Goal: Task Accomplishment & Management: Manage account settings

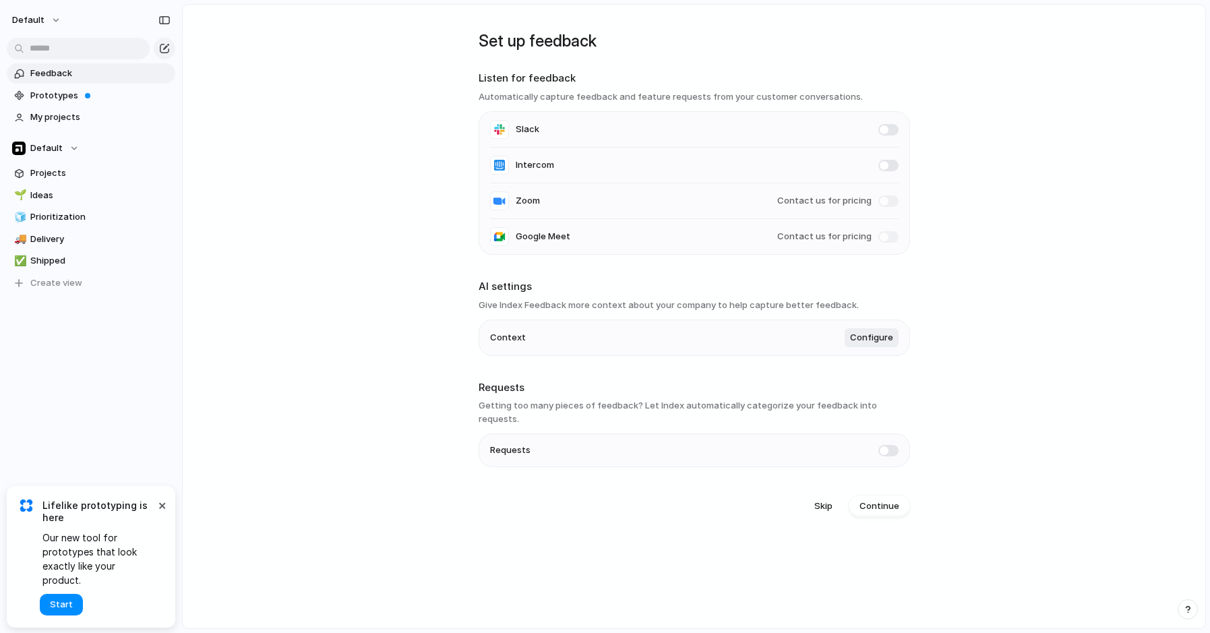
drag, startPoint x: 628, startPoint y: 94, endPoint x: 863, endPoint y: 105, distance: 235.6
click at [863, 105] on section "Listen for feedback Automatically capture feedback and feature requests from yo…" at bounding box center [695, 163] width 432 height 184
click at [792, 142] on li "Slack" at bounding box center [694, 130] width 409 height 36
click at [875, 130] on li "Slack" at bounding box center [694, 130] width 409 height 36
click at [882, 130] on span at bounding box center [889, 129] width 20 height 11
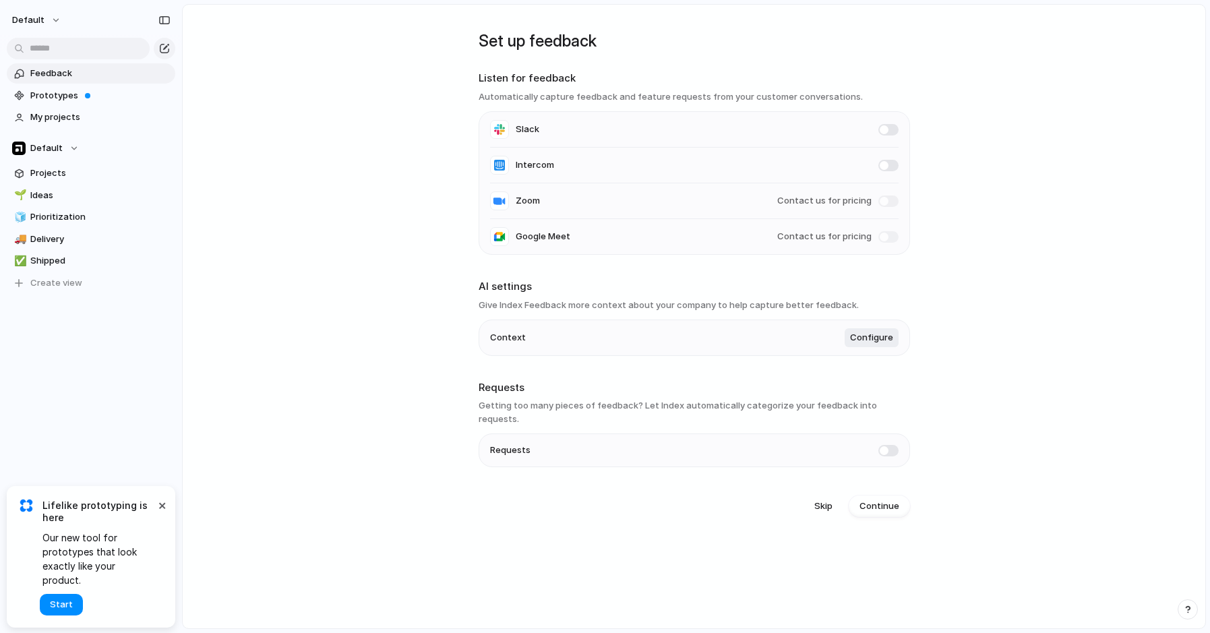
click at [826, 194] on span "Contact us for pricing" at bounding box center [825, 200] width 94 height 13
click at [825, 197] on span "Contact us for pricing" at bounding box center [825, 200] width 94 height 13
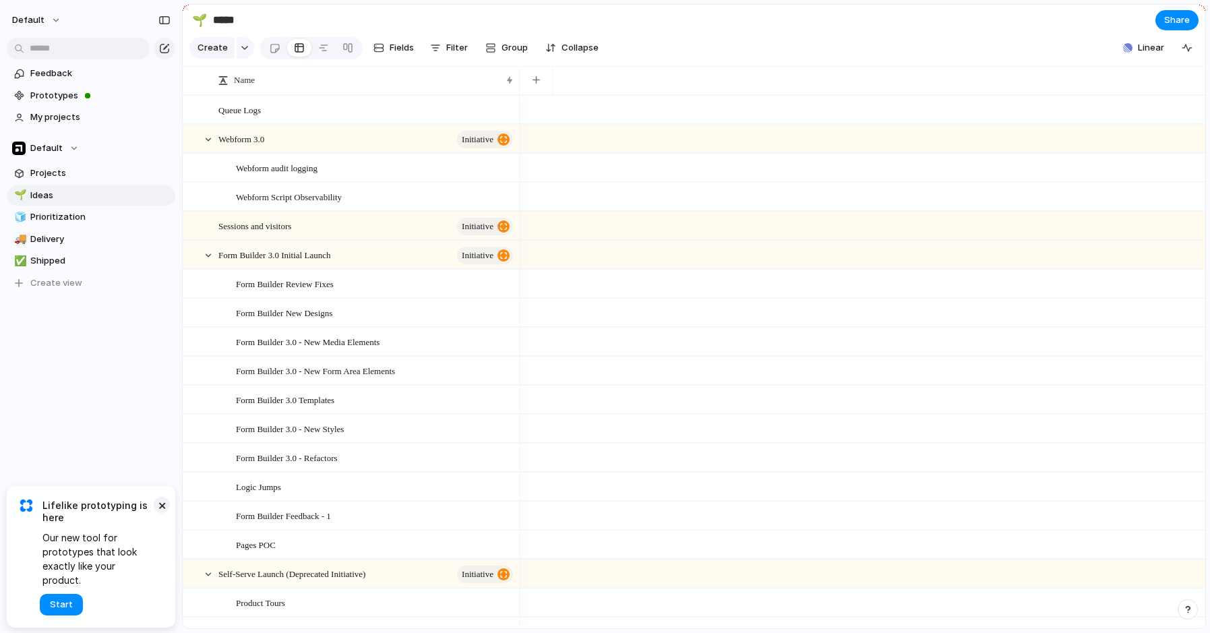
click at [158, 513] on button "×" at bounding box center [162, 505] width 16 height 16
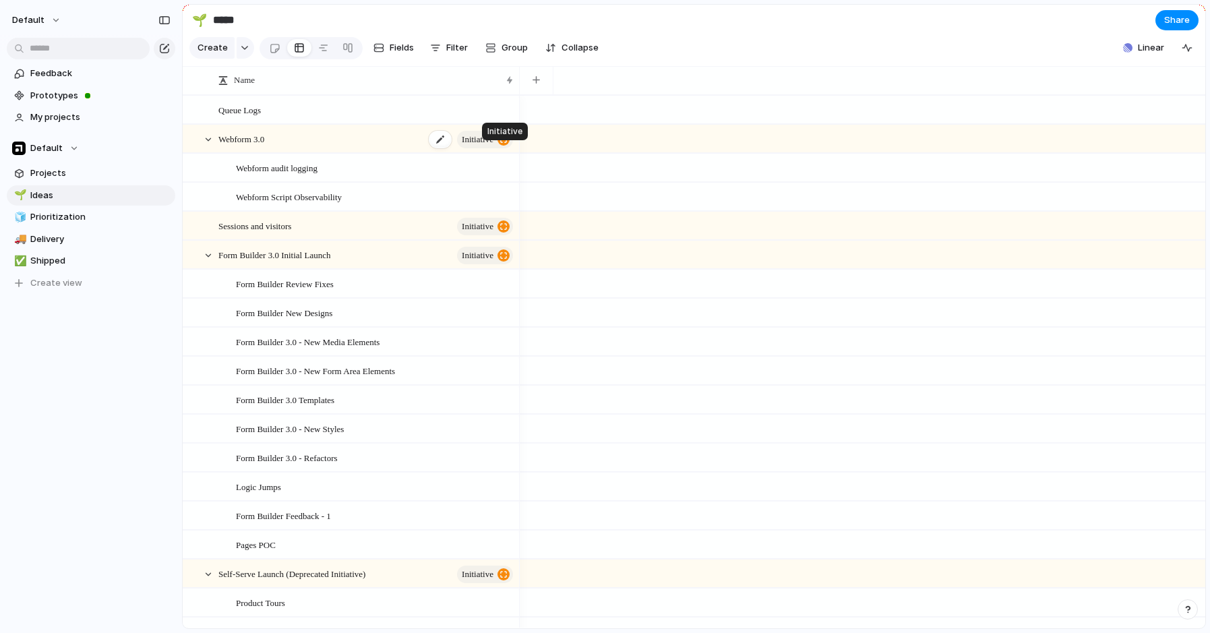
click at [500, 146] on div "button" at bounding box center [504, 140] width 12 height 12
click at [513, 94] on div "Name" at bounding box center [365, 80] width 302 height 28
click at [505, 90] on div "Name" at bounding box center [365, 80] width 302 height 22
click at [536, 92] on button "button" at bounding box center [537, 80] width 28 height 24
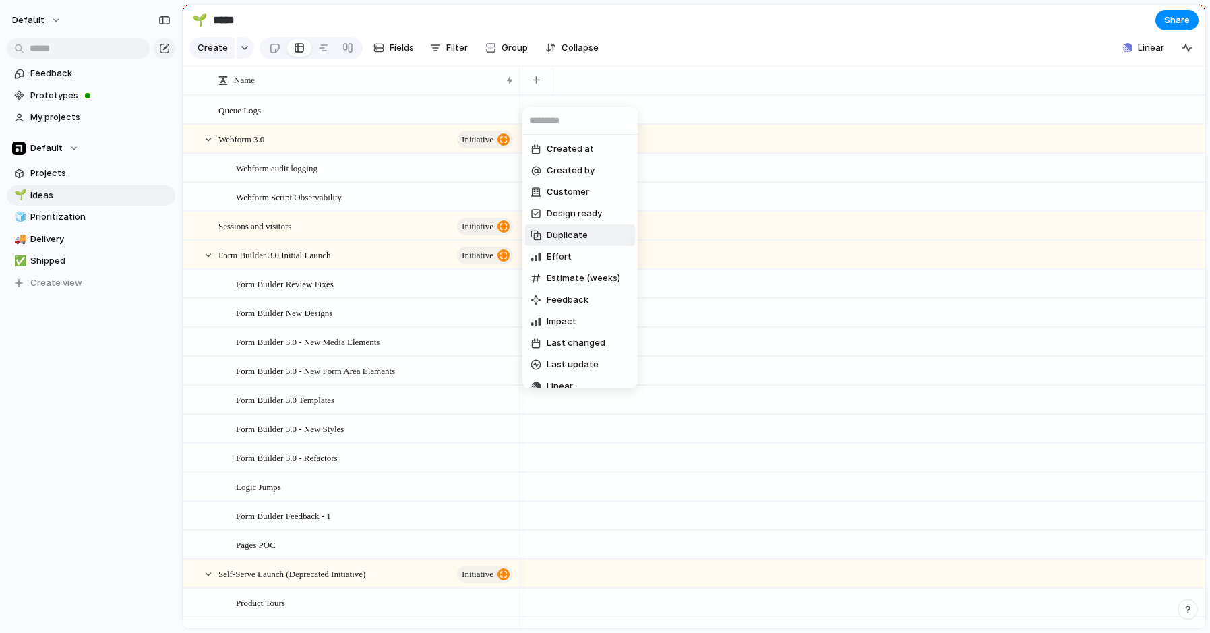
click at [760, 200] on div "Created at Created by Customer Design ready Duplicate Effort Estimate (weeks) F…" at bounding box center [605, 316] width 1210 height 633
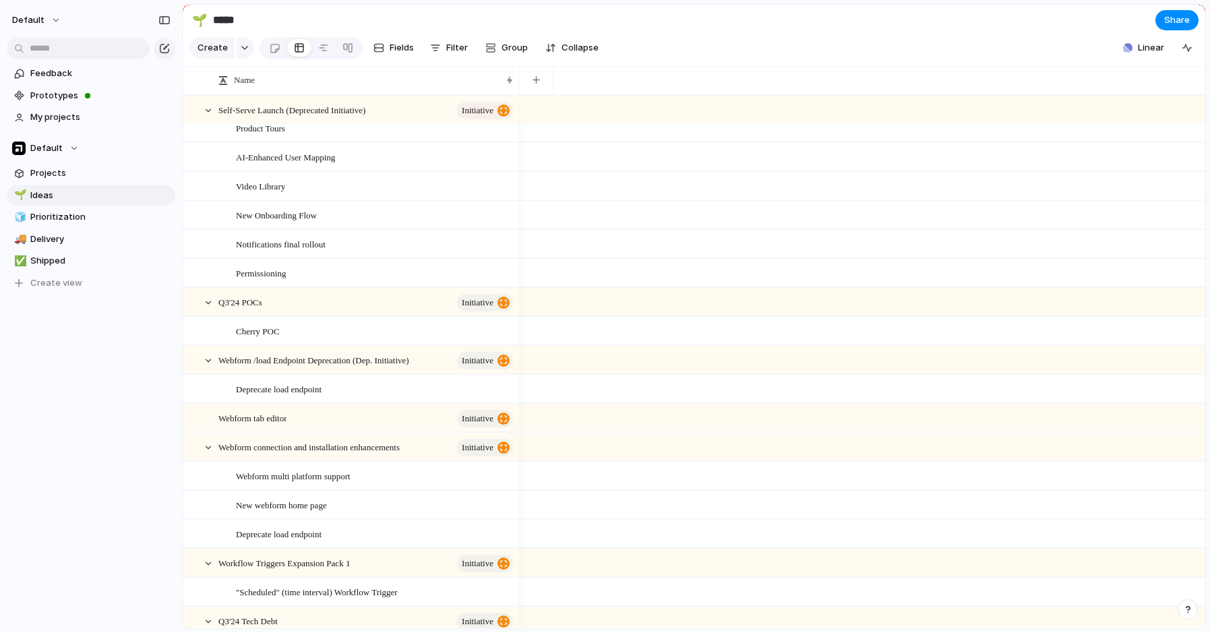
scroll to position [945, 0]
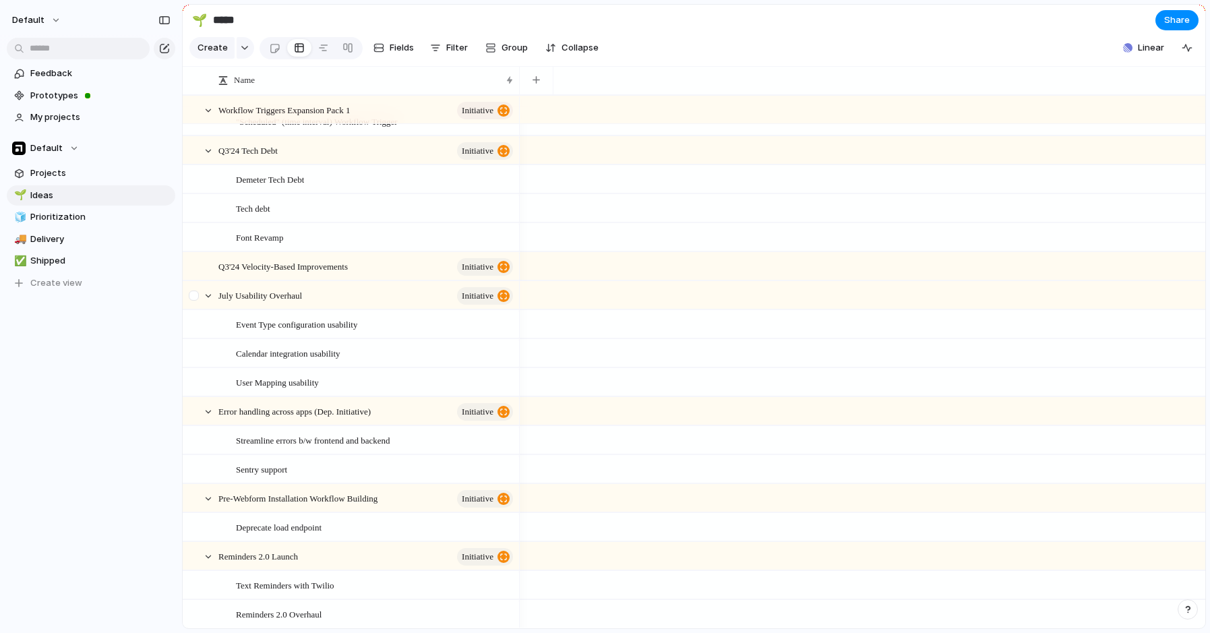
click at [198, 301] on div at bounding box center [194, 296] width 10 height 10
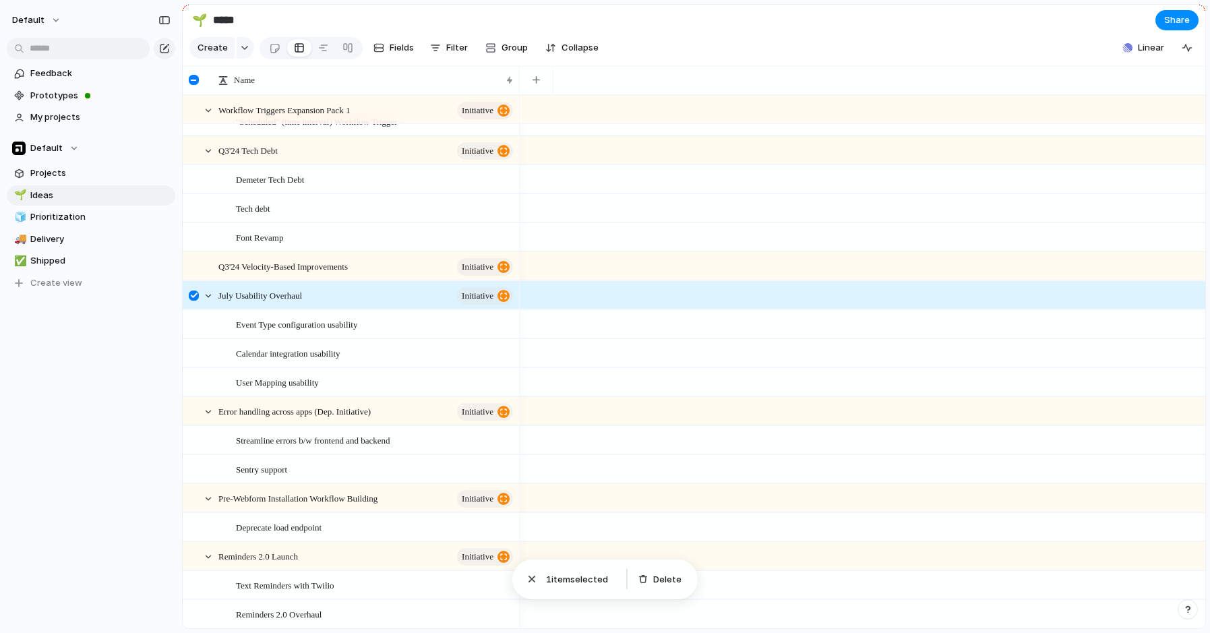
click at [199, 308] on div at bounding box center [195, 300] width 24 height 36
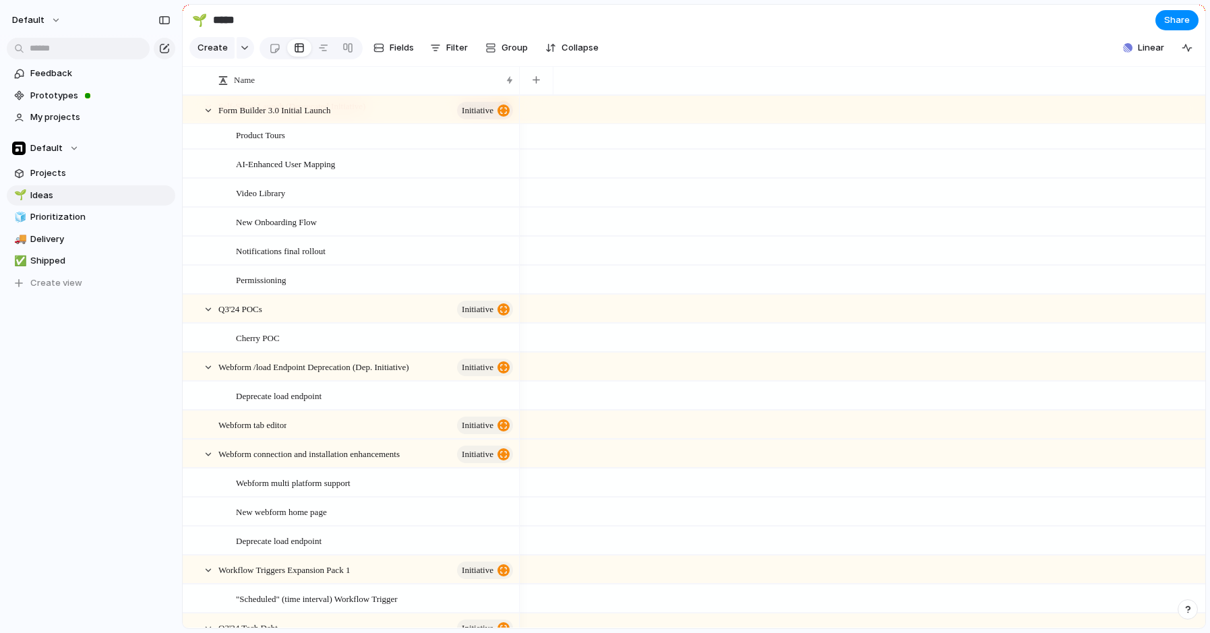
scroll to position [0, 0]
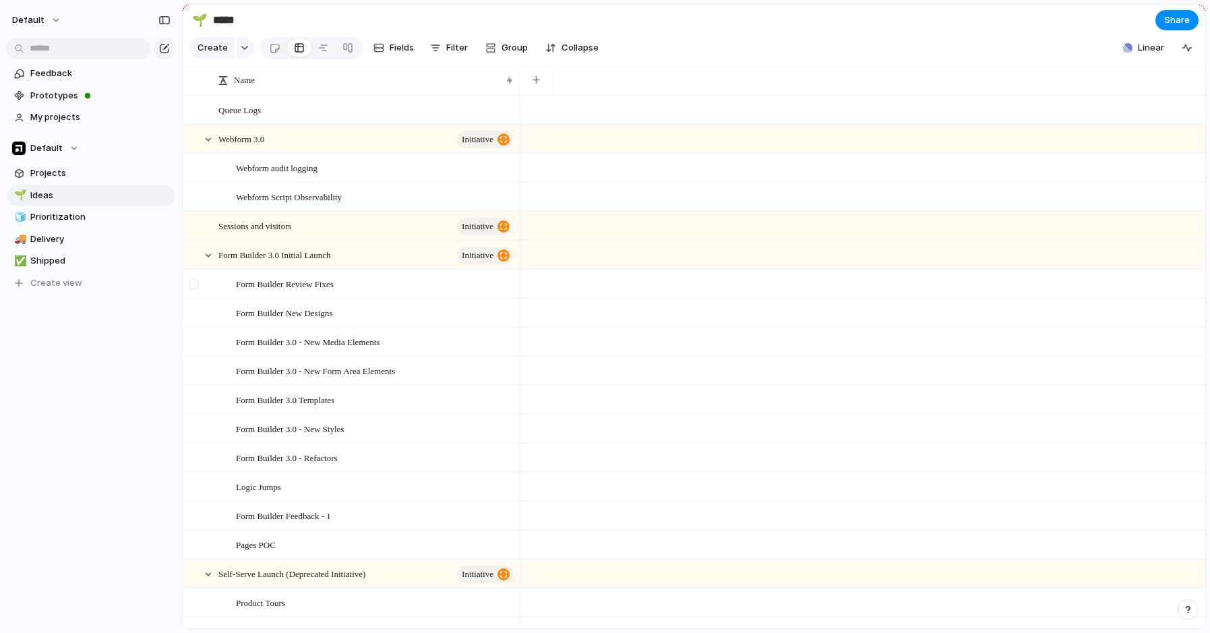
click at [194, 289] on div at bounding box center [194, 284] width 10 height 10
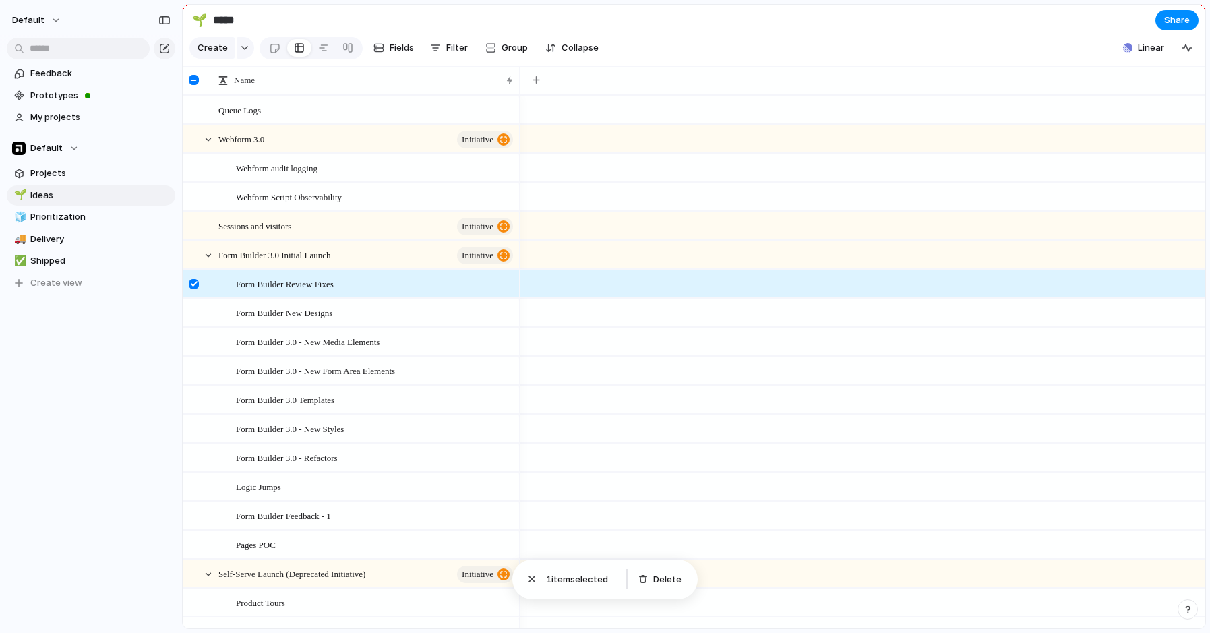
click at [198, 289] on div at bounding box center [194, 284] width 10 height 10
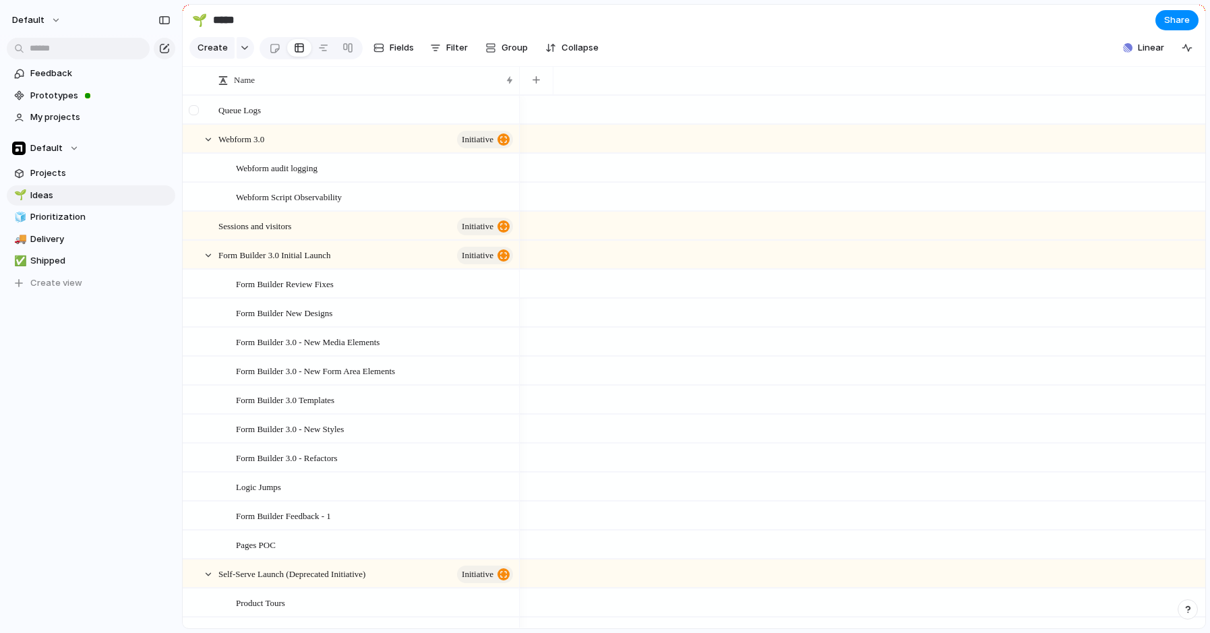
click at [194, 125] on div at bounding box center [195, 114] width 24 height 36
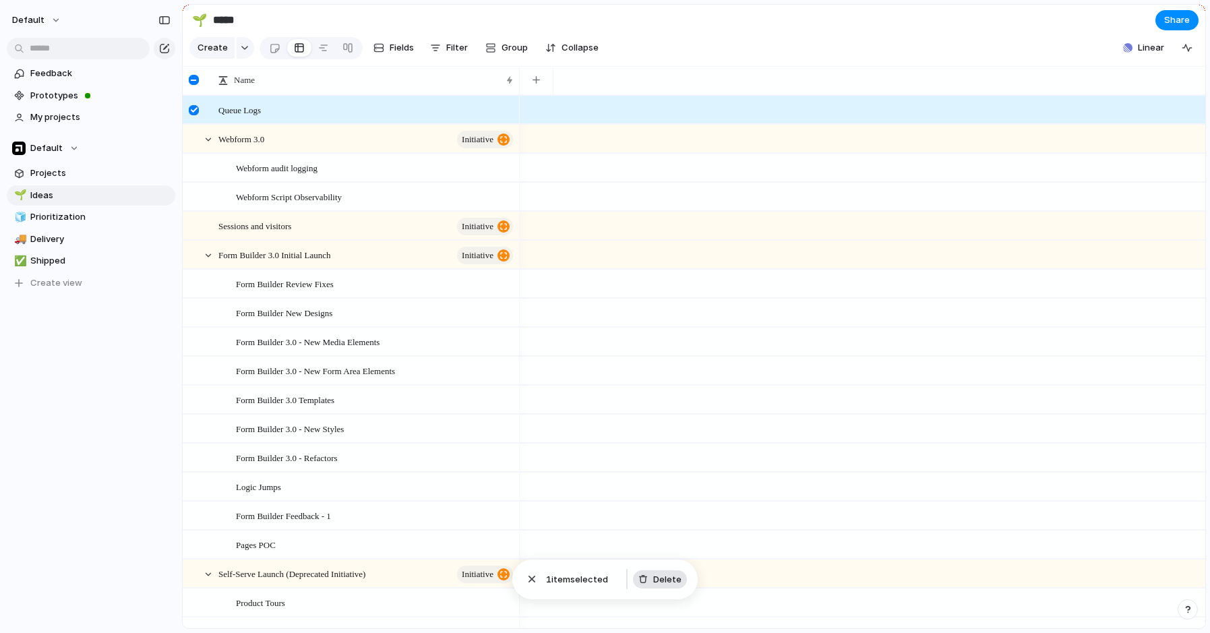
click at [656, 581] on span "Delete" at bounding box center [667, 579] width 28 height 13
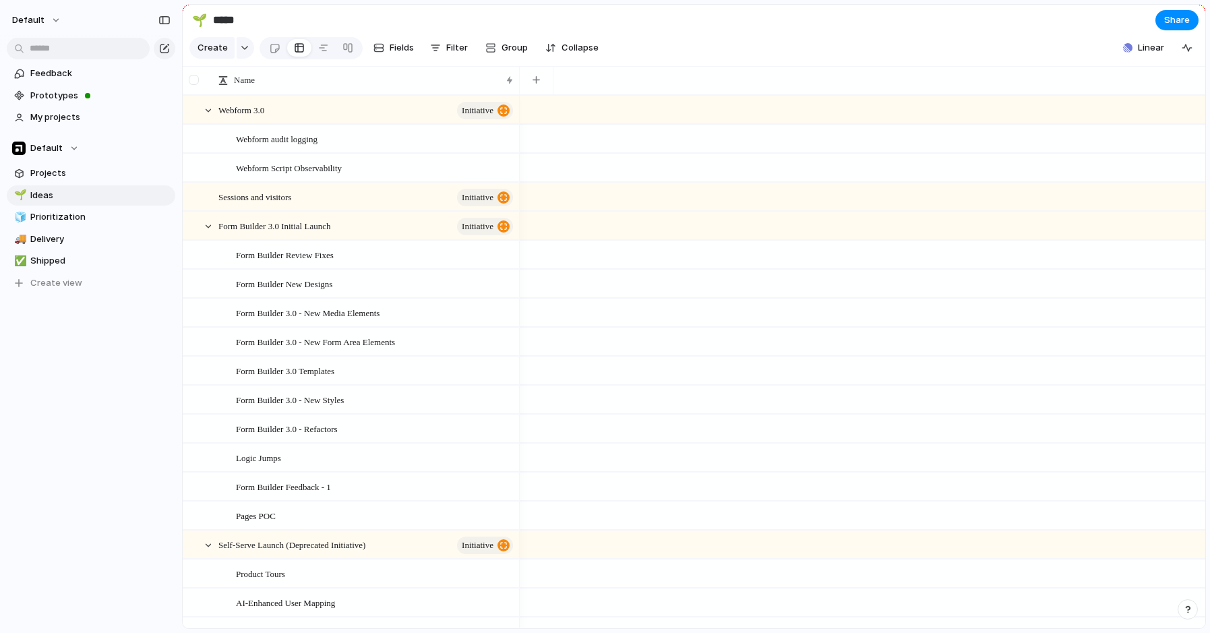
click at [196, 85] on div at bounding box center [194, 80] width 10 height 10
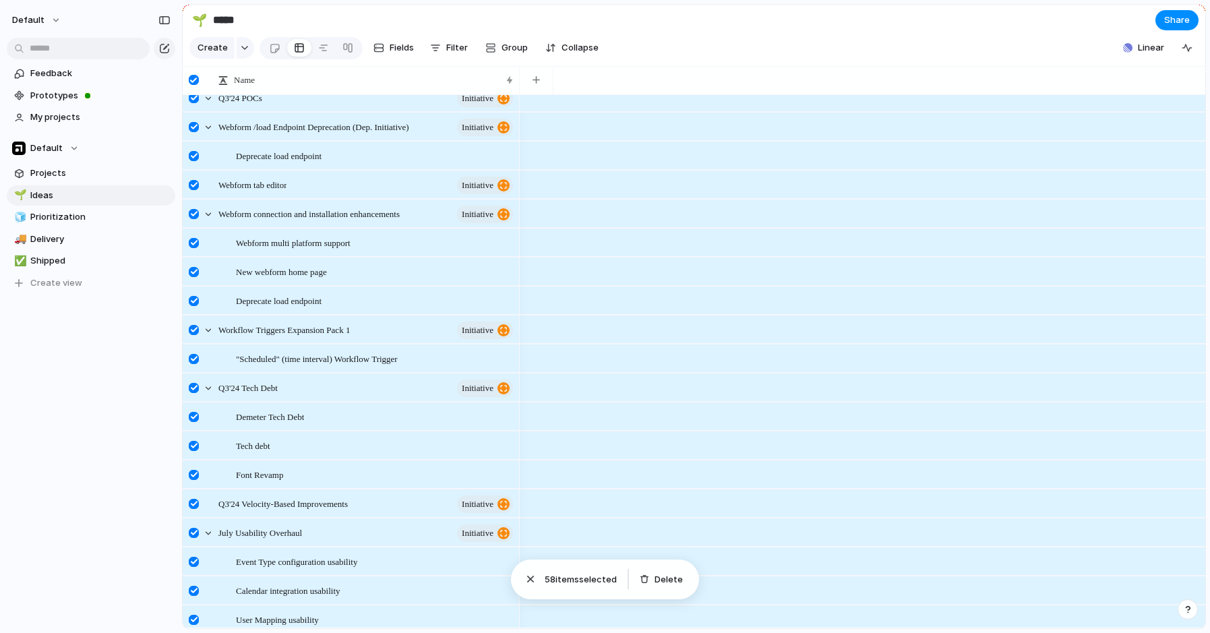
scroll to position [1188, 0]
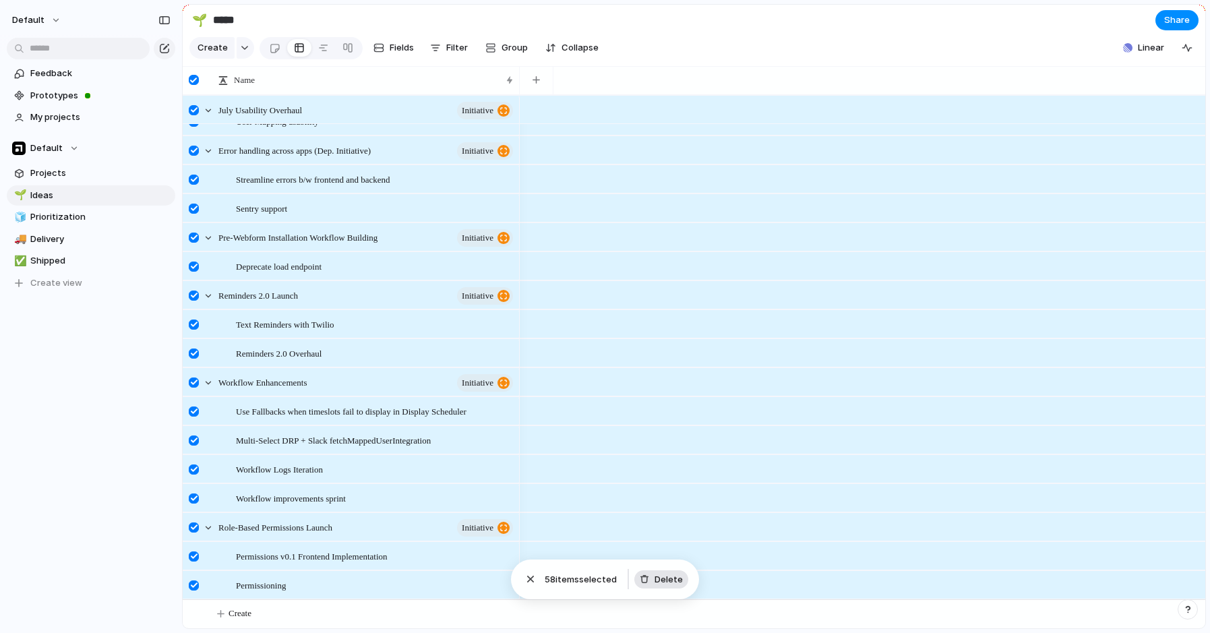
click at [674, 580] on span "Delete" at bounding box center [669, 579] width 28 height 13
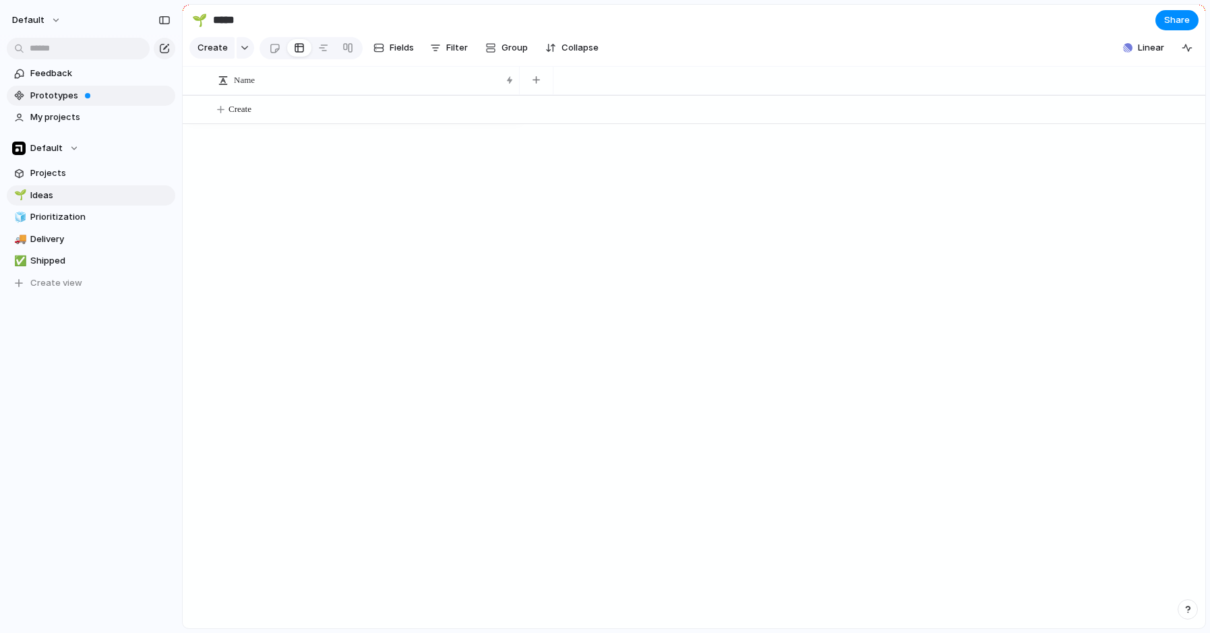
click at [61, 103] on link "Prototypes" at bounding box center [91, 96] width 169 height 20
click at [63, 120] on span "My projects" at bounding box center [100, 117] width 140 height 13
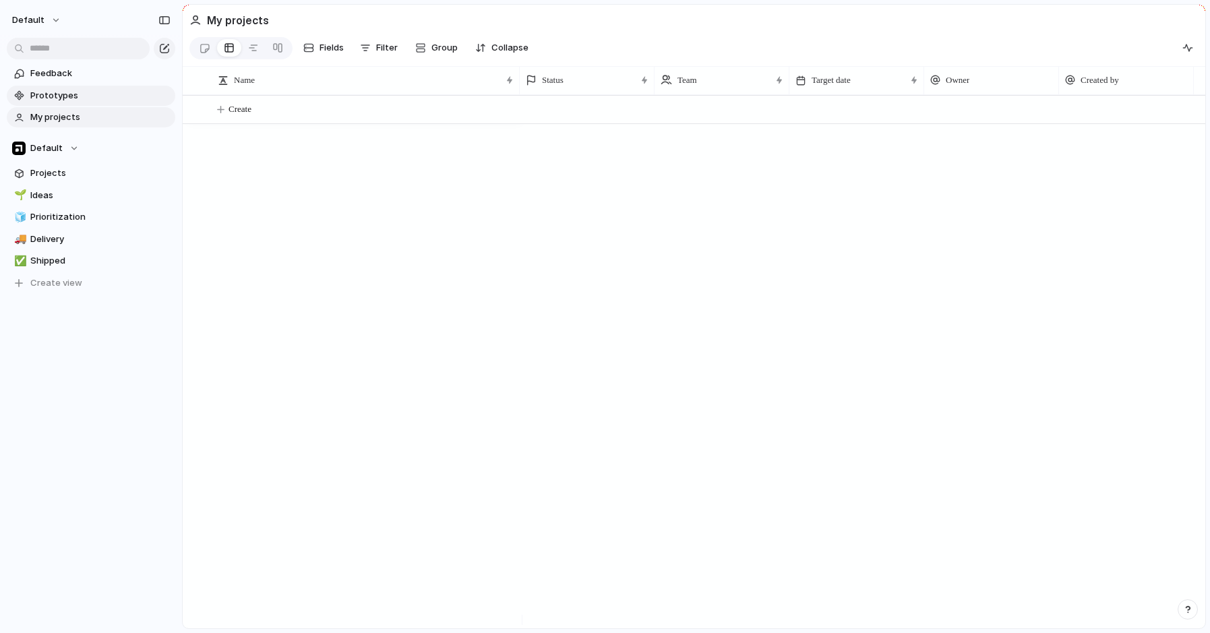
click at [50, 86] on link "Prototypes" at bounding box center [91, 96] width 169 height 20
click at [44, 78] on span "Feedback" at bounding box center [100, 73] width 140 height 13
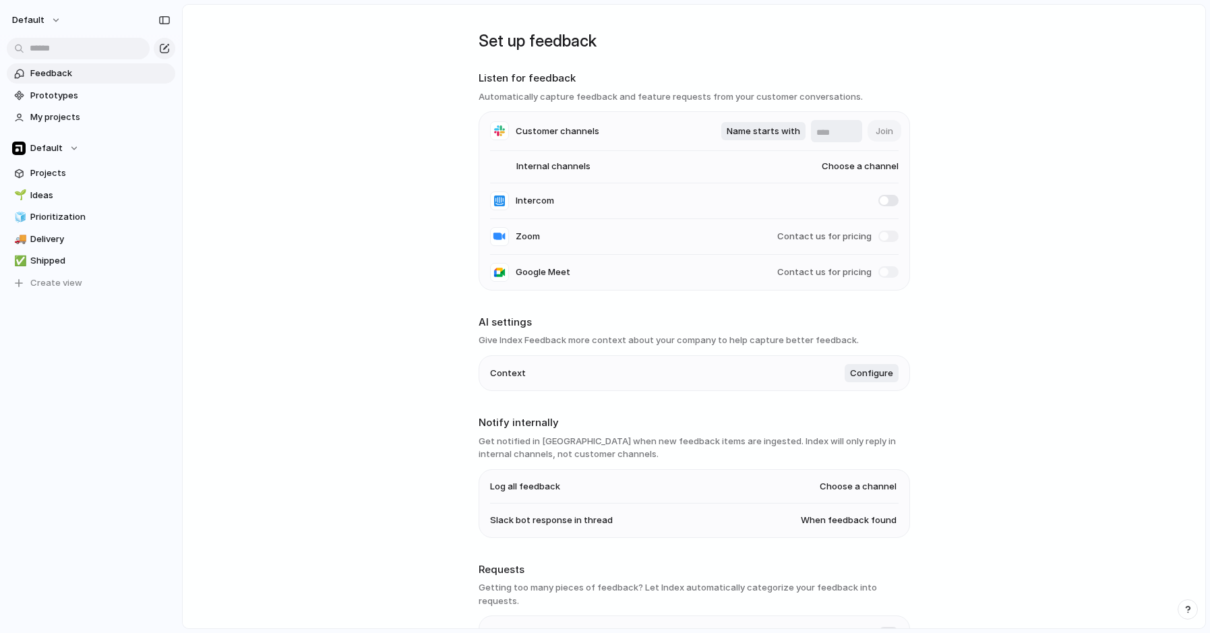
click at [840, 134] on input "text" at bounding box center [837, 132] width 40 height 13
type input "********"
click at [789, 129] on span "Name starts with" at bounding box center [764, 131] width 74 height 13
click at [979, 152] on div "Name contains Name starts with Name ends with" at bounding box center [605, 316] width 1210 height 633
click at [876, 131] on span "Join" at bounding box center [885, 131] width 18 height 13
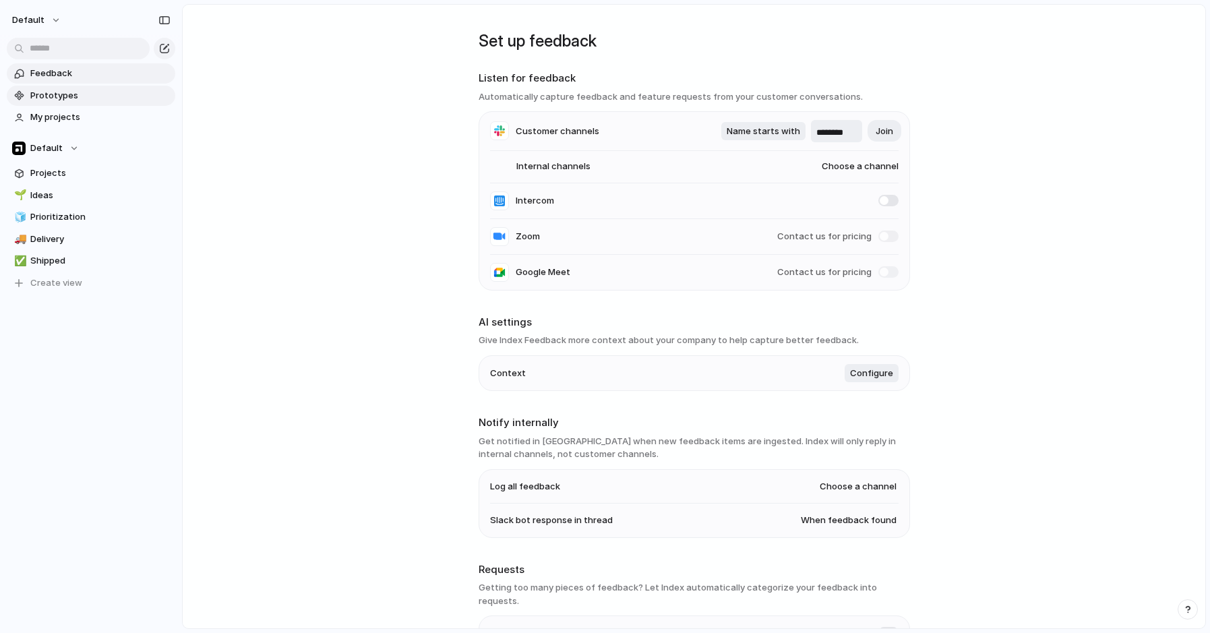
click at [50, 95] on span "Prototypes" at bounding box center [100, 95] width 140 height 13
click at [41, 171] on span "Projects" at bounding box center [100, 173] width 140 height 13
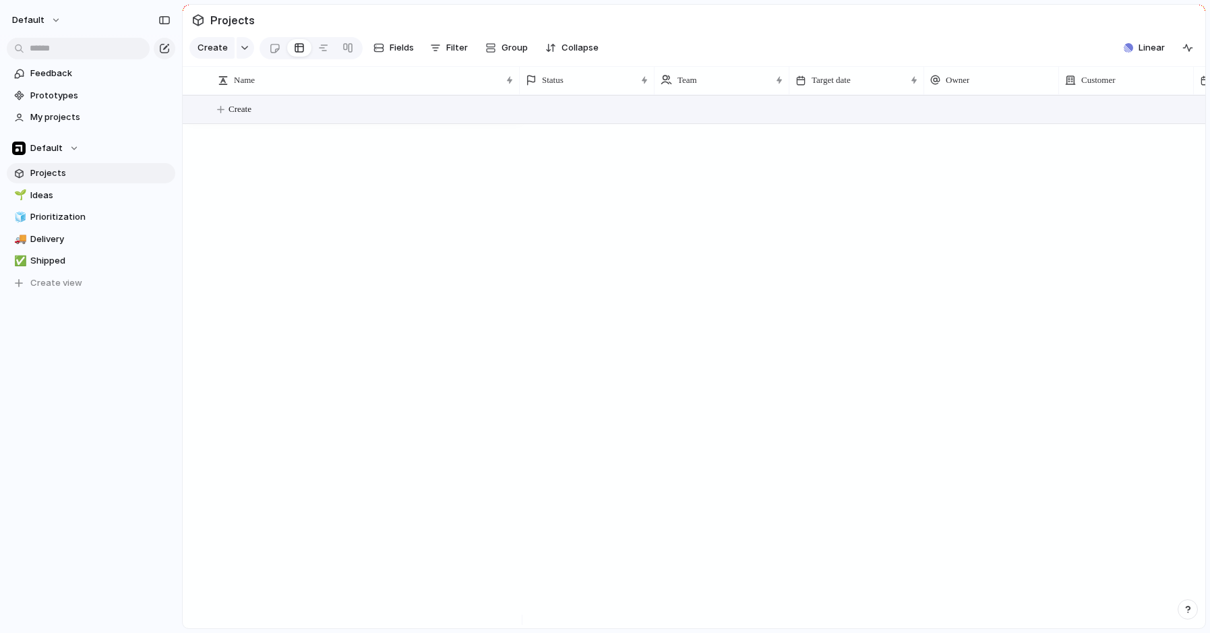
click at [245, 116] on span "Create" at bounding box center [240, 109] width 23 height 13
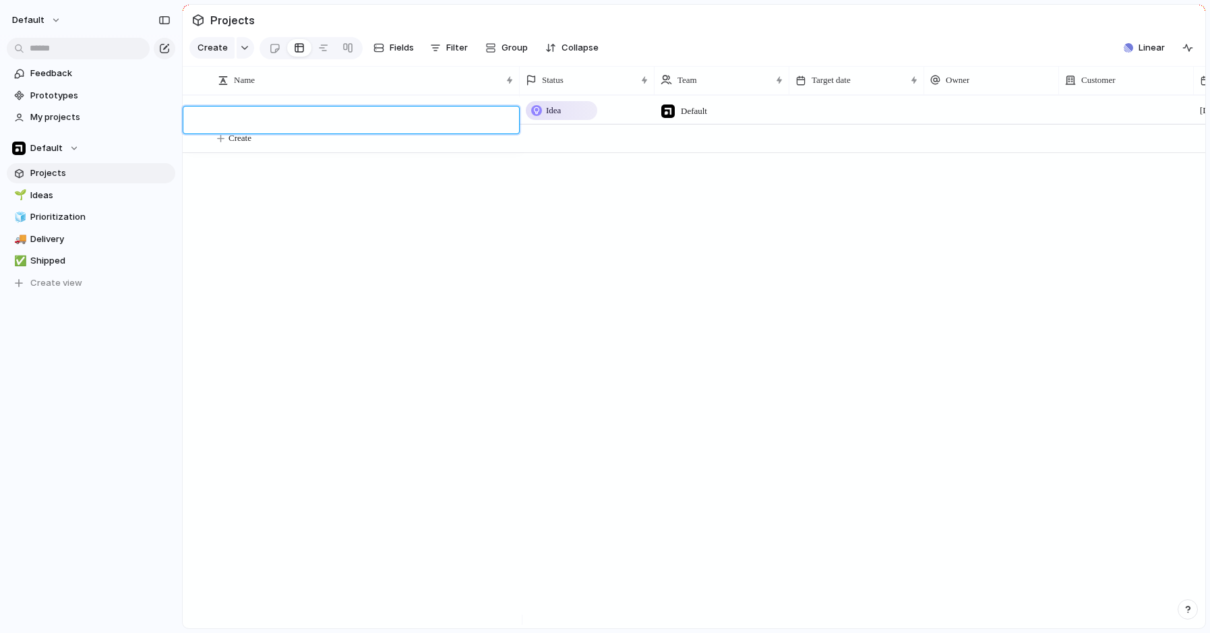
click at [283, 123] on textarea at bounding box center [363, 122] width 291 height 16
type textarea "**********"
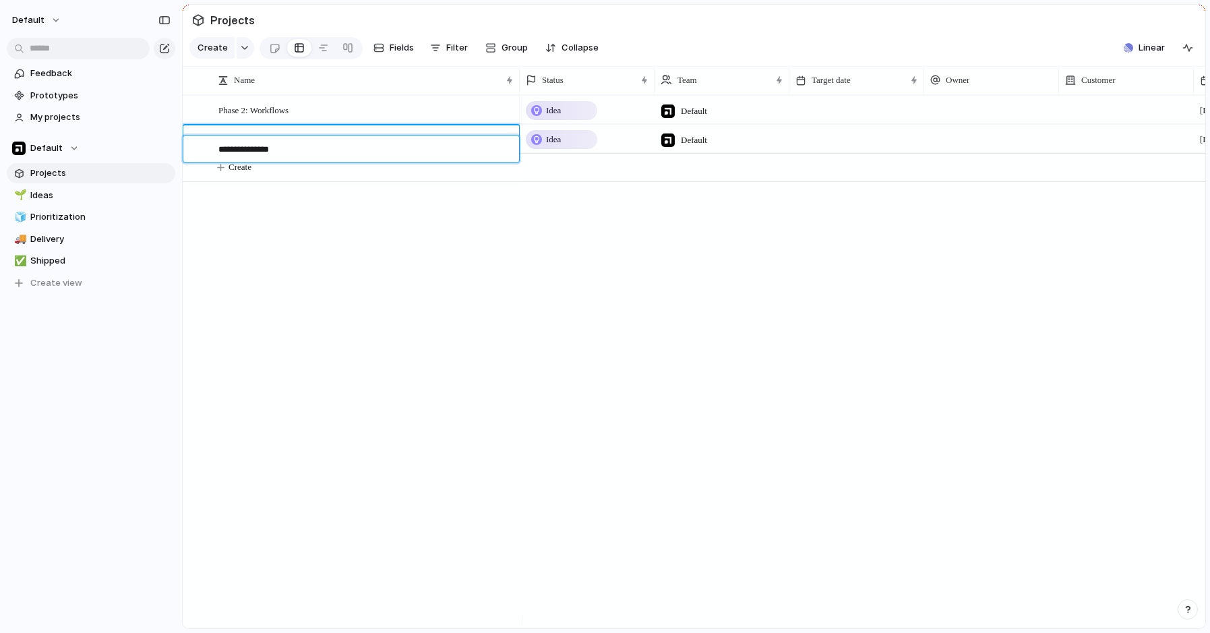
type textarea "**********"
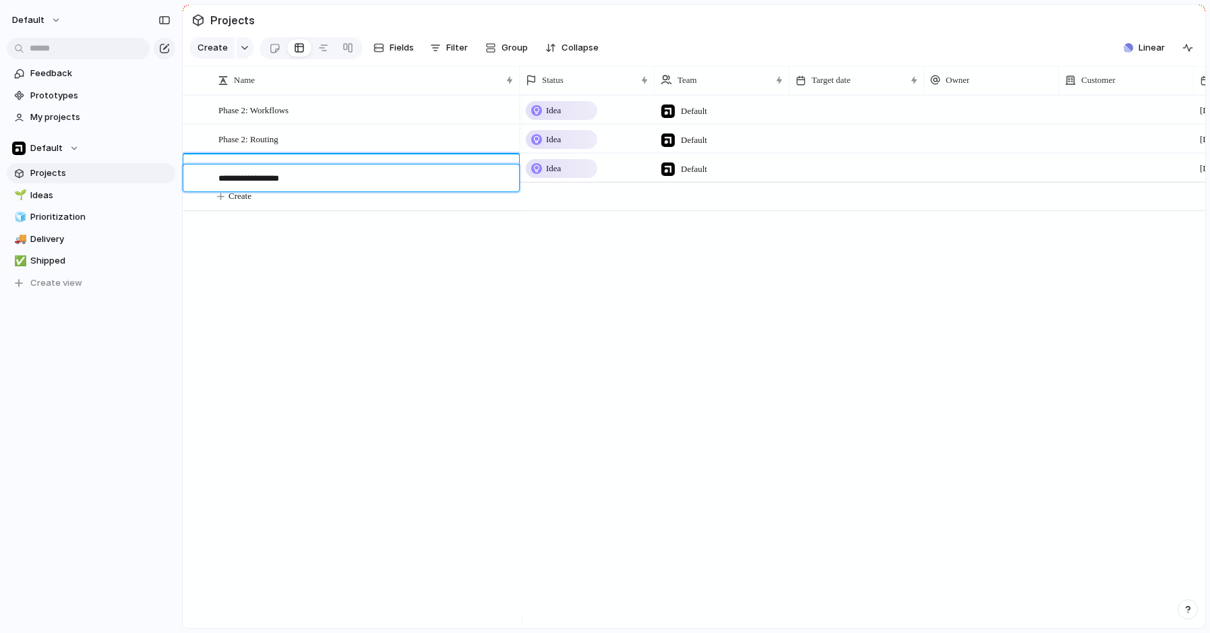
type textarea "**********"
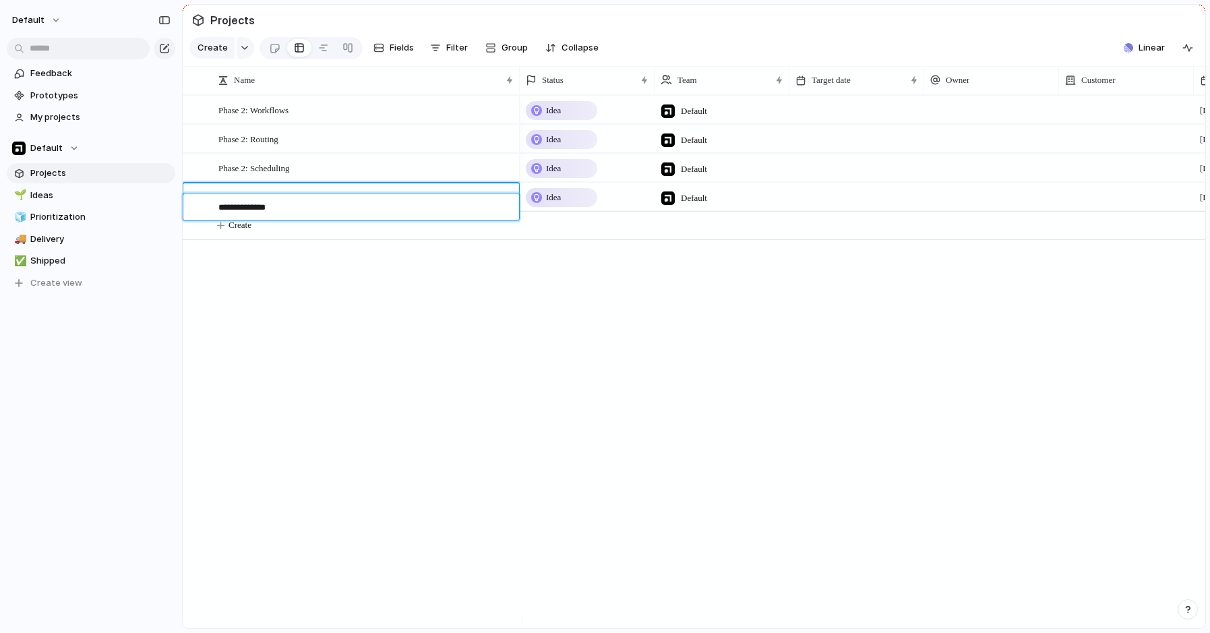
type textarea "**********"
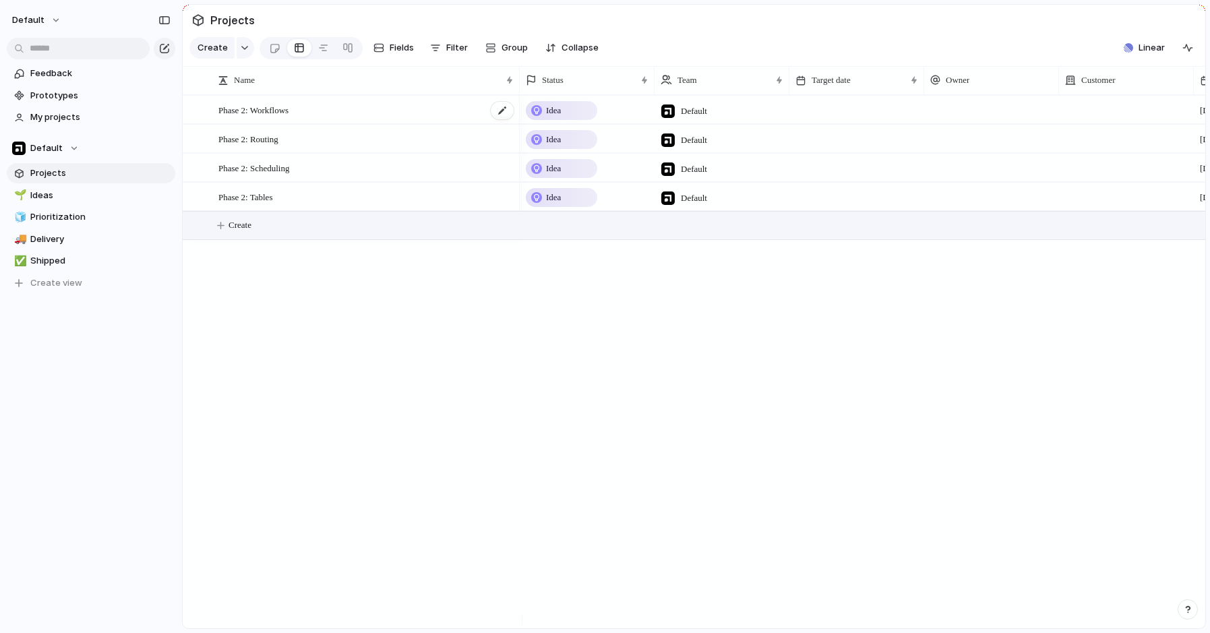
click at [308, 122] on div "Phase 2: Workflows" at bounding box center [366, 110] width 297 height 28
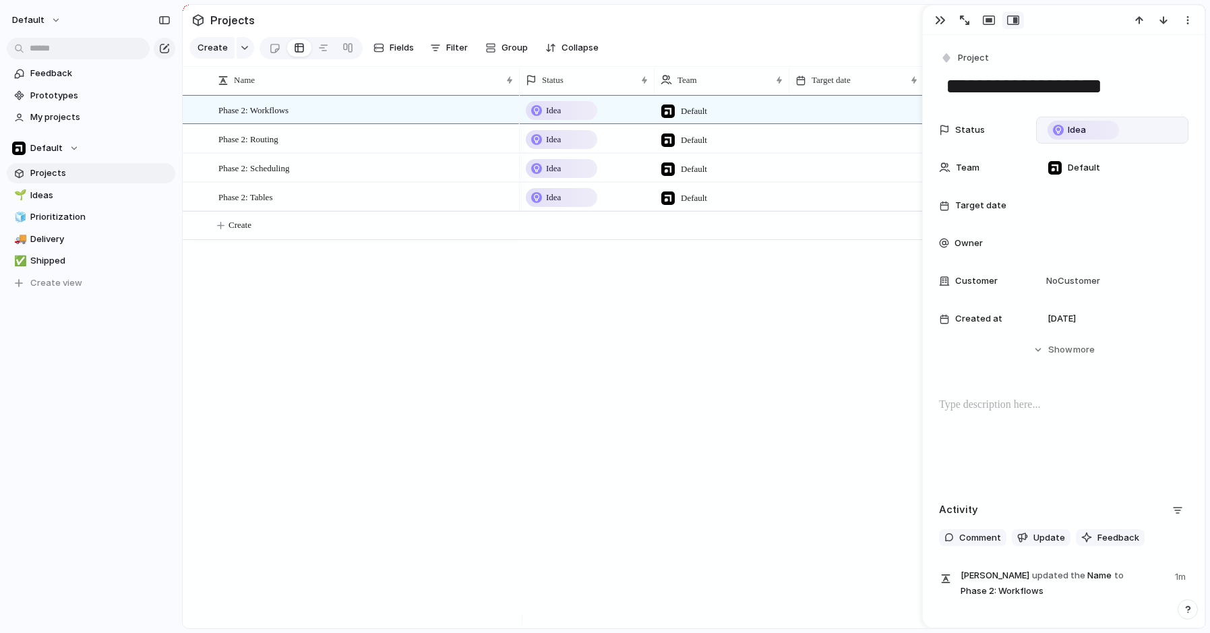
click at [1087, 125] on div "Idea" at bounding box center [1083, 130] width 69 height 16
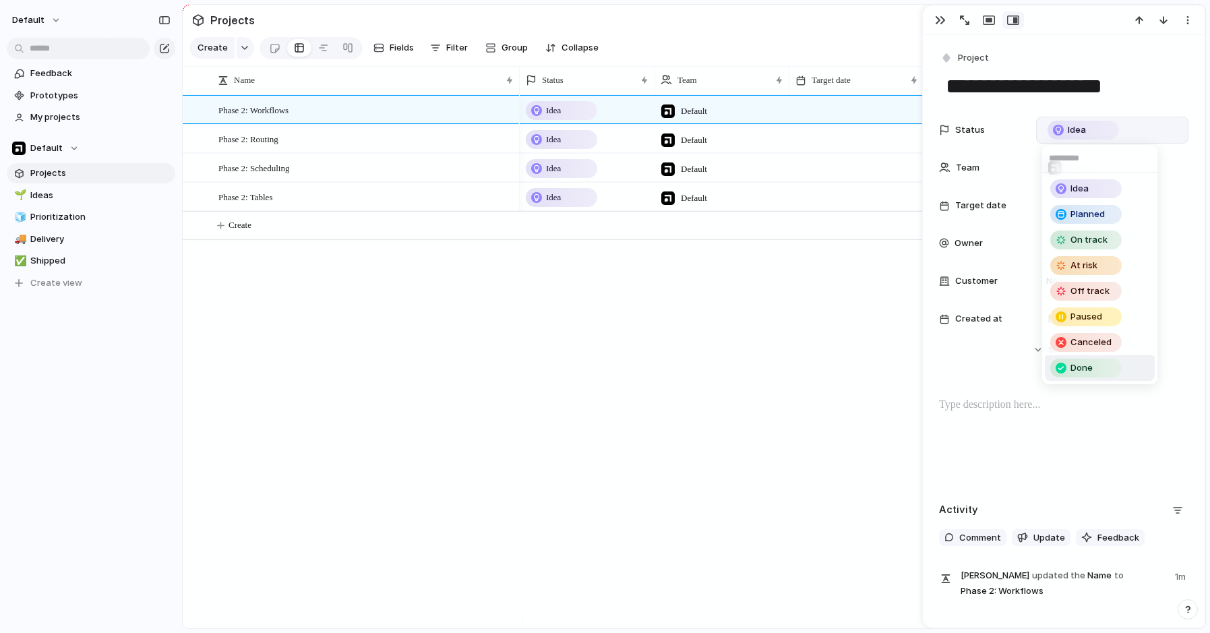
drag, startPoint x: 893, startPoint y: 419, endPoint x: 905, endPoint y: 417, distance: 12.2
click at [893, 419] on div "Idea Planned On track At risk Off track Paused Canceled Done" at bounding box center [605, 316] width 1210 height 633
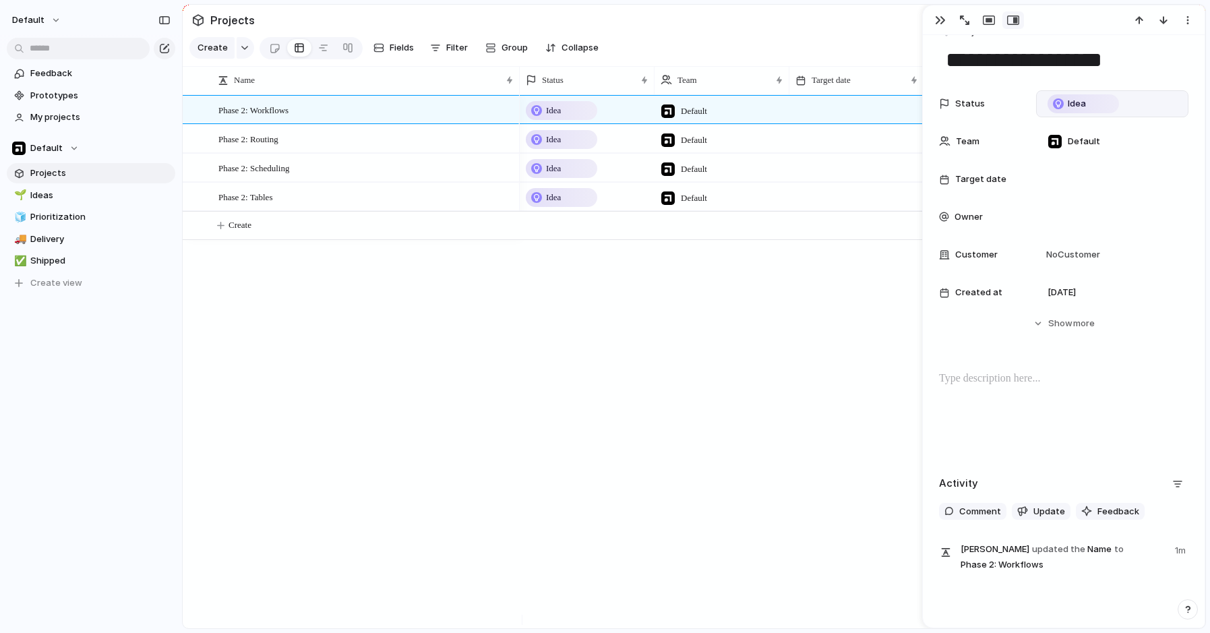
scroll to position [78, 0]
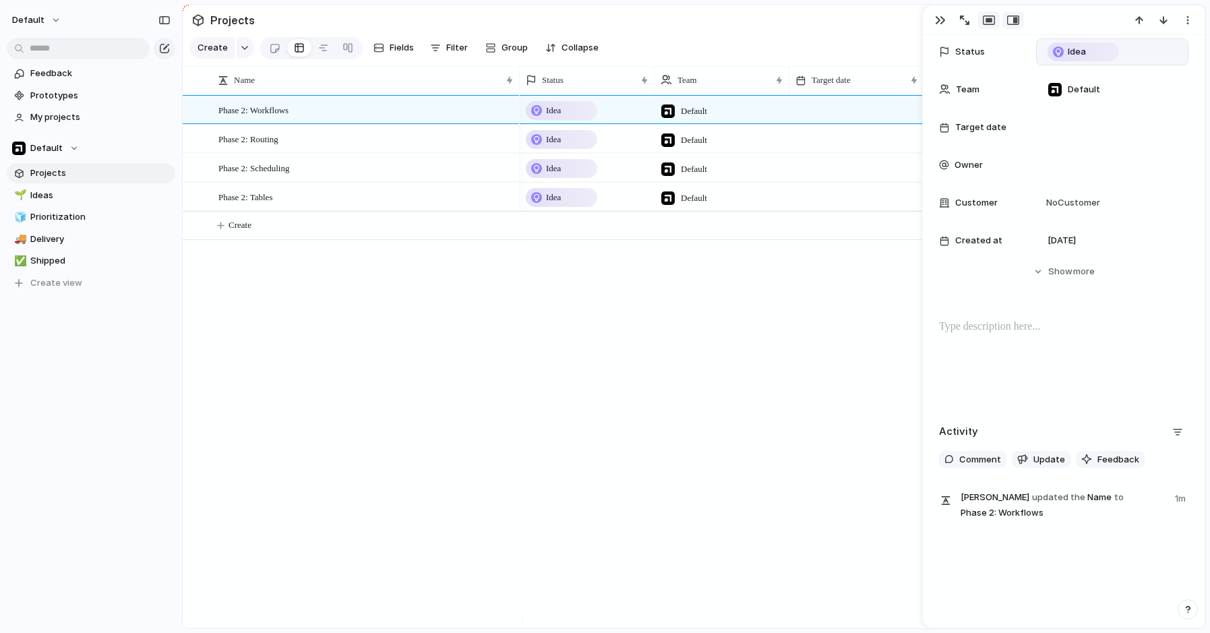
click at [995, 24] on button "button" at bounding box center [989, 20] width 22 height 18
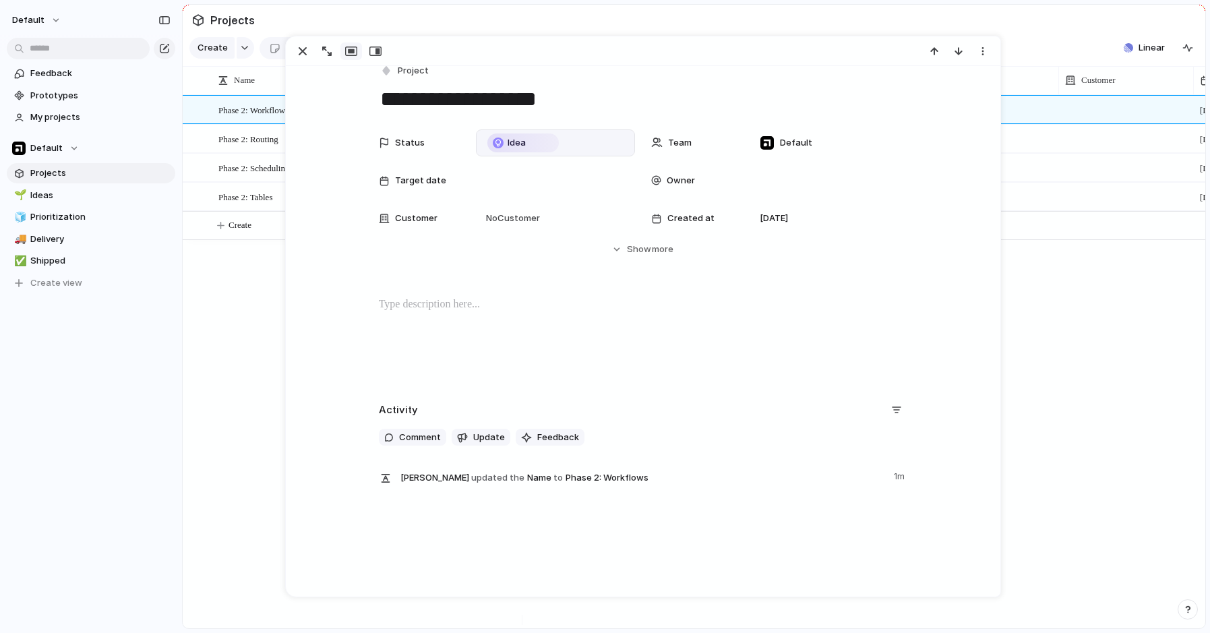
scroll to position [18, 0]
click at [301, 50] on div "button" at bounding box center [303, 51] width 16 height 16
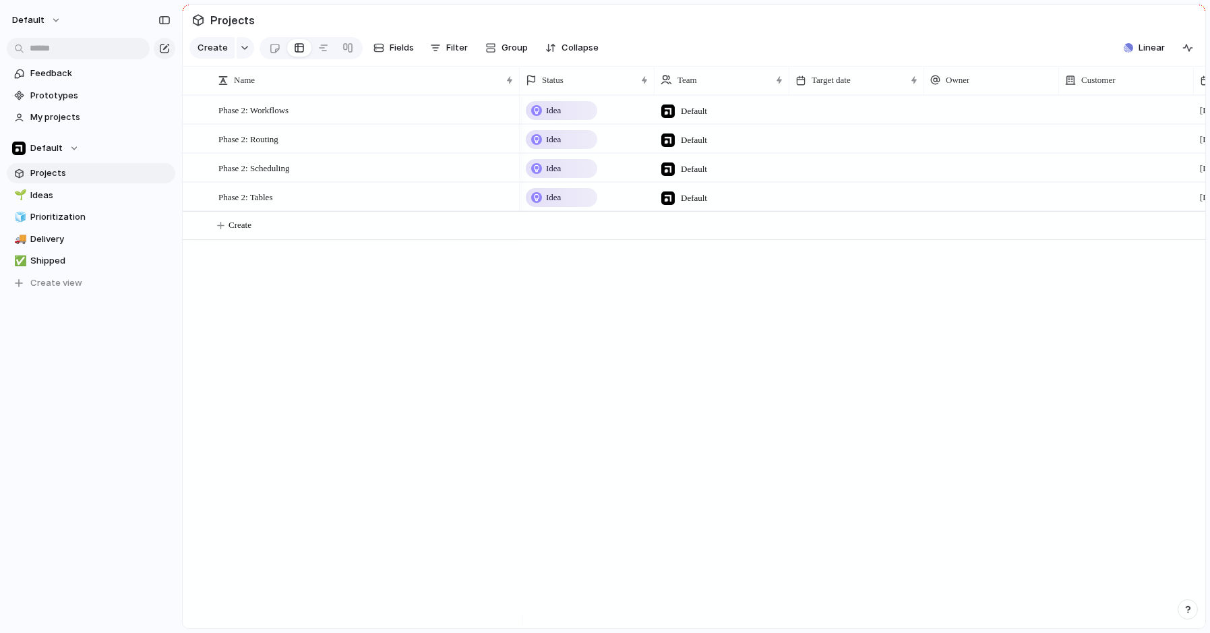
drag, startPoint x: 581, startPoint y: 619, endPoint x: 701, endPoint y: 622, distance: 120.8
click at [702, 622] on div at bounding box center [866, 620] width 686 height 10
click at [618, 628] on main "Projects Create Fields Filter Group Zoom Collapse Linear Name Status Team Targe…" at bounding box center [694, 316] width 1024 height 625
drag, startPoint x: 626, startPoint y: 619, endPoint x: 703, endPoint y: 621, distance: 76.9
click at [703, 621] on div at bounding box center [866, 620] width 686 height 10
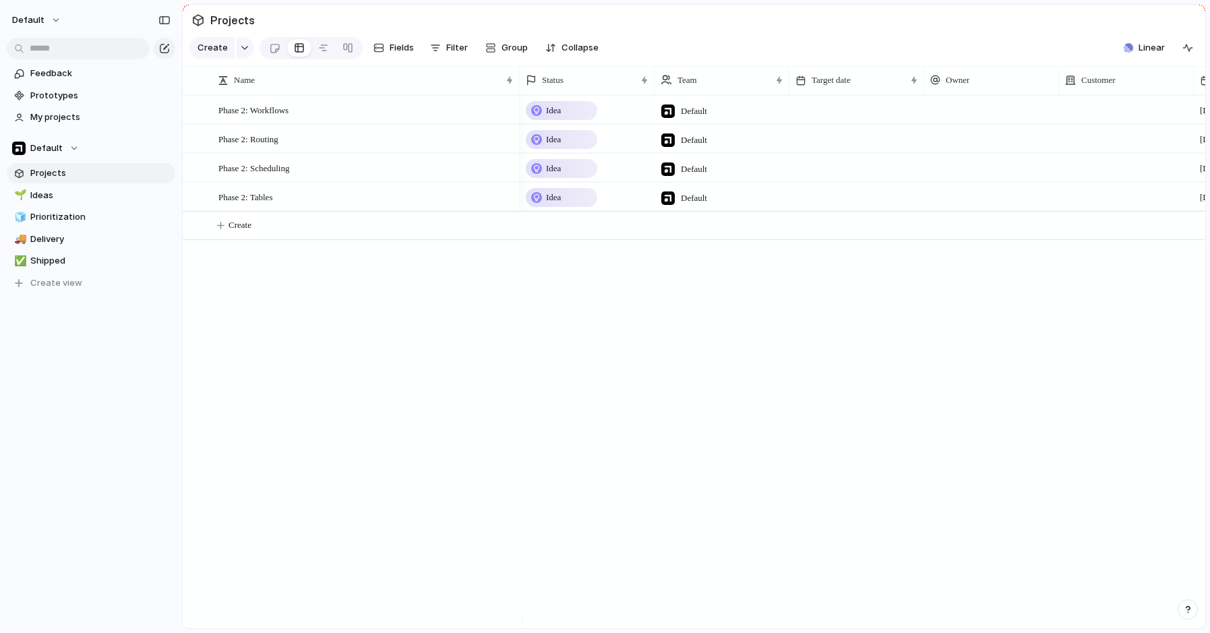
scroll to position [0, 4]
click at [678, 620] on div at bounding box center [866, 620] width 686 height 10
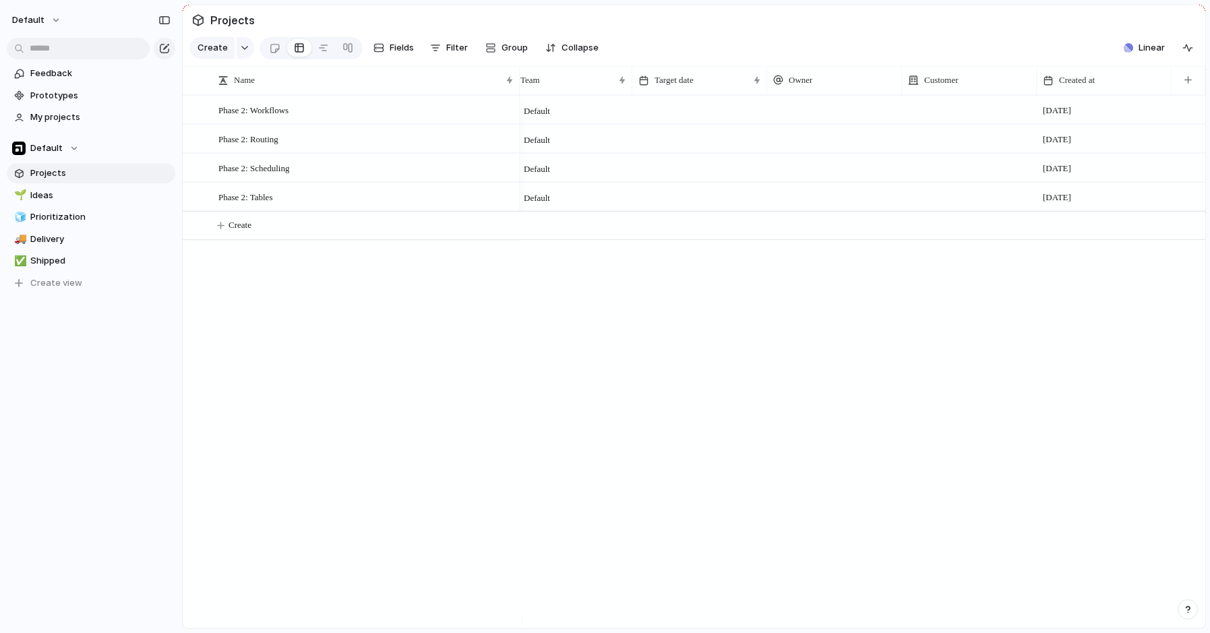
scroll to position [0, 0]
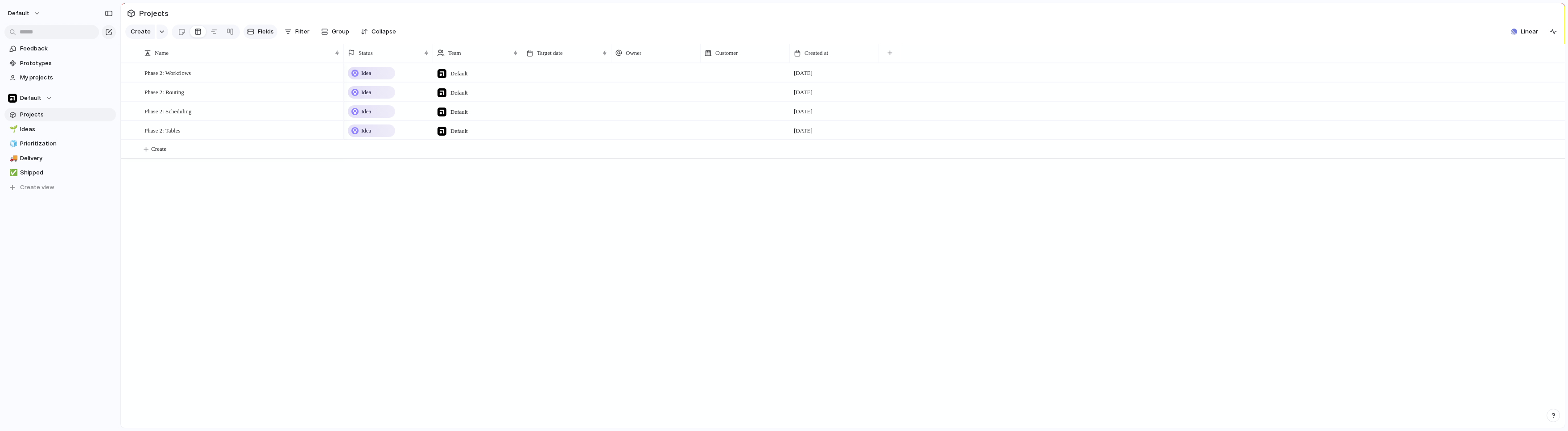
click at [265, 32] on span "Fields" at bounding box center [266, 31] width 16 height 9
click at [261, 32] on span "Fields" at bounding box center [266, 31] width 16 height 9
click at [255, 33] on button "Fields" at bounding box center [260, 32] width 34 height 15
click at [248, 34] on div "button" at bounding box center [251, 31] width 7 height 7
click at [548, 76] on div at bounding box center [567, 73] width 89 height 19
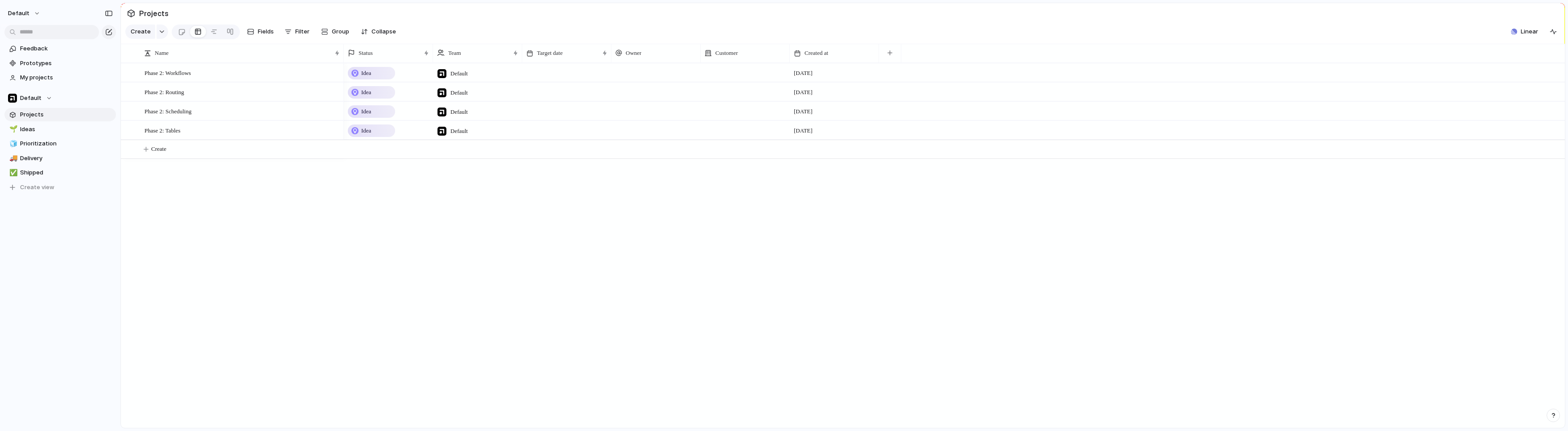
click at [544, 77] on div at bounding box center [567, 73] width 89 height 19
click at [544, 79] on div at bounding box center [567, 73] width 89 height 19
click at [657, 117] on button "Go to the Next Month" at bounding box center [656, 120] width 13 height 13
click at [657, 120] on button "Go to the Next Month" at bounding box center [656, 120] width 13 height 13
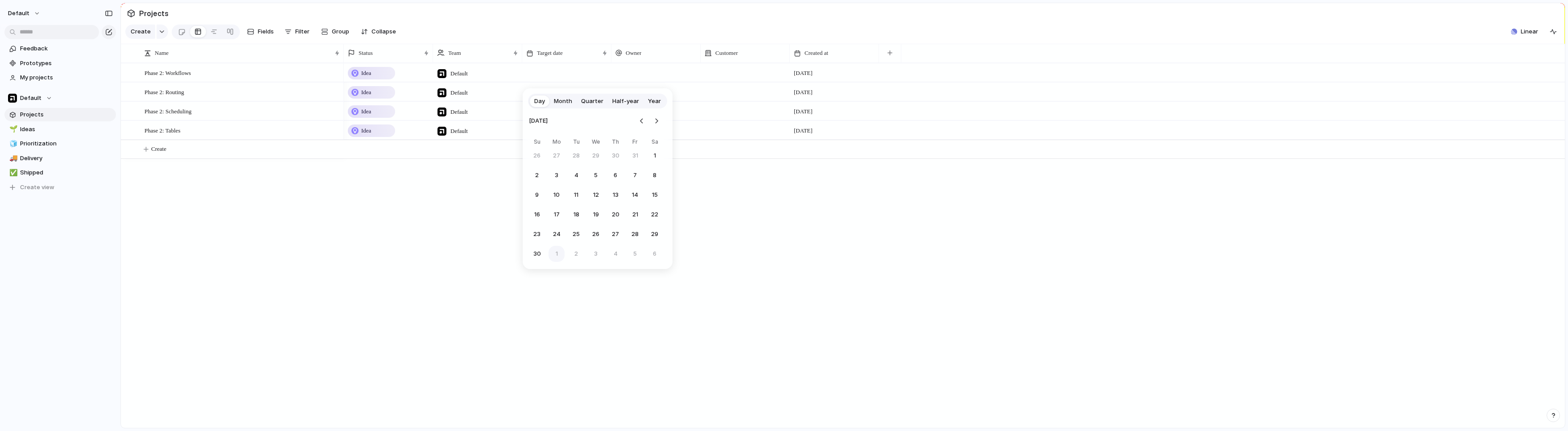
click at [552, 254] on button "1" at bounding box center [556, 254] width 16 height 16
click at [567, 100] on div at bounding box center [567, 92] width 89 height 19
click at [655, 140] on button "Go to the Next Month" at bounding box center [656, 140] width 13 height 13
click at [657, 142] on button "Go to the Next Month" at bounding box center [656, 140] width 13 height 13
click at [553, 275] on button "1" at bounding box center [556, 273] width 16 height 16
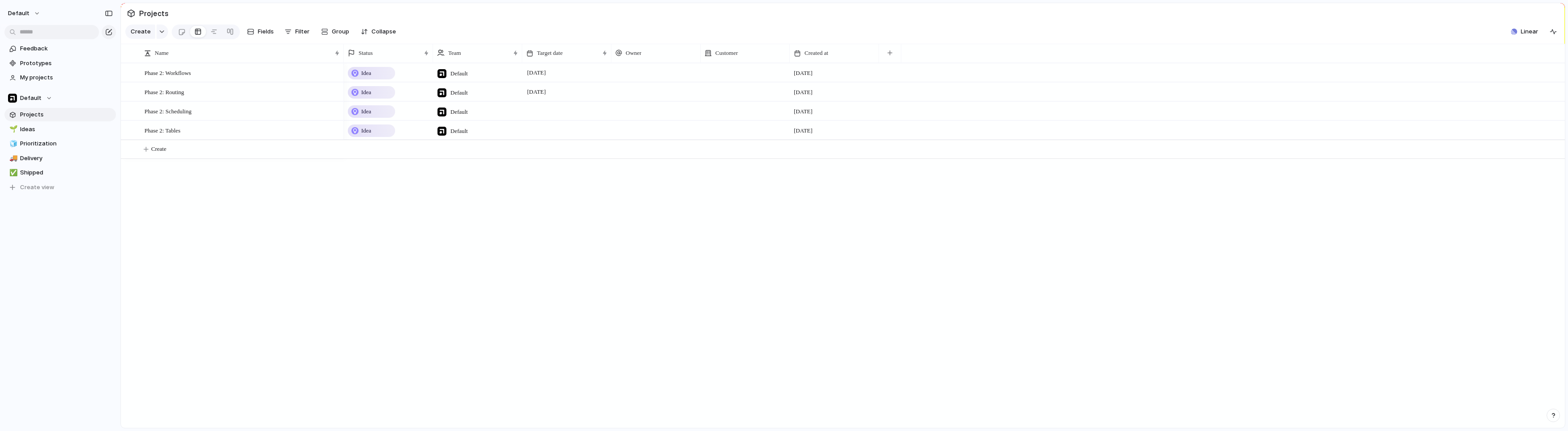
click at [559, 116] on div at bounding box center [567, 111] width 89 height 19
click at [657, 159] on button "Go to the Next Month" at bounding box center [656, 159] width 13 height 13
click at [659, 160] on button "Go to the Next Month" at bounding box center [656, 159] width 13 height 13
drag, startPoint x: 550, startPoint y: 195, endPoint x: 558, endPoint y: 195, distance: 8.0
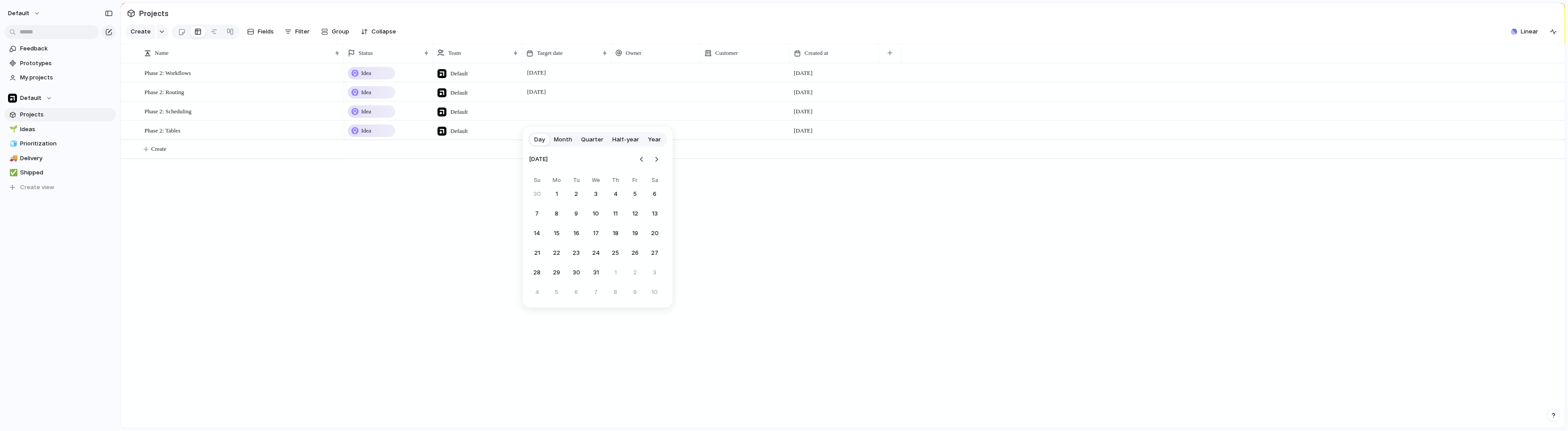
click at [550, 195] on button "1" at bounding box center [556, 194] width 16 height 16
click at [548, 136] on div at bounding box center [567, 130] width 89 height 19
click at [558, 211] on button "1" at bounding box center [556, 213] width 16 height 16
click at [470, 272] on div "Idea Default [DATE] September Idea Default [DATE] September Idea Default [DATE]…" at bounding box center [954, 246] width 1221 height 365
click at [548, 132] on span "[DATE]" at bounding box center [536, 130] width 23 height 11
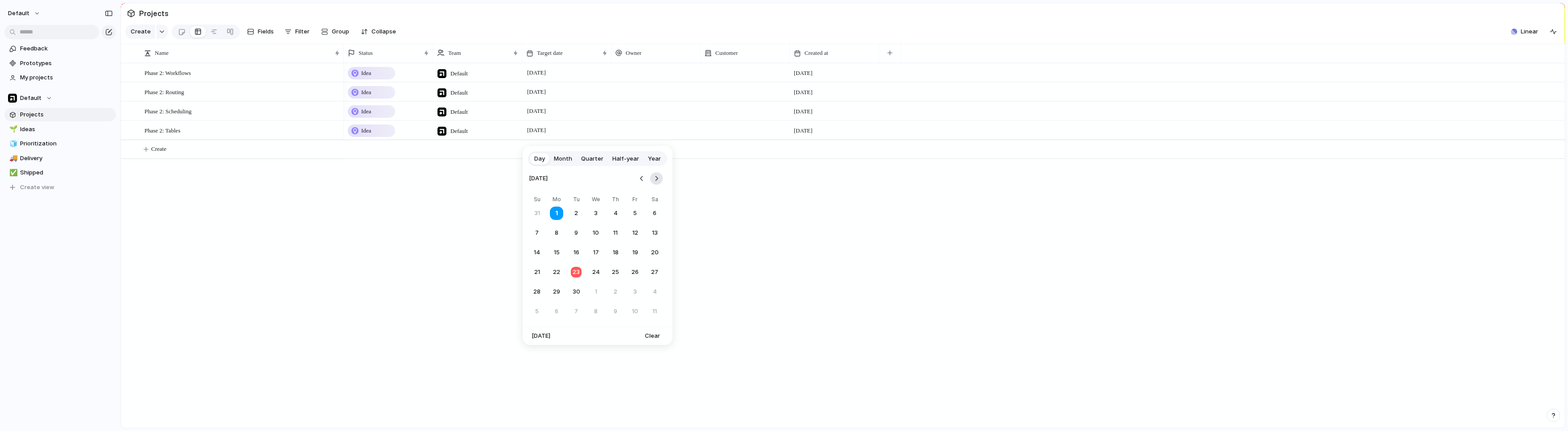
click at [654, 176] on button "Go to the Next Month" at bounding box center [656, 178] width 13 height 13
click at [558, 307] on button "1" at bounding box center [556, 312] width 16 height 16
click at [708, 308] on div "Idea Default [DATE] September Idea Default [DATE] September Idea Default [DATE]…" at bounding box center [954, 246] width 1221 height 365
click at [628, 81] on div at bounding box center [656, 73] width 89 height 19
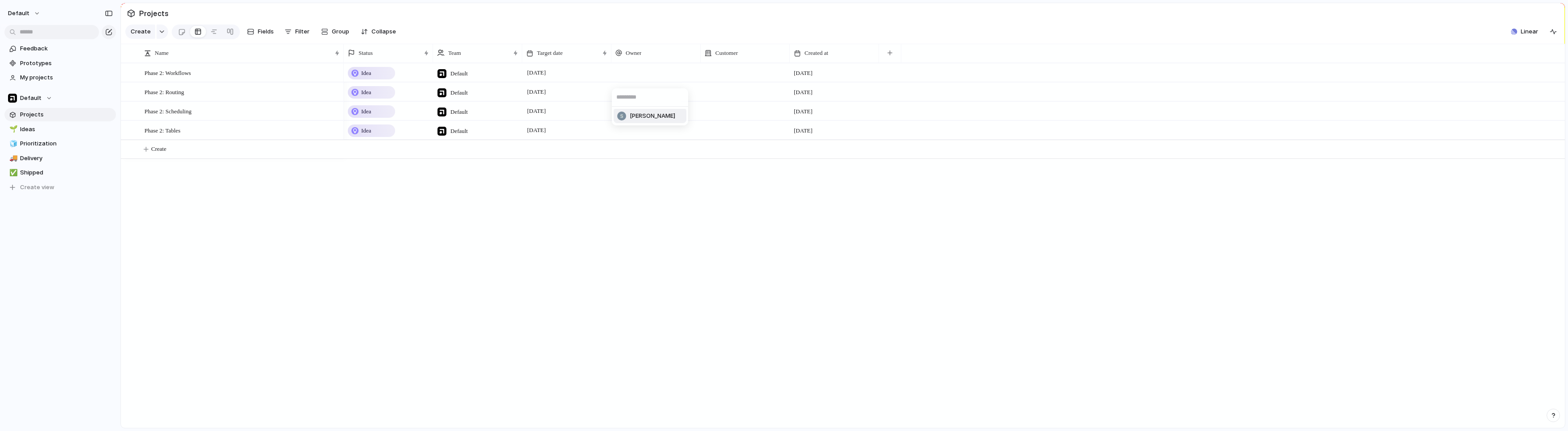
drag, startPoint x: 630, startPoint y: 118, endPoint x: 634, endPoint y: 111, distance: 8.1
click at [630, 118] on span "[PERSON_NAME]" at bounding box center [652, 116] width 46 height 9
click at [633, 101] on div at bounding box center [656, 92] width 89 height 19
click at [631, 130] on li "[PERSON_NAME]" at bounding box center [650, 136] width 73 height 15
click at [632, 120] on div at bounding box center [656, 111] width 89 height 19
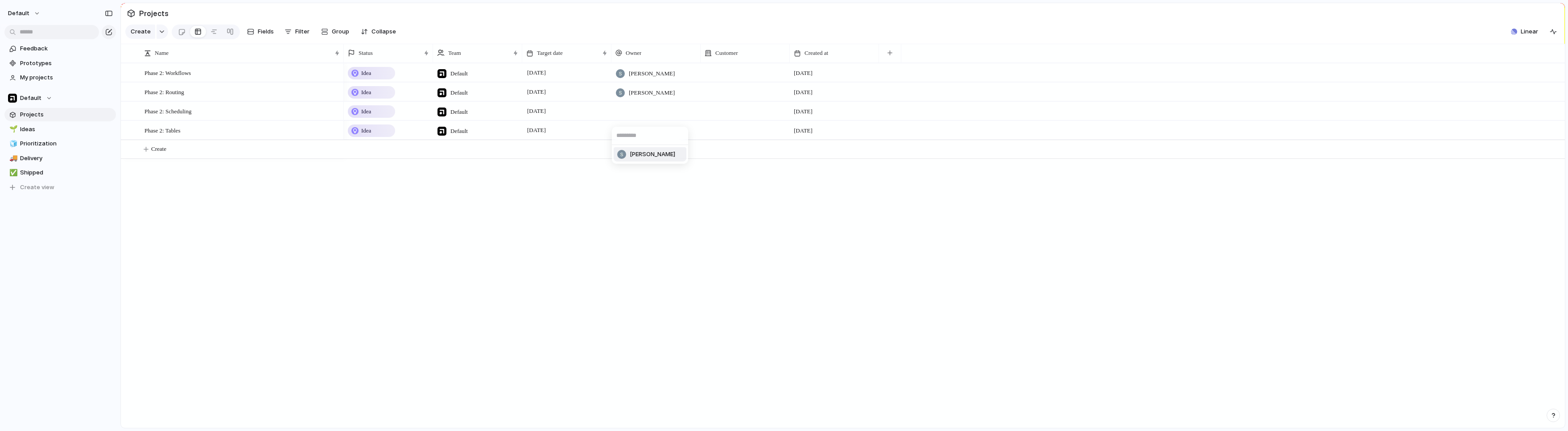
click at [637, 155] on span "[PERSON_NAME]" at bounding box center [652, 154] width 46 height 9
click at [625, 136] on div at bounding box center [656, 130] width 89 height 19
click at [636, 173] on span "[PERSON_NAME]" at bounding box center [652, 173] width 46 height 9
click at [710, 68] on div at bounding box center [745, 65] width 89 height 3
click at [714, 78] on div "Cube BoomPop [DOMAIN_NAME] Atlan [DOMAIN_NAME] [DOMAIN_NAME] People Data Labs […" at bounding box center [784, 215] width 1568 height 431
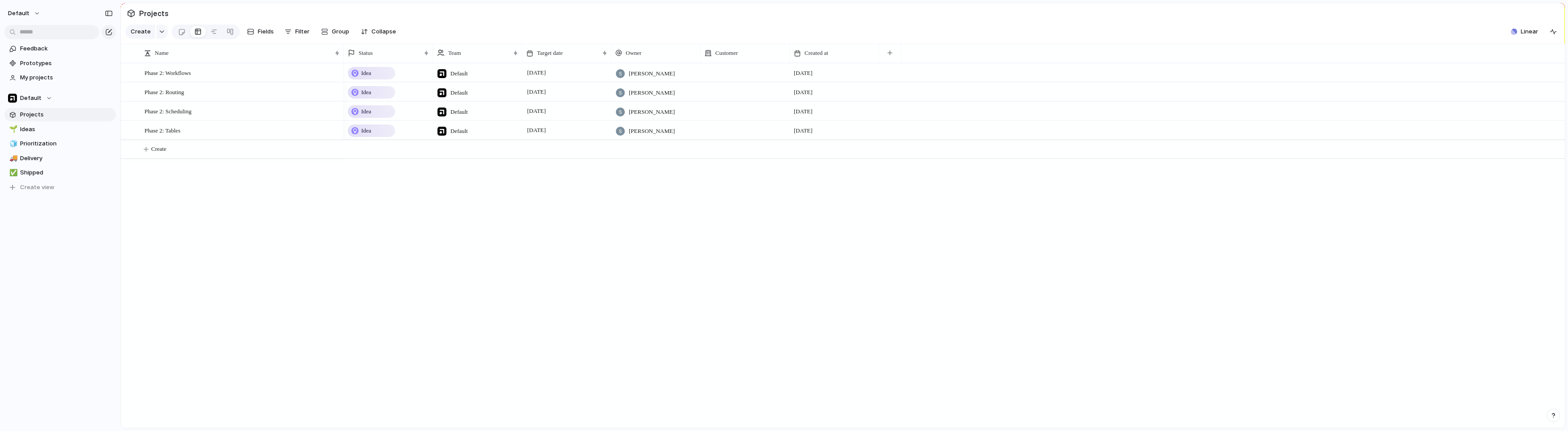
click at [714, 78] on div at bounding box center [745, 73] width 89 height 19
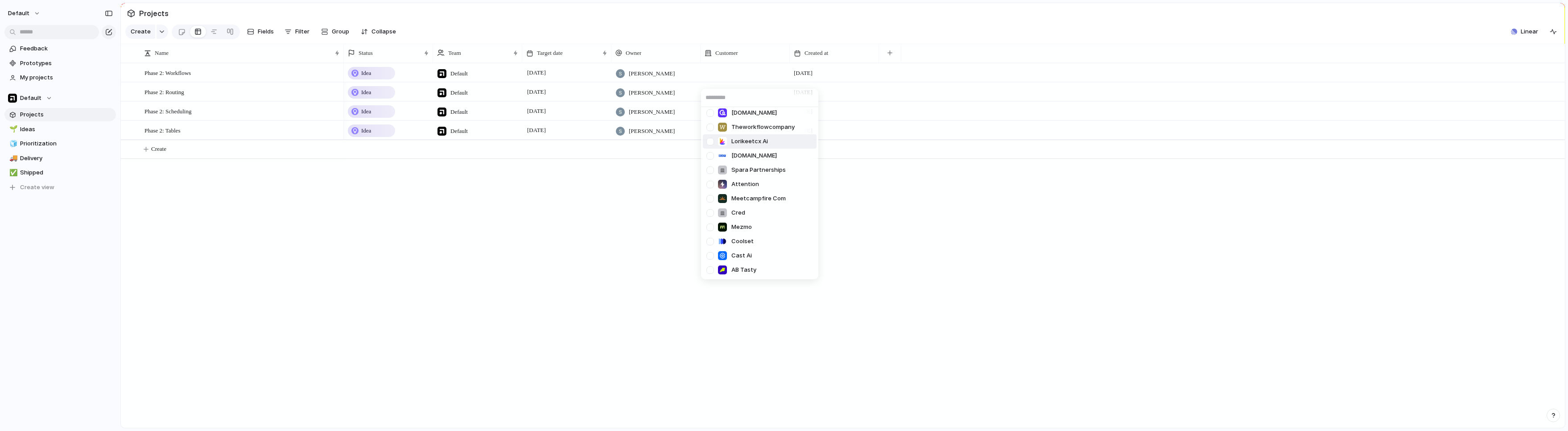
scroll to position [1404, 0]
click at [640, 219] on div "Cube BoomPop [DOMAIN_NAME] Atlan [DOMAIN_NAME] [DOMAIN_NAME] People Data Labs […" at bounding box center [784, 215] width 1568 height 431
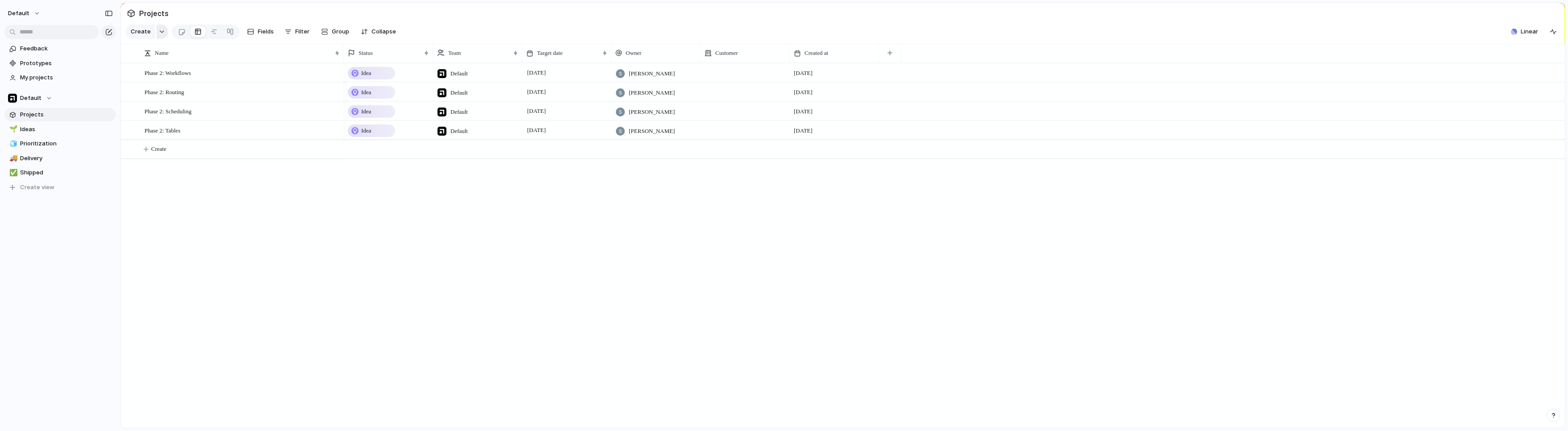
click at [159, 34] on div "button" at bounding box center [161, 31] width 6 height 3
click at [161, 91] on span "Launch" at bounding box center [153, 87] width 21 height 9
click at [146, 152] on button "Create" at bounding box center [854, 150] width 1449 height 19
click at [149, 158] on button "Create" at bounding box center [854, 150] width 1449 height 19
click at [372, 156] on button "Create" at bounding box center [854, 150] width 1449 height 19
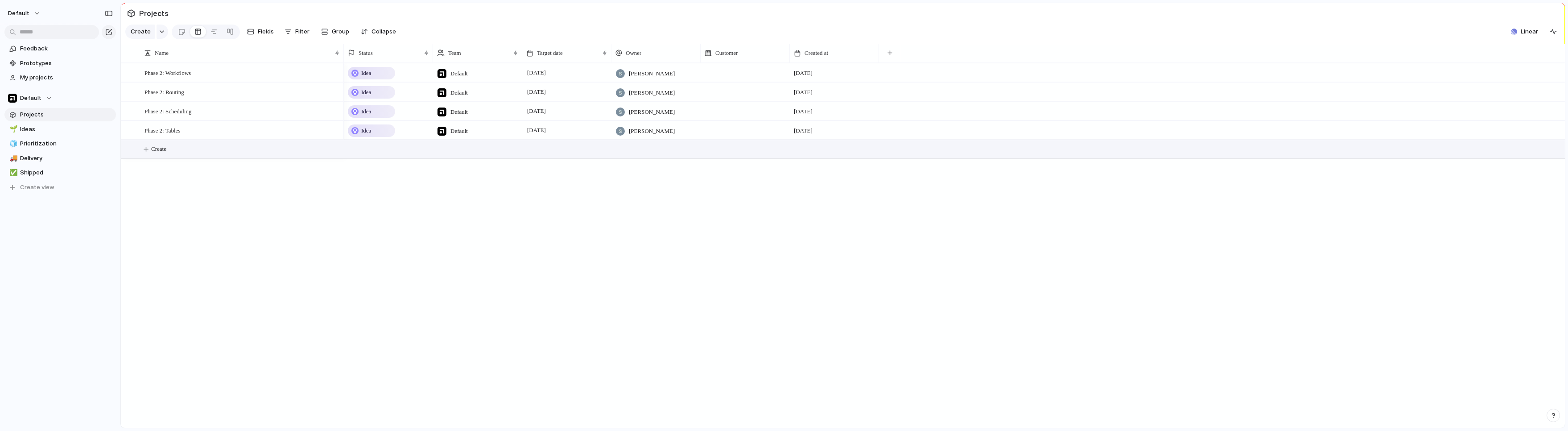
click at [370, 158] on button "Create" at bounding box center [854, 150] width 1449 height 19
click at [159, 31] on button "button" at bounding box center [163, 32] width 12 height 15
click at [149, 101] on span "Goal" at bounding box center [149, 101] width 13 height 9
type textarea "******"
click at [328, 150] on button "goal" at bounding box center [325, 150] width 27 height 12
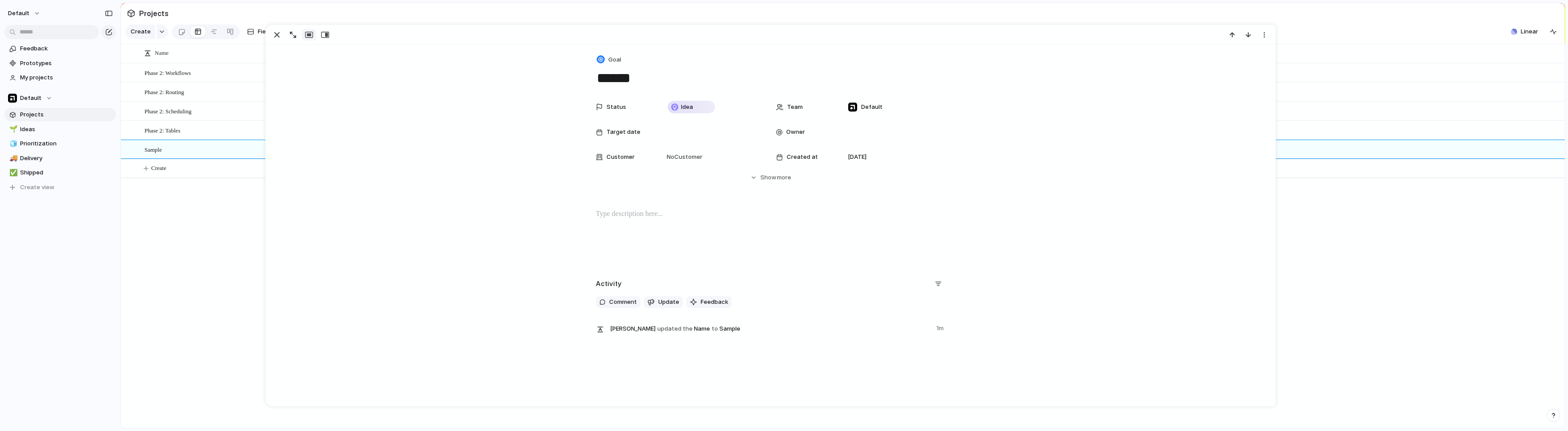
click at [621, 215] on p at bounding box center [770, 215] width 350 height 11
drag, startPoint x: 274, startPoint y: 32, endPoint x: 277, endPoint y: 51, distance: 19.2
click at [274, 33] on div "button" at bounding box center [277, 35] width 11 height 11
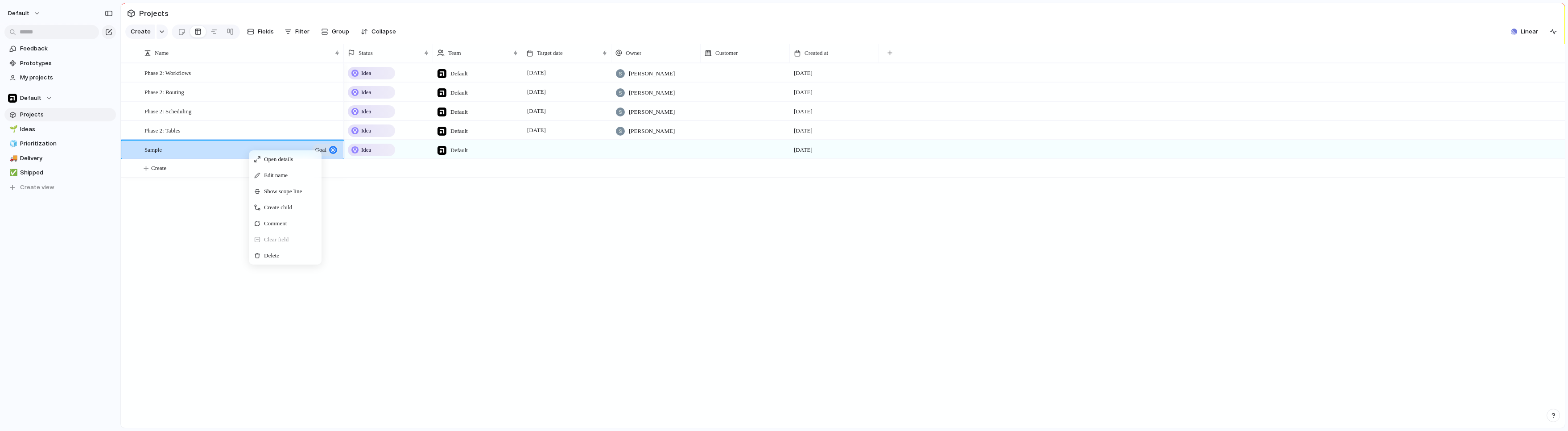
click at [290, 257] on div "Delete" at bounding box center [285, 256] width 69 height 15
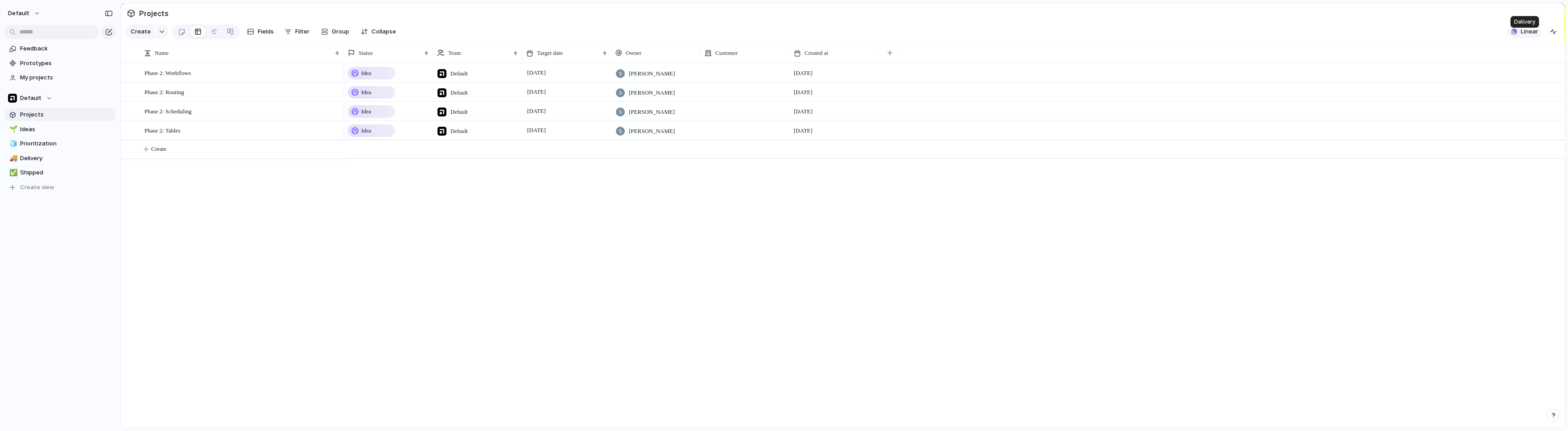
click at [800, 36] on span "Linear" at bounding box center [1530, 31] width 17 height 9
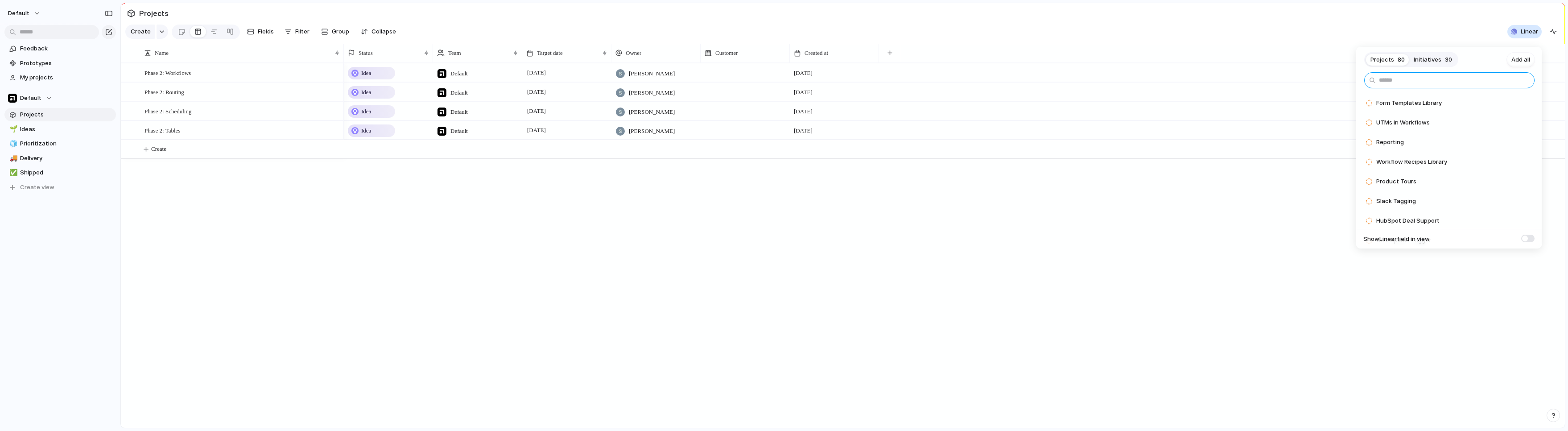
click at [800, 77] on input "text" at bounding box center [1450, 80] width 171 height 16
type input "******"
click at [800, 240] on span at bounding box center [1528, 238] width 13 height 7
click at [800, 62] on span "Initiatives" at bounding box center [1428, 60] width 28 height 9
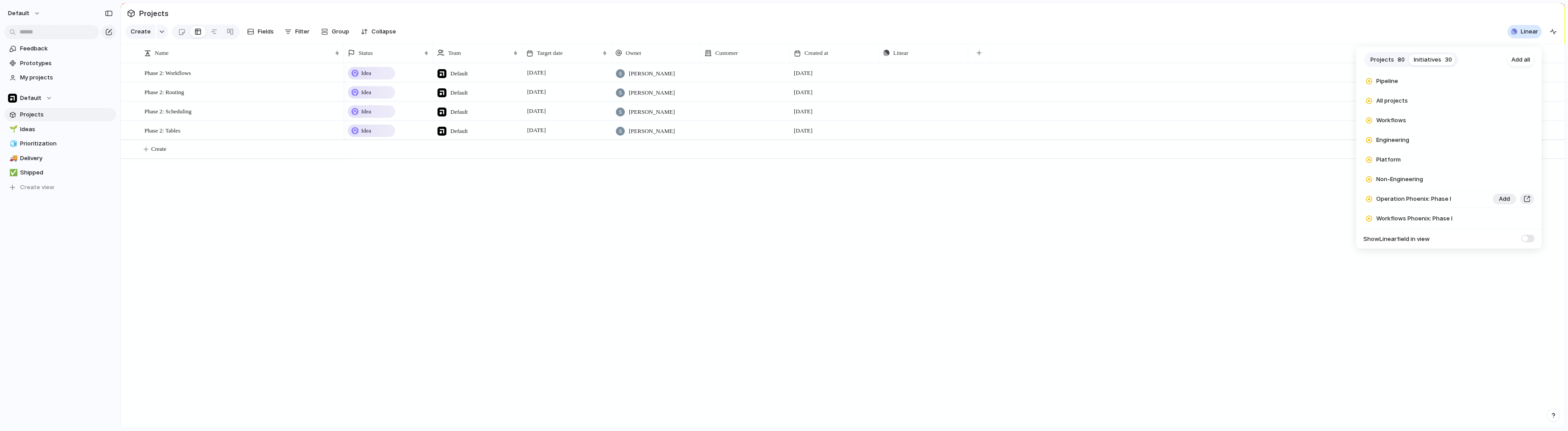
click at [800, 198] on span "Operation Phoenix: Phase I" at bounding box center [1413, 199] width 75 height 9
click at [800, 199] on span "Add" at bounding box center [1504, 199] width 11 height 9
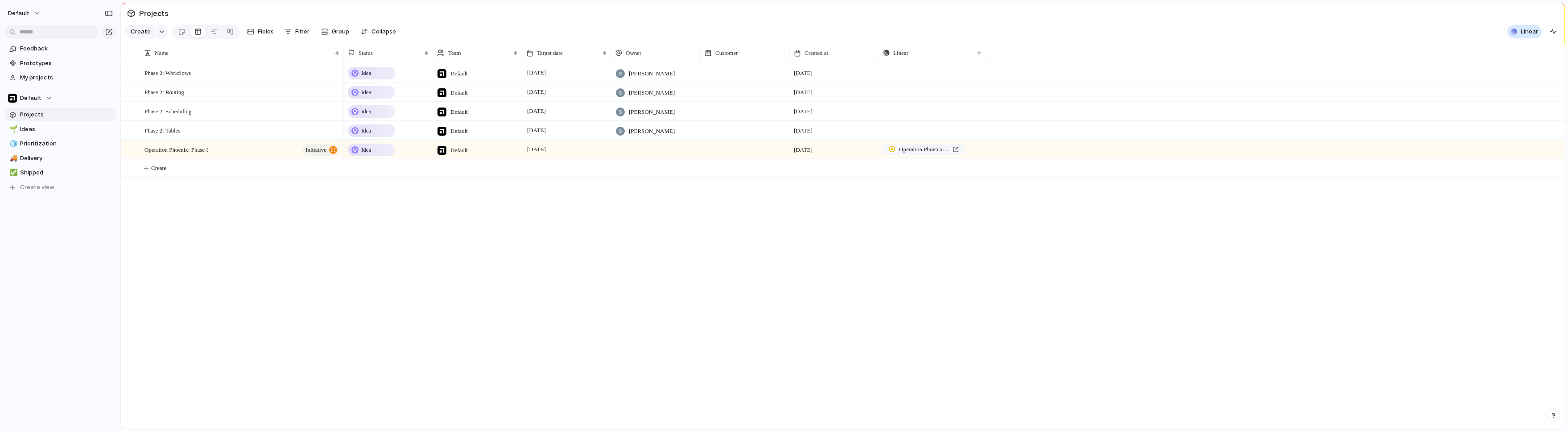
click at [460, 258] on div "Projects 80 Initiatives 29 Add all Q4'23 Add [Draft] Q1'24 Add Forms Add +1 Roa…" at bounding box center [784, 215] width 1568 height 431
click at [208, 154] on span "Operation Phoenix: Phase I" at bounding box center [176, 150] width 63 height 11
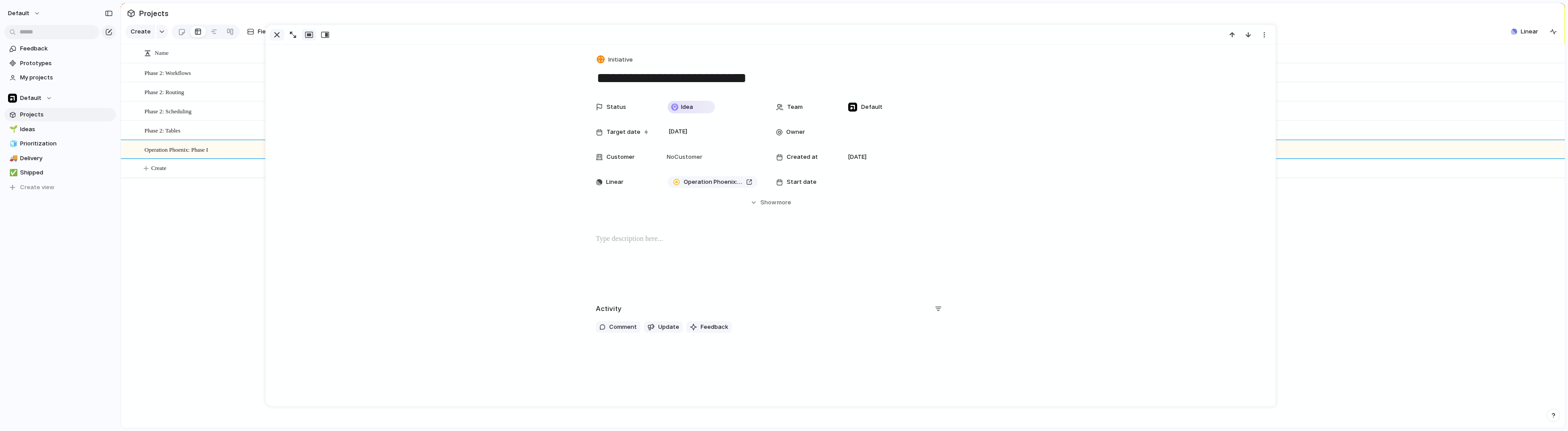
click at [277, 36] on div "button" at bounding box center [277, 35] width 11 height 11
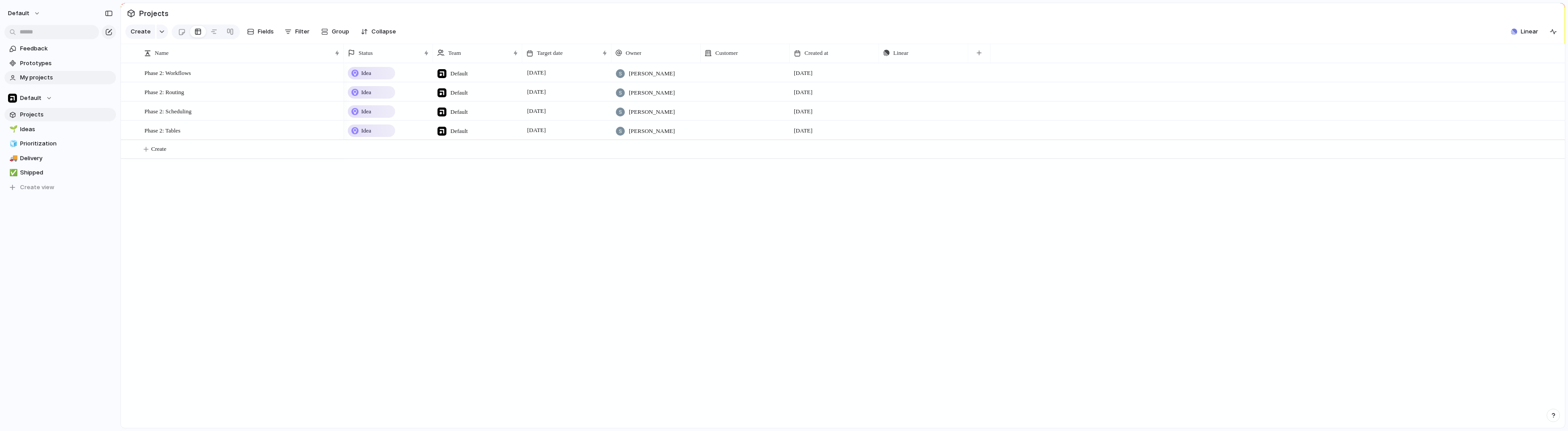
click at [35, 77] on span "My projects" at bounding box center [66, 77] width 93 height 9
click at [62, 71] on link "My projects" at bounding box center [60, 77] width 112 height 13
click at [60, 68] on link "Prototypes" at bounding box center [60, 64] width 112 height 13
click at [60, 40] on section "Feedback Prototypes My projects" at bounding box center [60, 62] width 120 height 44
click at [60, 44] on span "Feedback" at bounding box center [66, 48] width 93 height 9
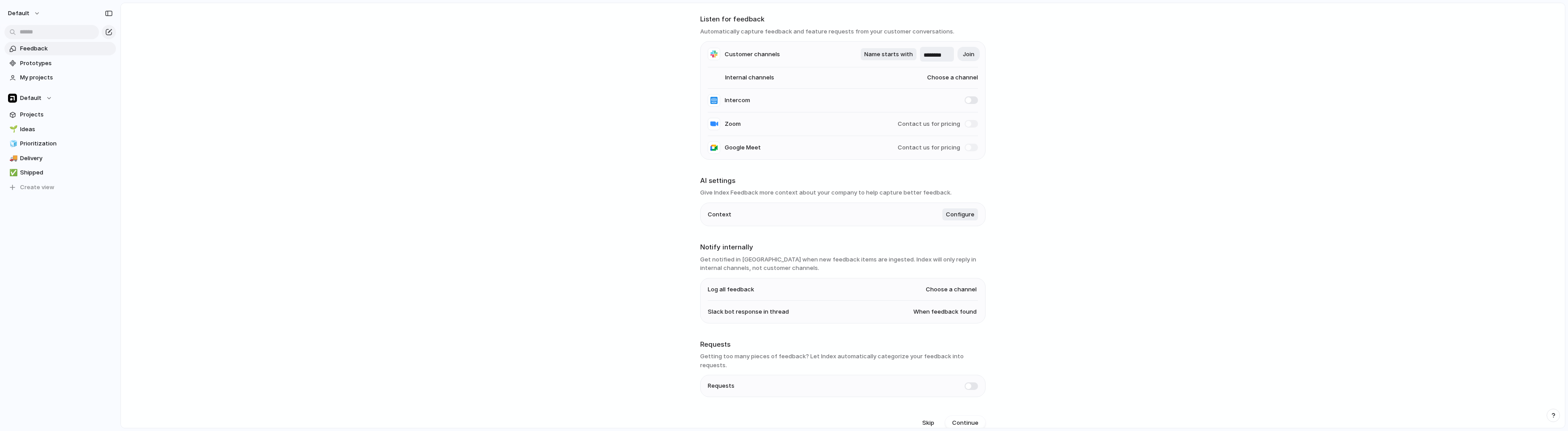
scroll to position [33, 0]
click at [800, 382] on span at bounding box center [971, 385] width 13 height 7
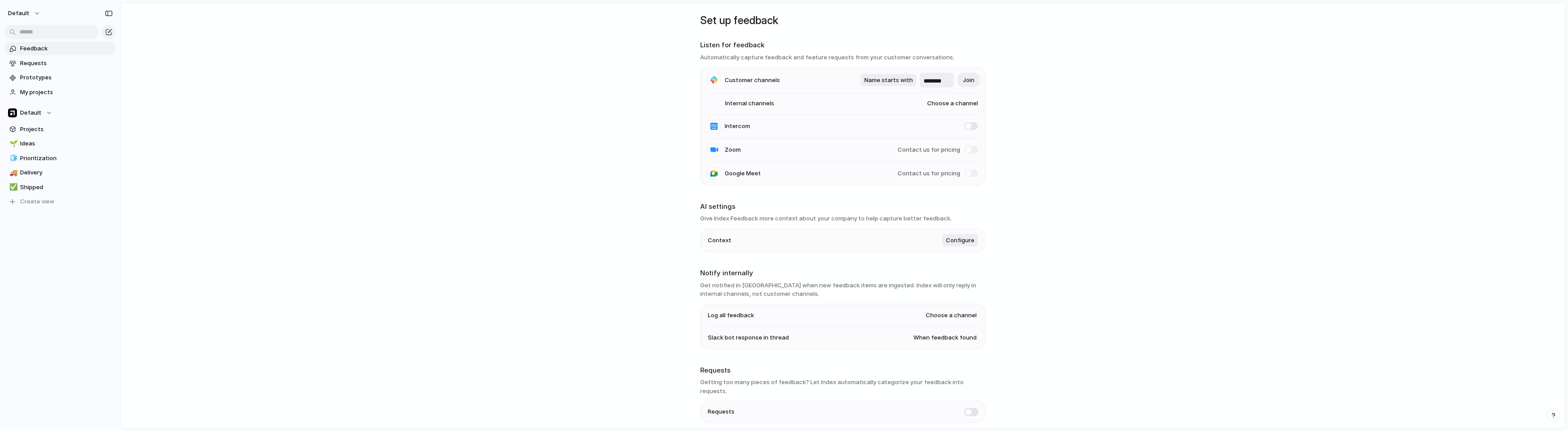
scroll to position [6, 0]
click at [800, 240] on span "Configure" at bounding box center [960, 241] width 28 height 9
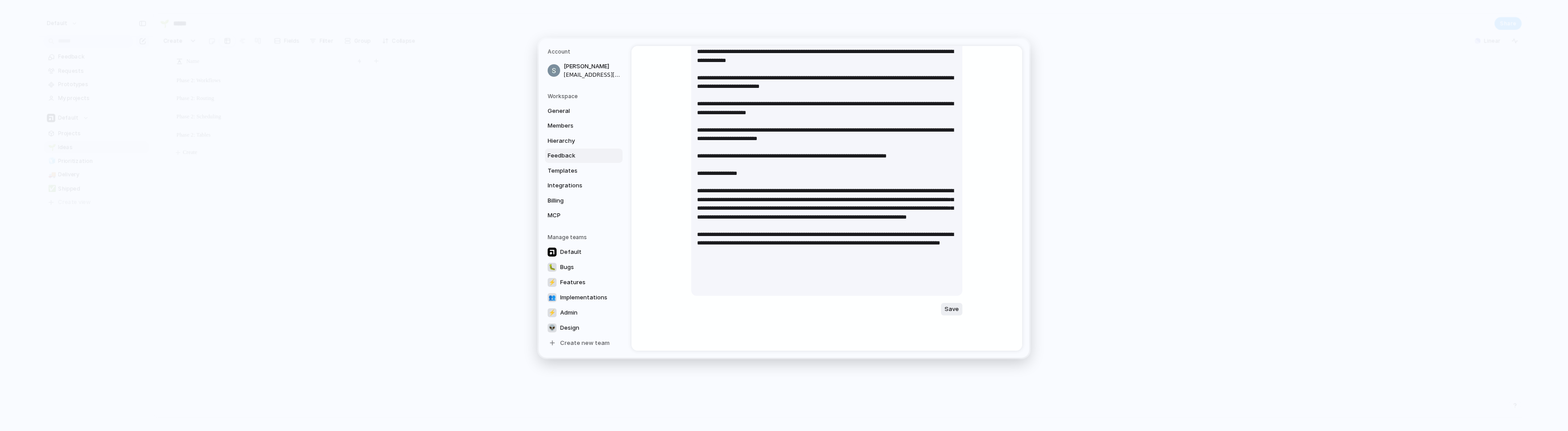
scroll to position [228, 0]
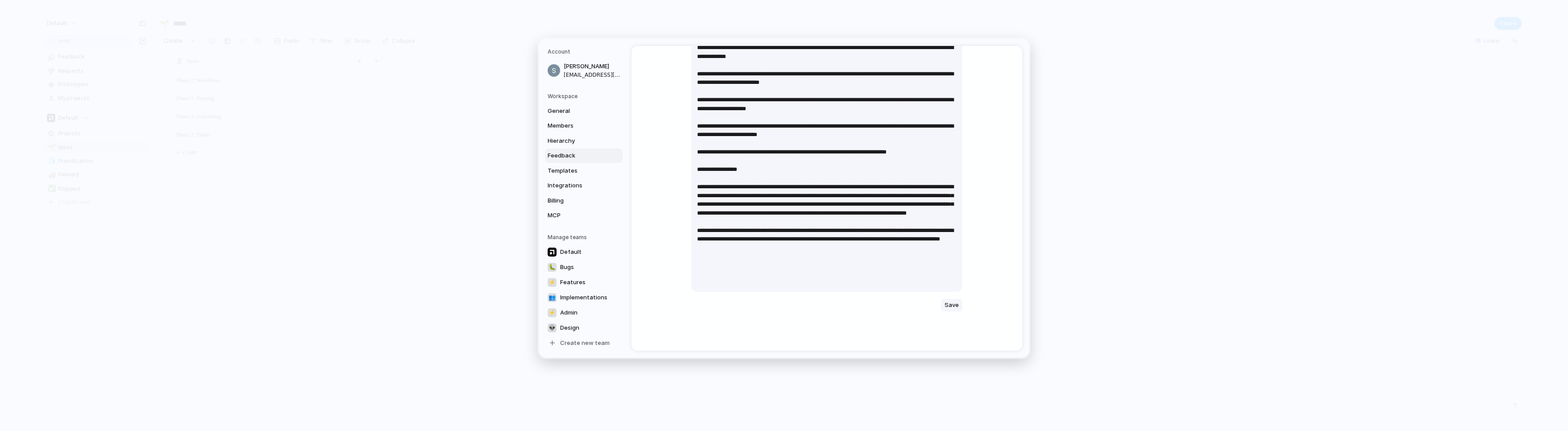
click at [800, 304] on span "Save" at bounding box center [952, 305] width 15 height 9
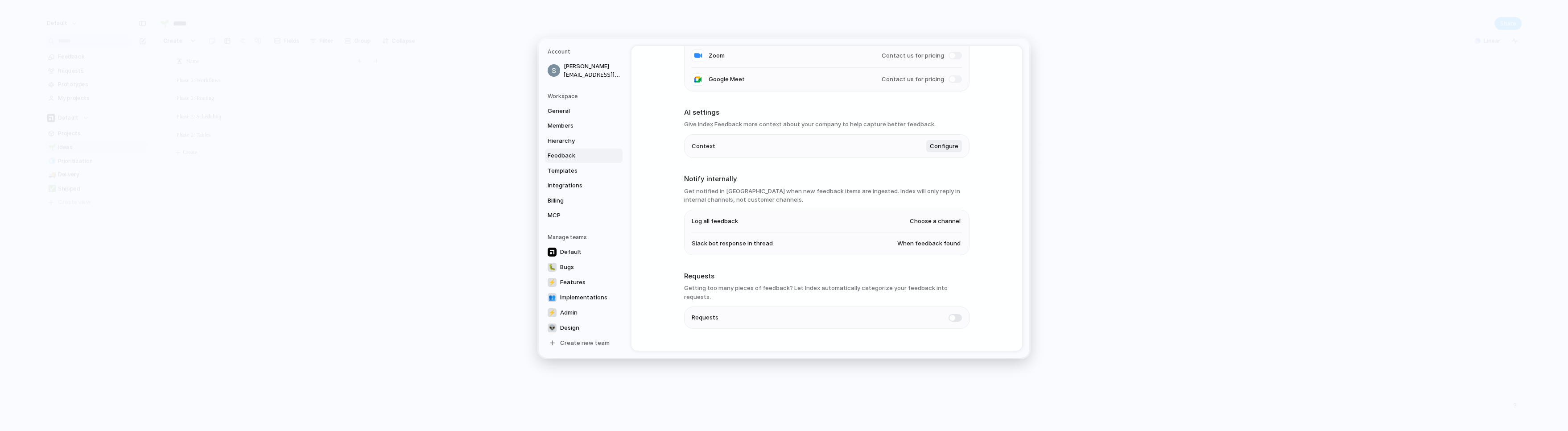
scroll to position [142, 0]
drag, startPoint x: 681, startPoint y: 193, endPoint x: 814, endPoint y: 198, distance: 133.1
click at [800, 198] on div "Feedback management Listen for feedback Automatically capture feedback and feat…" at bounding box center [827, 198] width 391 height 305
click at [794, 194] on h3 "Get notified in [GEOGRAPHIC_DATA] when new feedback items are ingested. Index w…" at bounding box center [827, 197] width 286 height 17
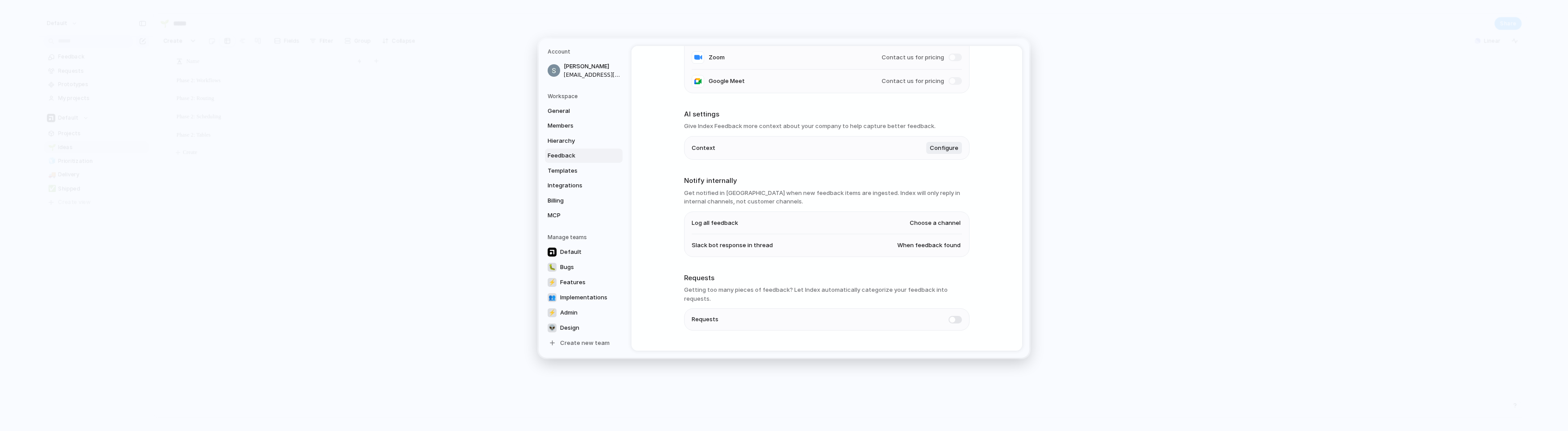
click at [794, 194] on h3 "Get notified in [GEOGRAPHIC_DATA] when new feedback items are ingested. Index w…" at bounding box center [827, 197] width 286 height 17
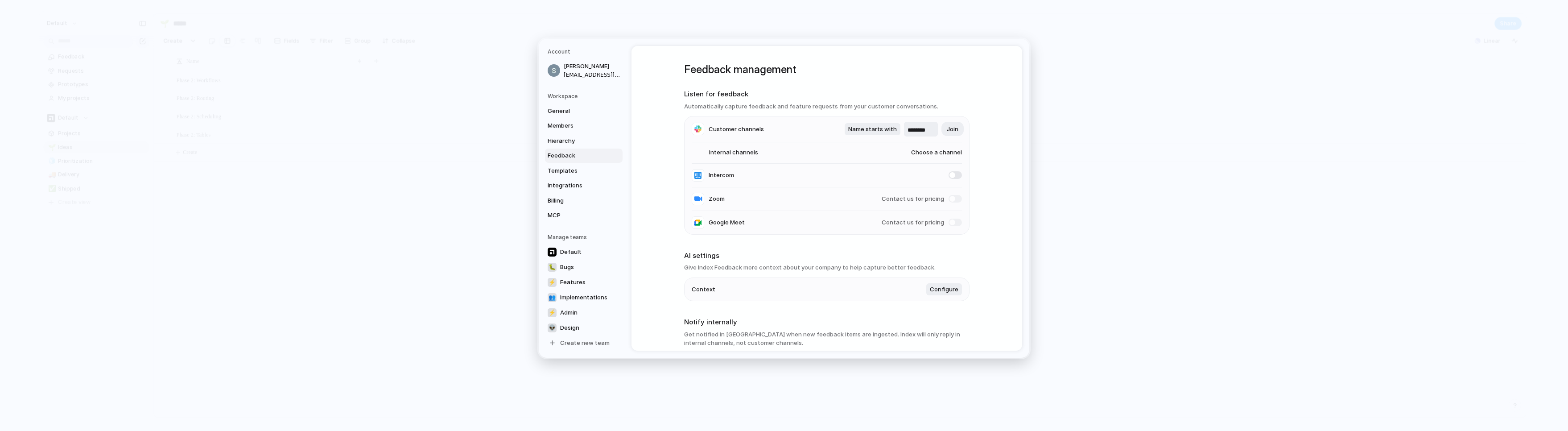
scroll to position [0, 0]
click at [557, 144] on span "Hierarchy" at bounding box center [576, 140] width 57 height 9
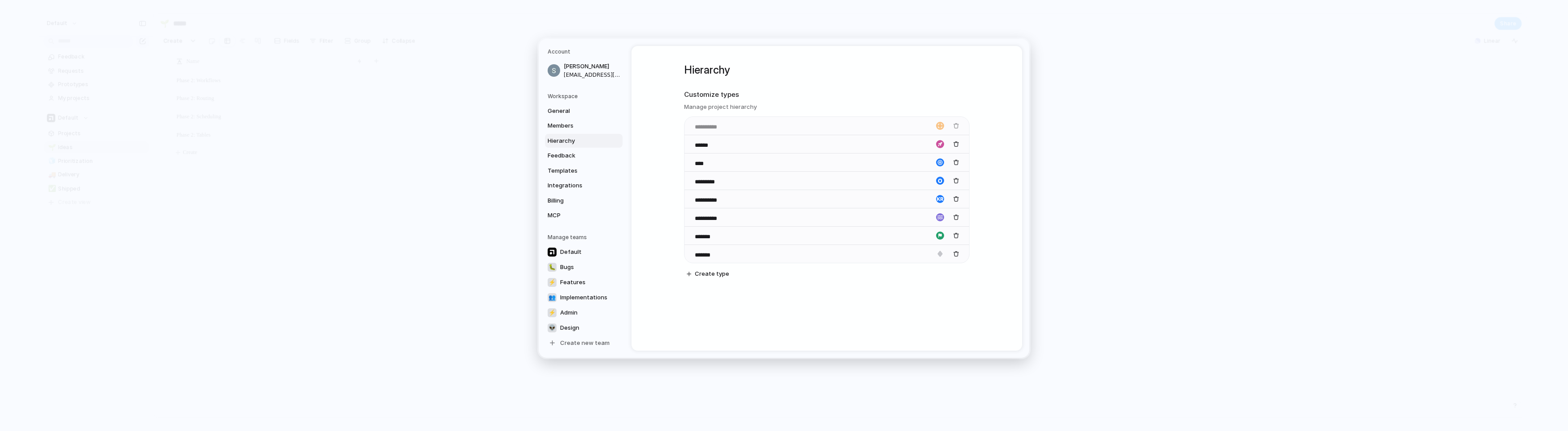
drag, startPoint x: 688, startPoint y: 127, endPoint x: 694, endPoint y: 120, distance: 9.2
click at [694, 120] on body "default Feedback Requests Prototypes My projects Default Projects 🌱 Ideas 🧊 Pri…" at bounding box center [784, 215] width 1568 height 431
click at [565, 187] on span "Integrations" at bounding box center [576, 185] width 57 height 9
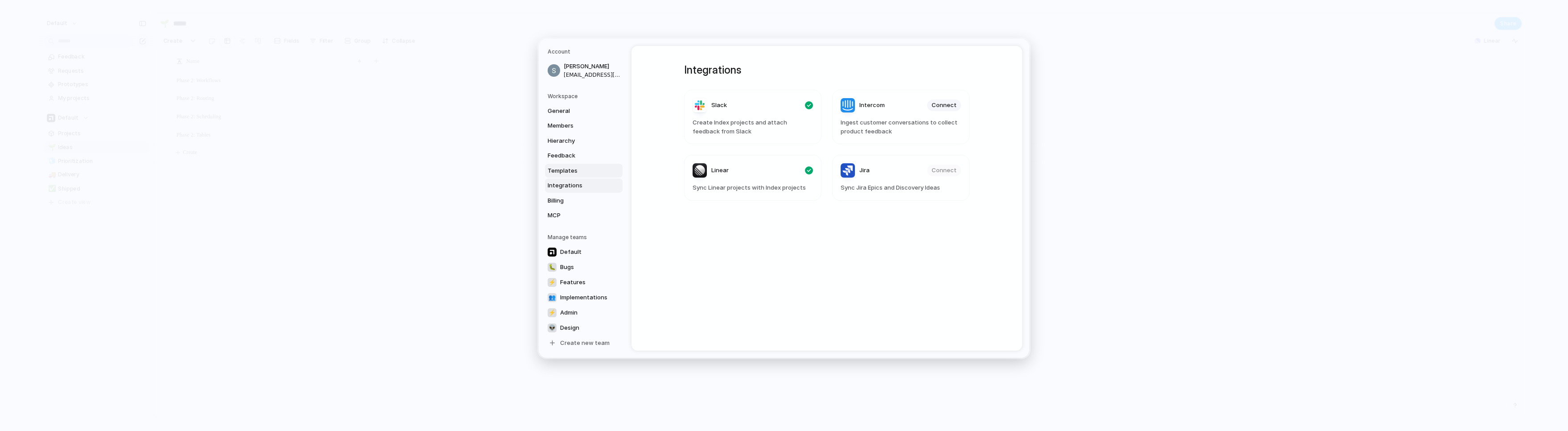
click at [564, 172] on span "Templates" at bounding box center [576, 170] width 57 height 9
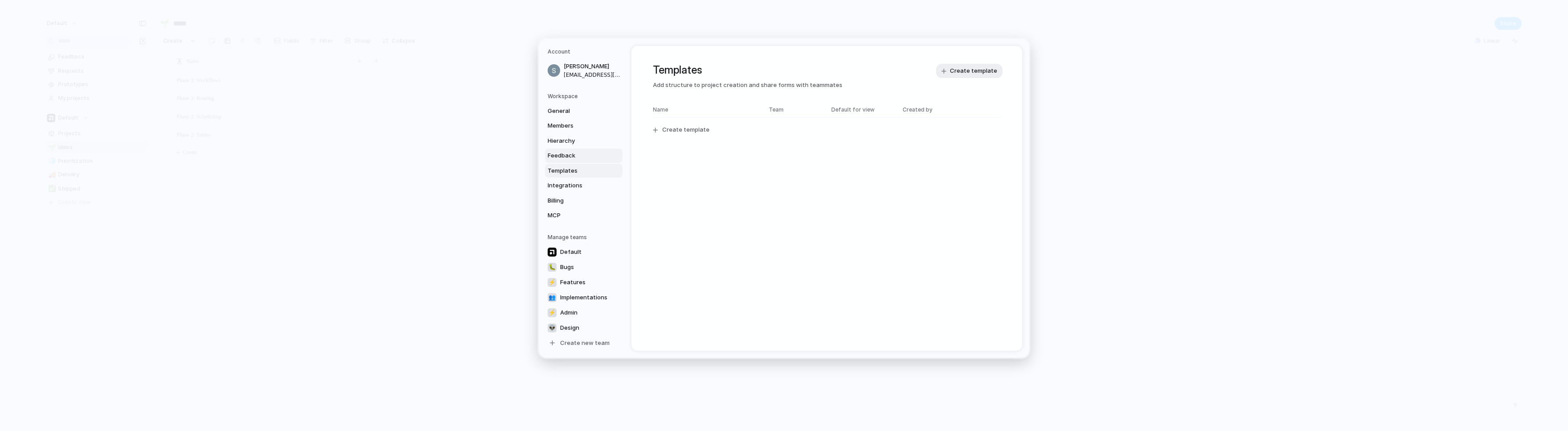
click at [582, 158] on span "Feedback" at bounding box center [576, 156] width 57 height 9
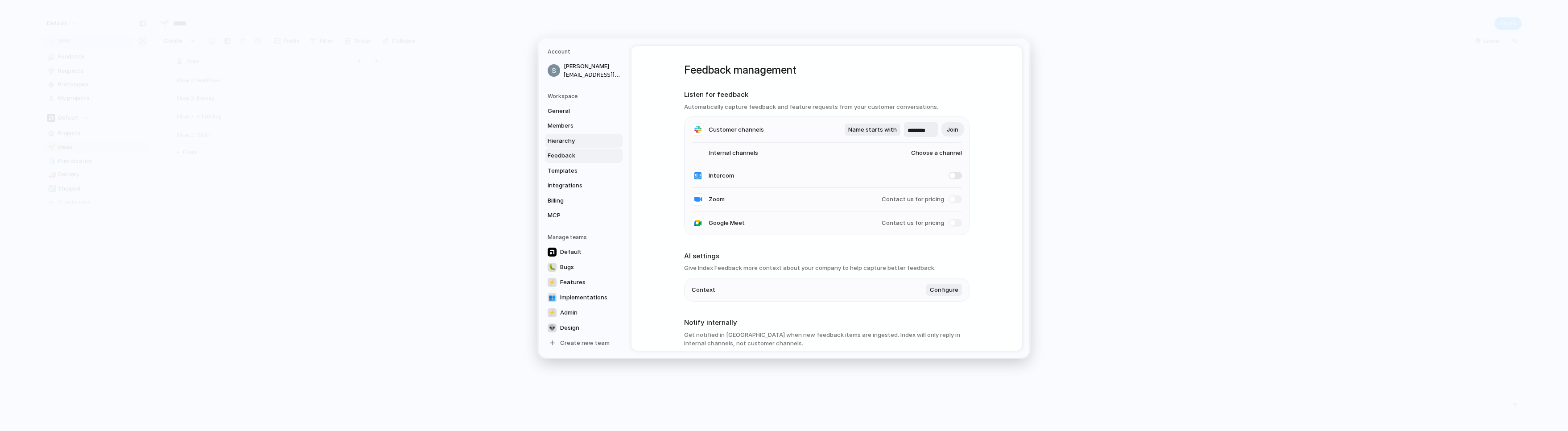
click at [577, 142] on span "Hierarchy" at bounding box center [576, 140] width 57 height 9
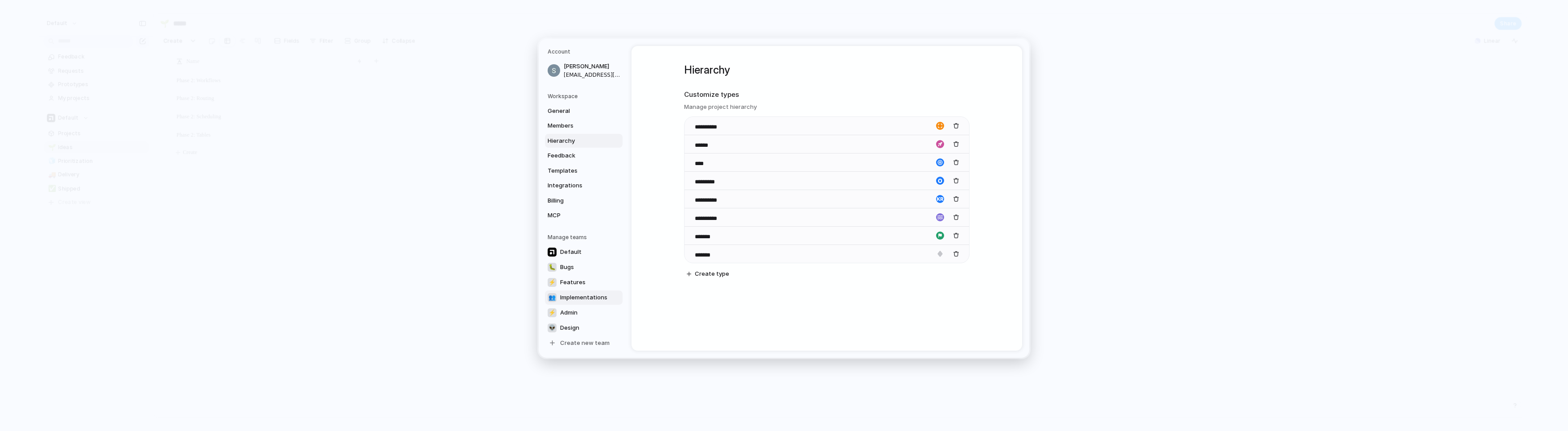
scroll to position [1, 0]
click at [565, 265] on span "Bugs" at bounding box center [567, 265] width 14 height 9
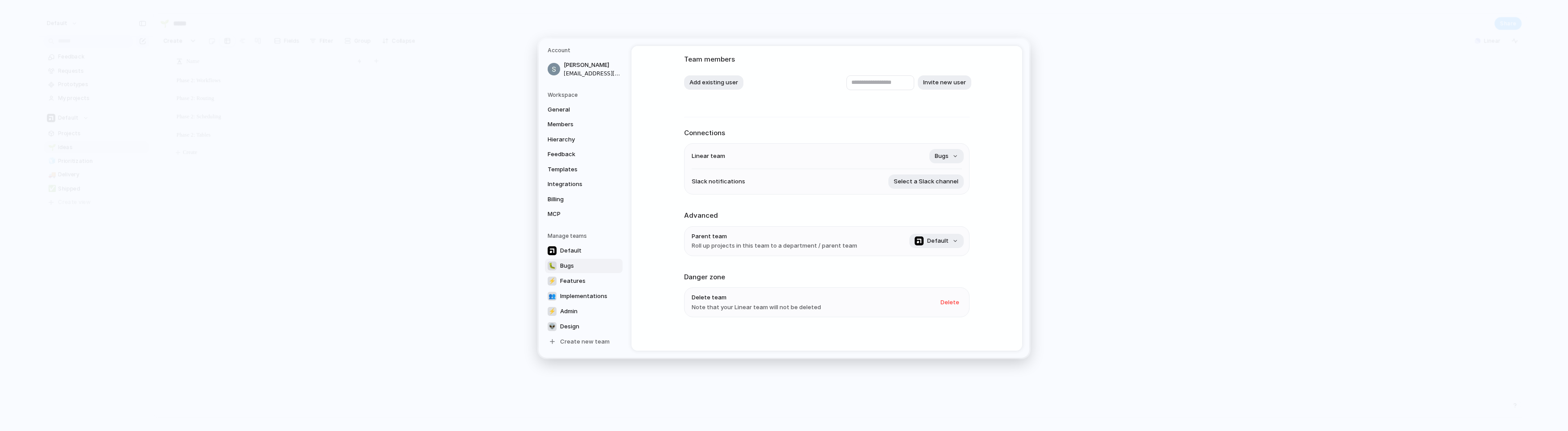
scroll to position [58, 0]
click at [580, 284] on span "Features" at bounding box center [573, 281] width 25 height 9
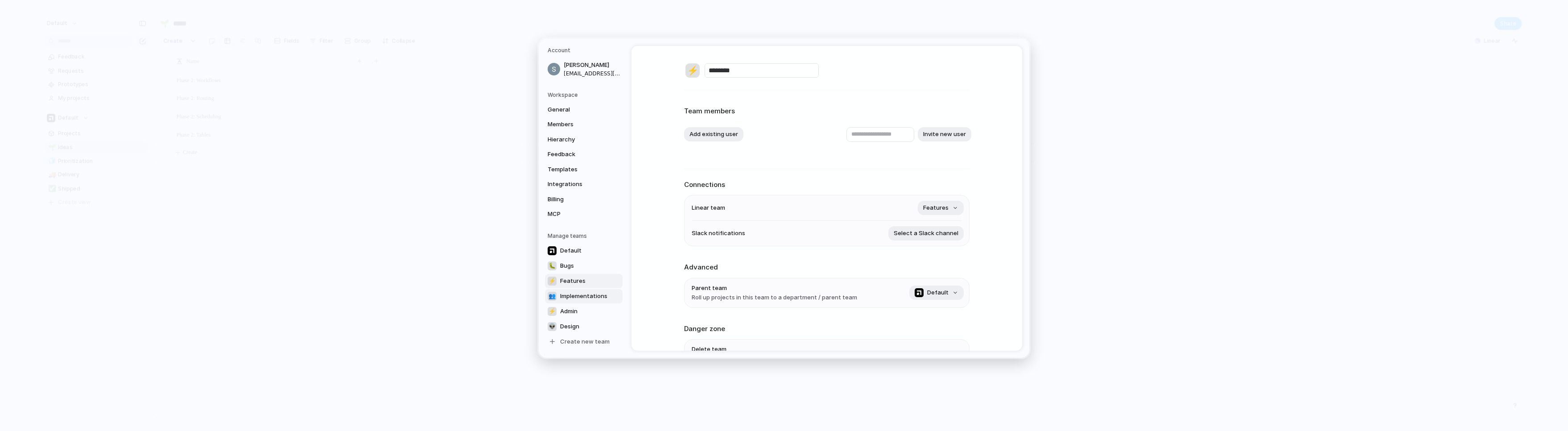
click at [581, 297] on span "Implementations" at bounding box center [583, 296] width 47 height 9
click at [574, 306] on link "⚡ Admin" at bounding box center [583, 311] width 77 height 15
click at [573, 322] on span "Design" at bounding box center [569, 326] width 19 height 9
click at [575, 340] on span "Create new team" at bounding box center [585, 342] width 50 height 9
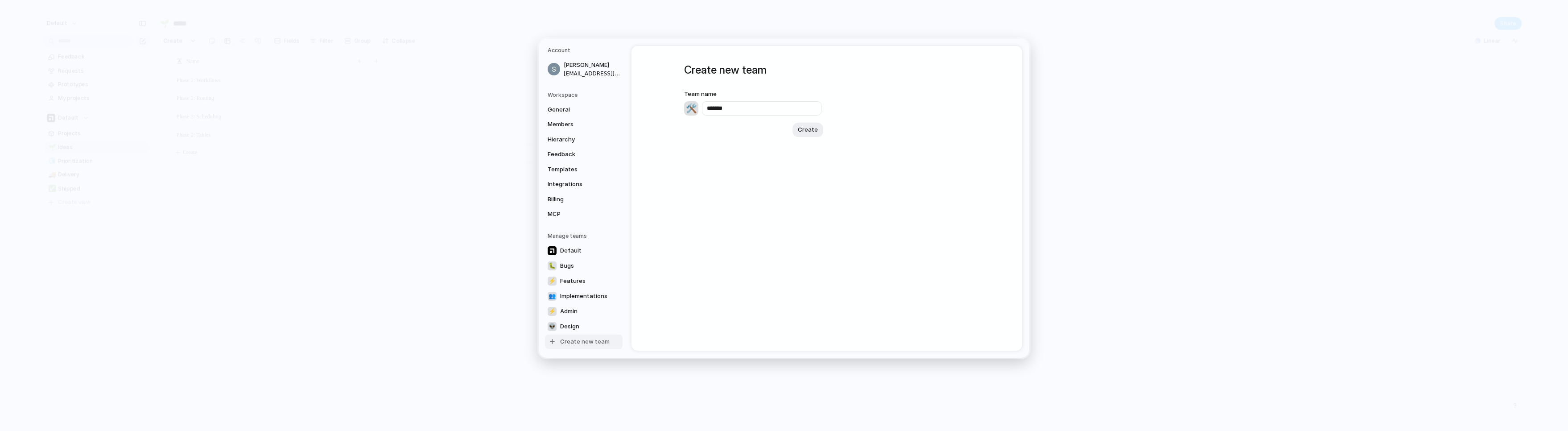
type input "*******"
click at [691, 103] on div "🛠️" at bounding box center [691, 108] width 15 height 15
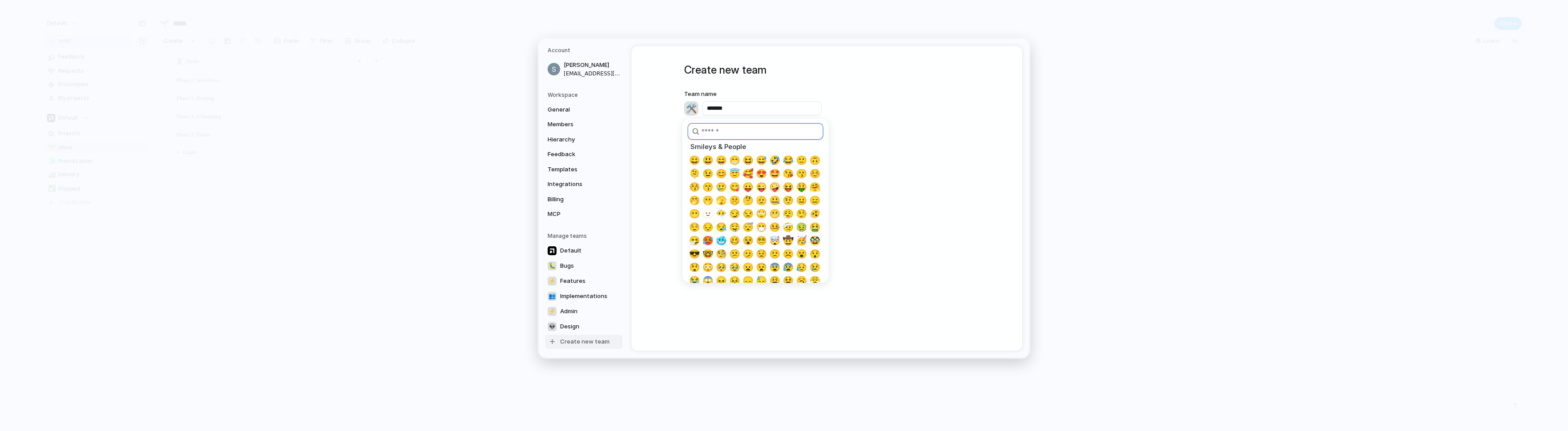
click at [710, 139] on input "search" at bounding box center [755, 131] width 136 height 17
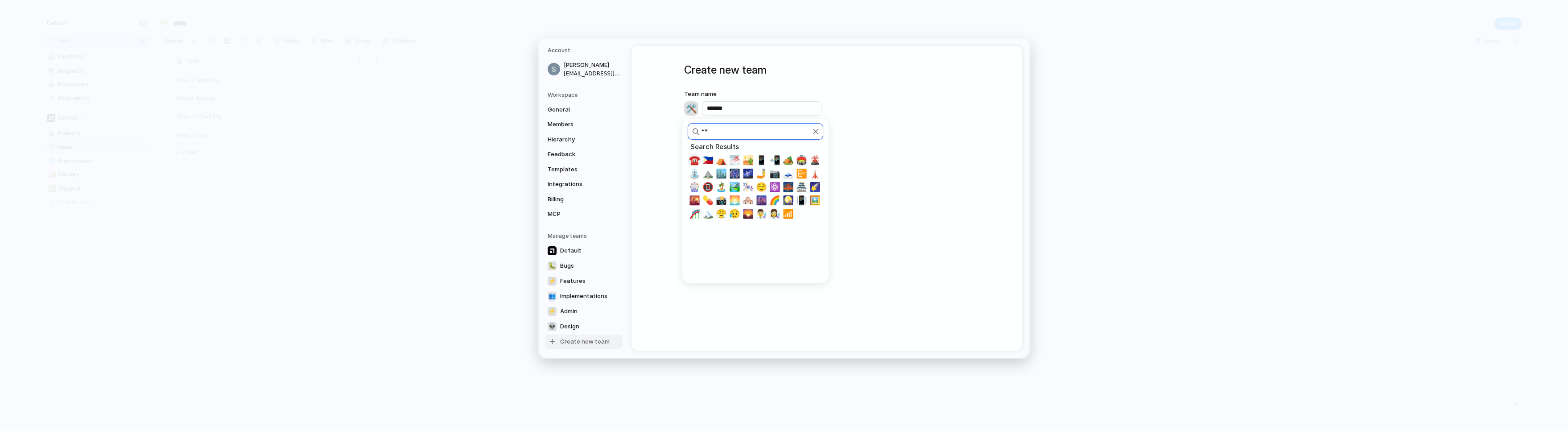
type input "*"
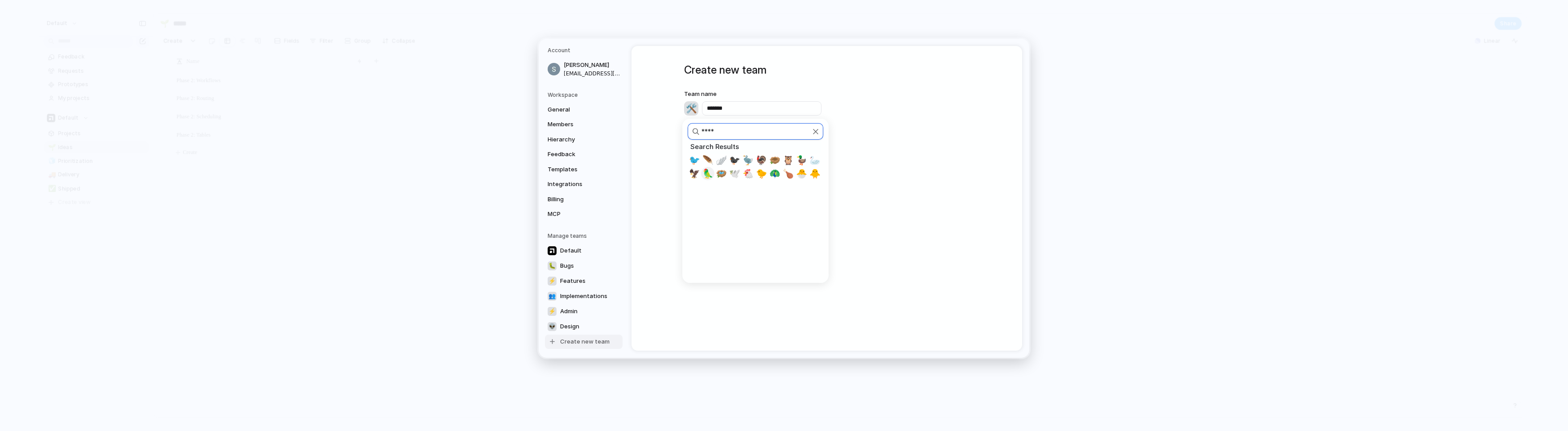
type input "****"
click at [697, 175] on span "🦅" at bounding box center [694, 173] width 11 height 11
click at [800, 126] on span "Create" at bounding box center [807, 129] width 20 height 9
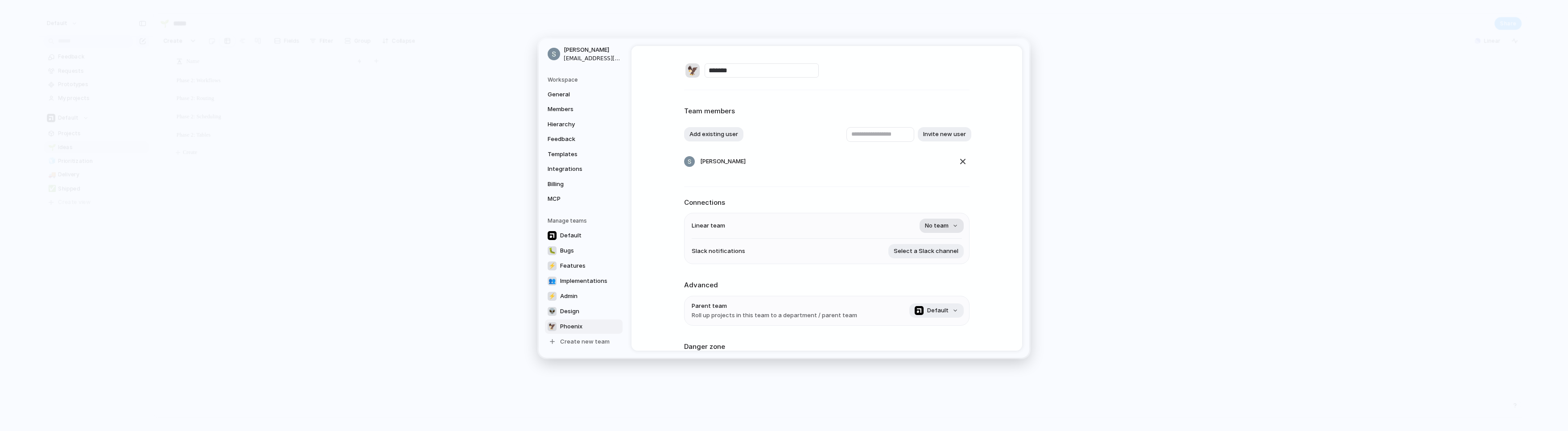
click at [800, 222] on button "No team" at bounding box center [942, 226] width 44 height 15
click at [800, 259] on li "⚡ Phoenix" at bounding box center [924, 264] width 73 height 15
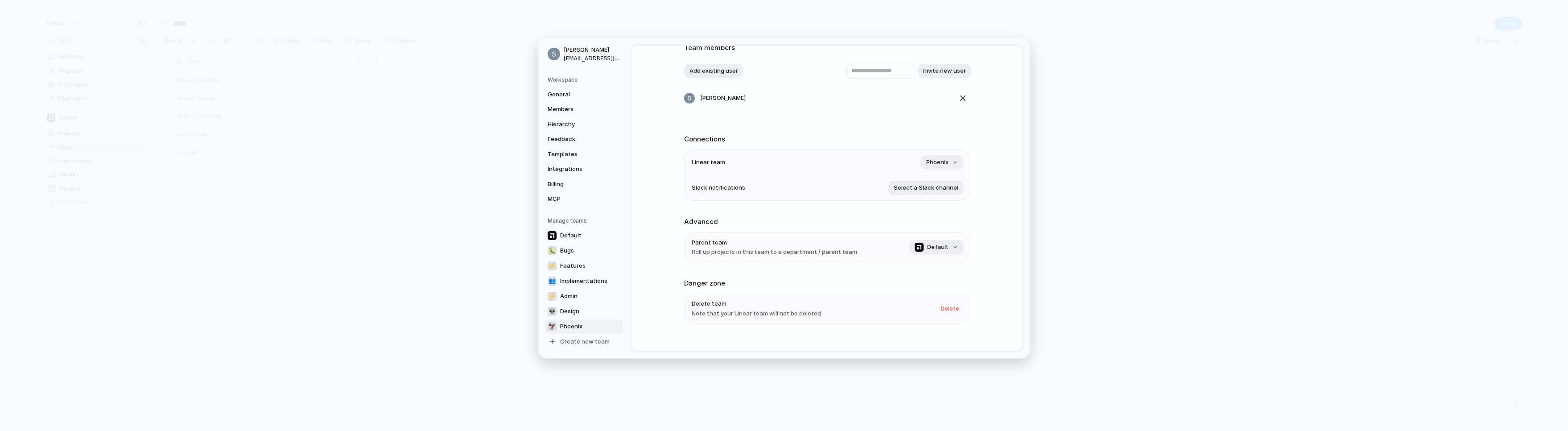
scroll to position [76, 0]
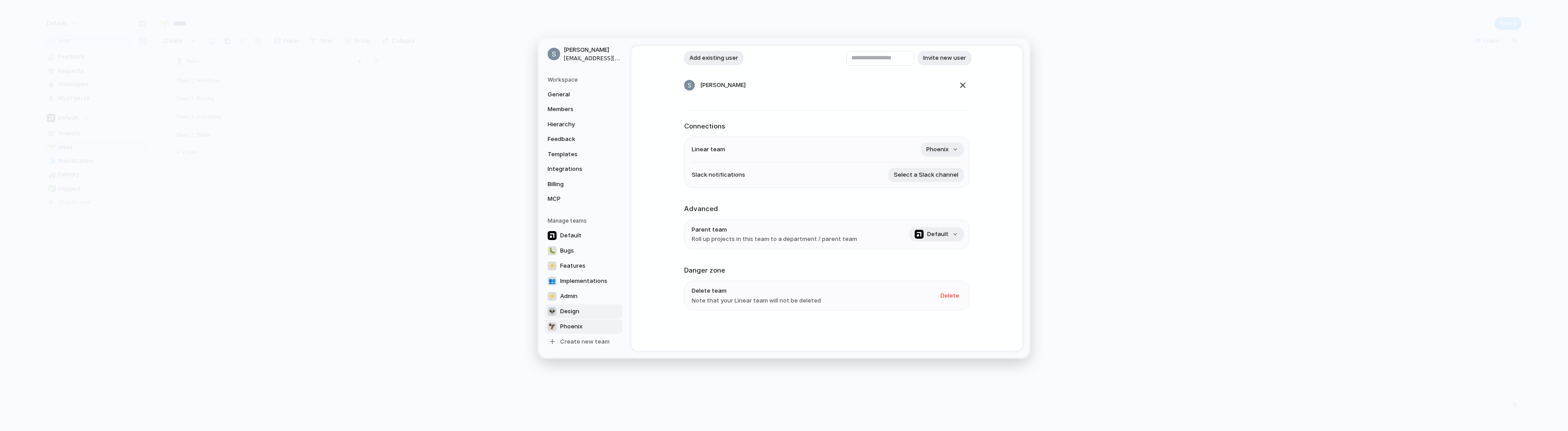
click at [572, 309] on span "Design" at bounding box center [569, 311] width 19 height 9
type input "******"
click at [800, 298] on span "Delete" at bounding box center [950, 295] width 19 height 9
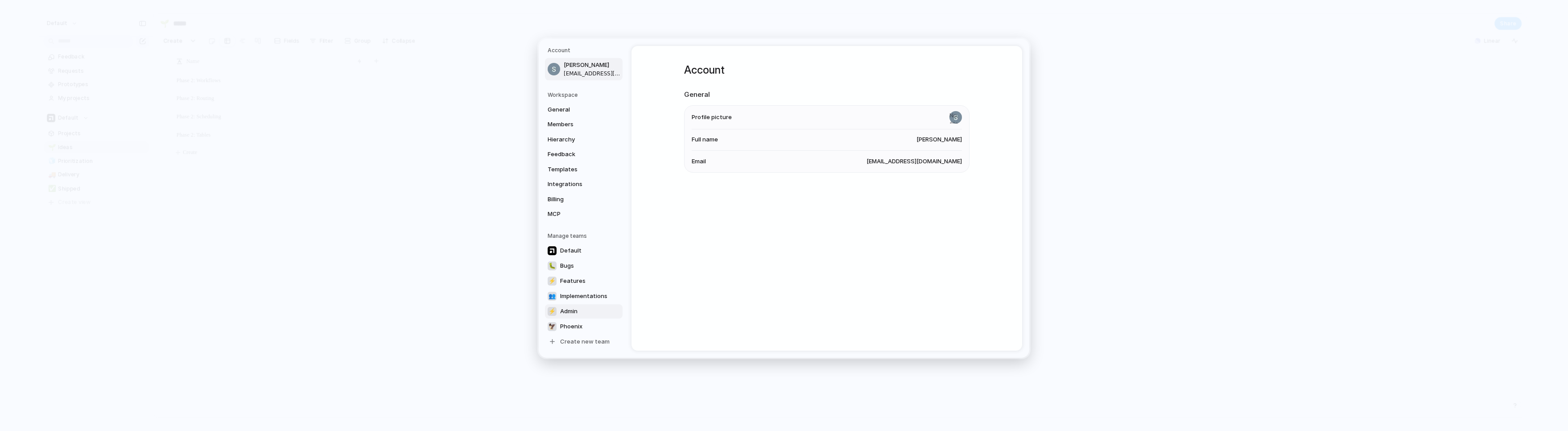
click at [569, 306] on link "⚡ Admin" at bounding box center [583, 311] width 77 height 15
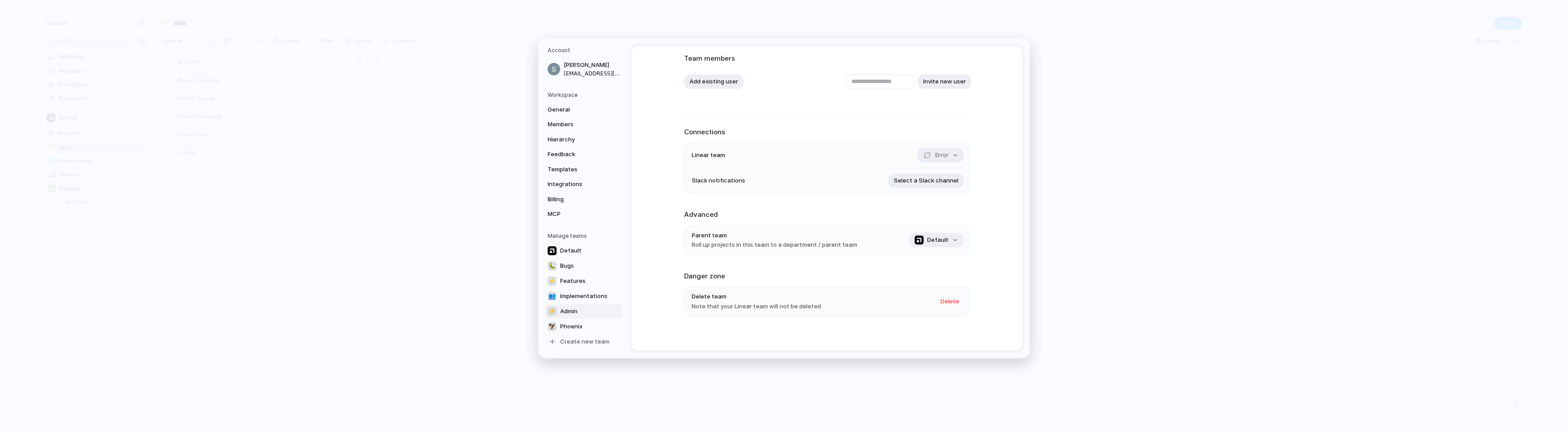
scroll to position [58, 0]
click at [800, 299] on span "Delete" at bounding box center [950, 295] width 19 height 9
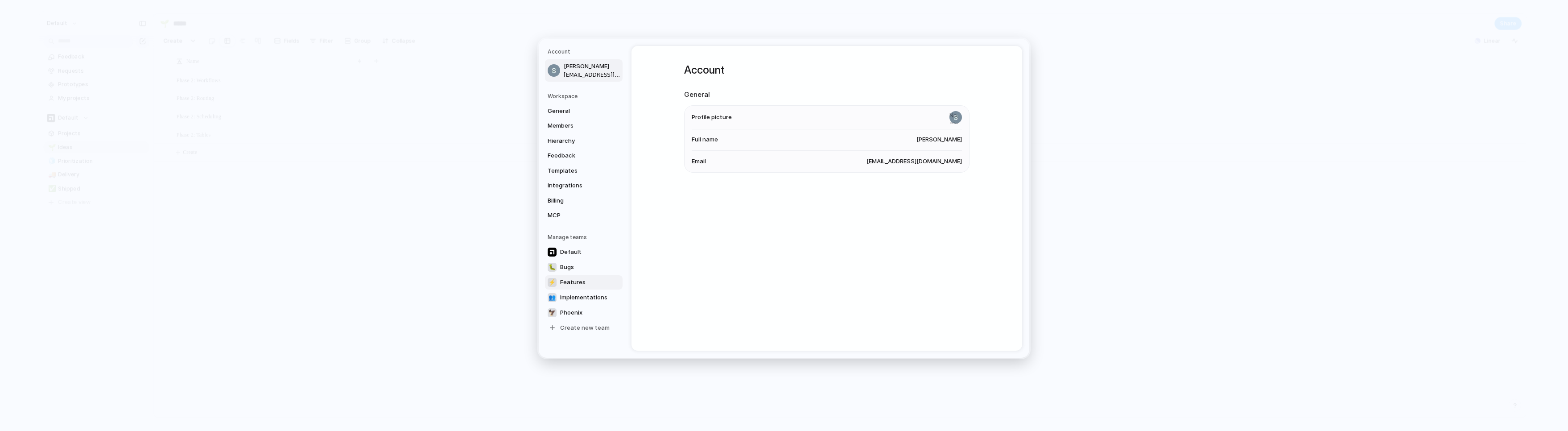
click at [567, 286] on span "Features" at bounding box center [573, 282] width 25 height 9
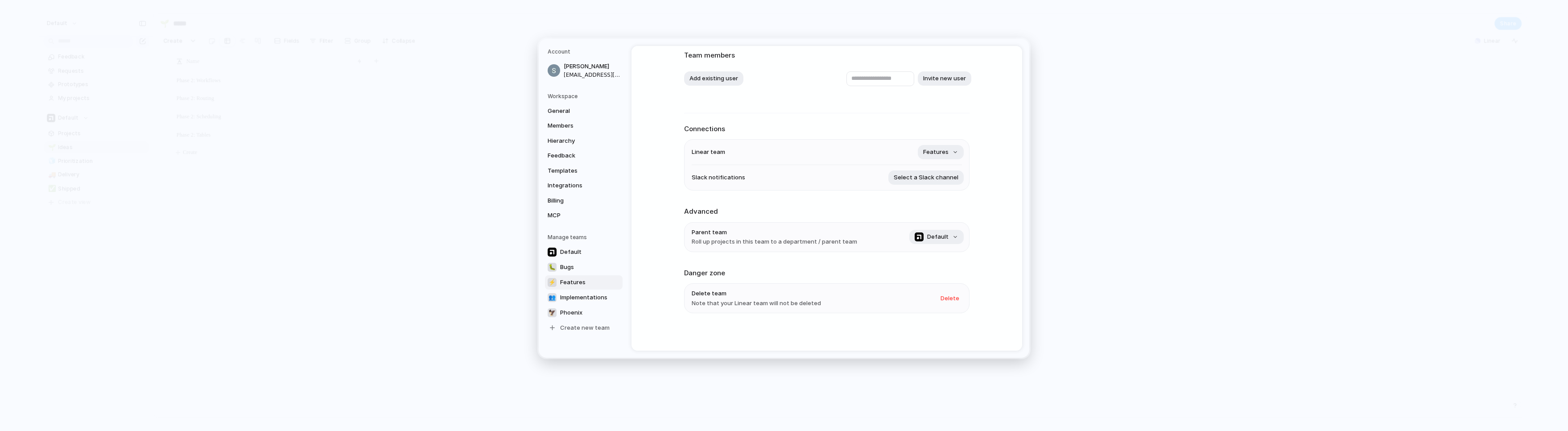
scroll to position [58, 0]
drag, startPoint x: 964, startPoint y: 292, endPoint x: 958, endPoint y: 294, distance: 6.3
click at [800, 293] on ul "Delete team Note that your Linear team will not be deleted [GEOGRAPHIC_DATA]" at bounding box center [827, 295] width 286 height 30
click at [800, 294] on button "Delete" at bounding box center [950, 296] width 30 height 15
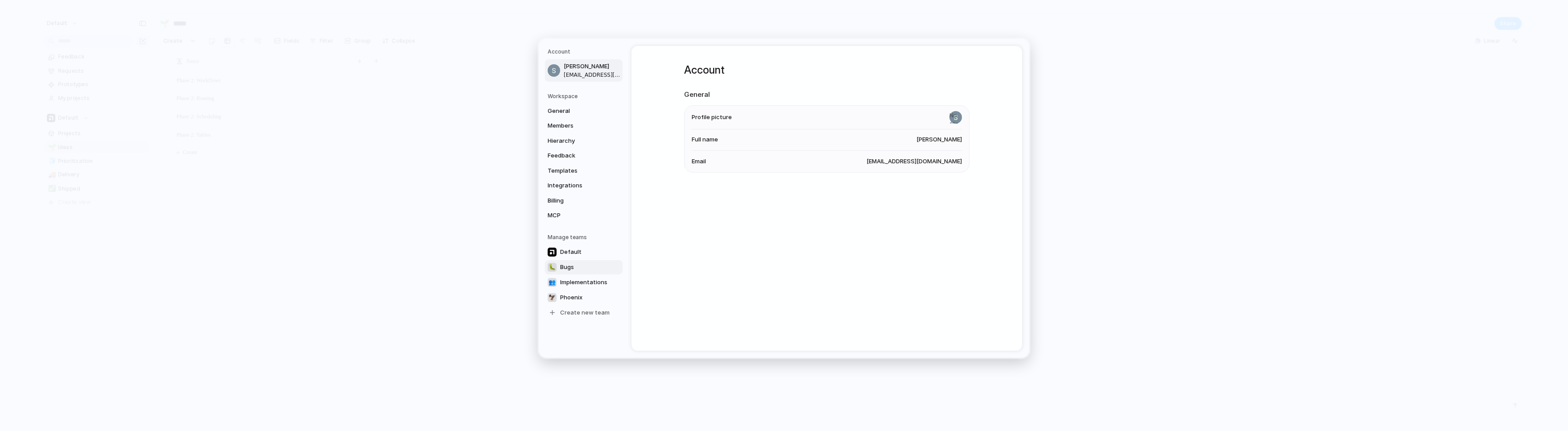
click at [573, 268] on span "Bugs" at bounding box center [567, 267] width 14 height 9
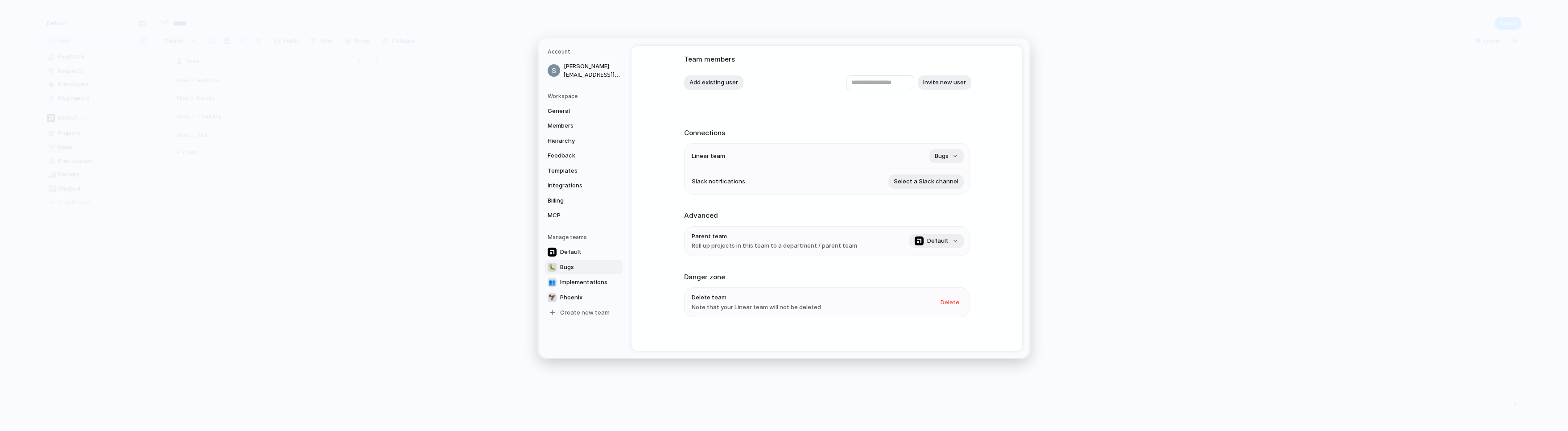
scroll to position [58, 0]
click at [800, 293] on span "Delete" at bounding box center [950, 295] width 19 height 9
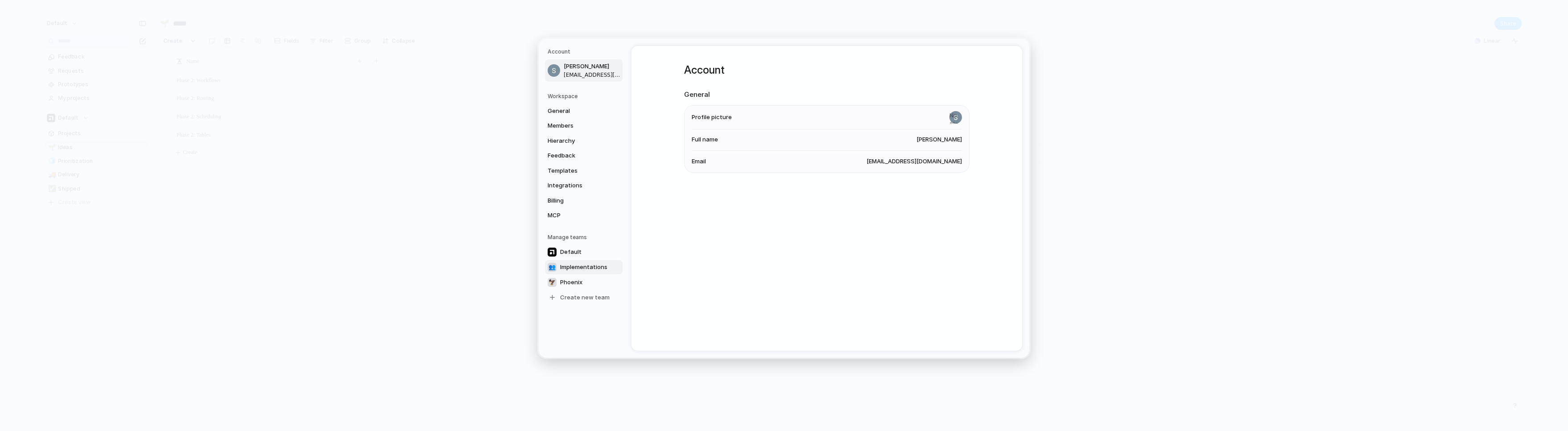
click at [581, 267] on span "Implementations" at bounding box center [583, 267] width 47 height 9
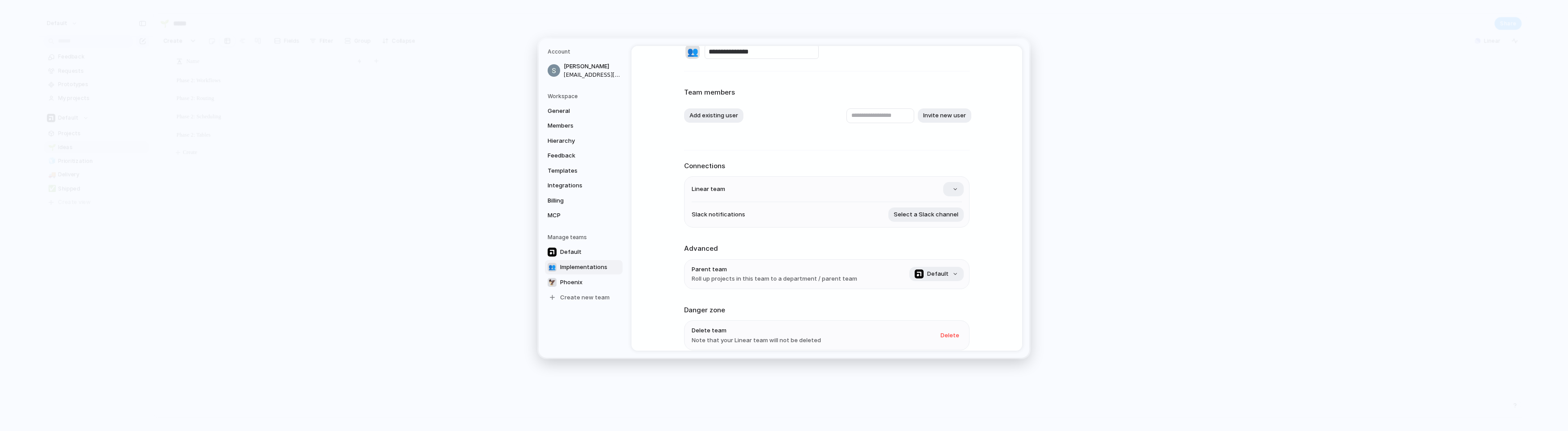
scroll to position [58, 0]
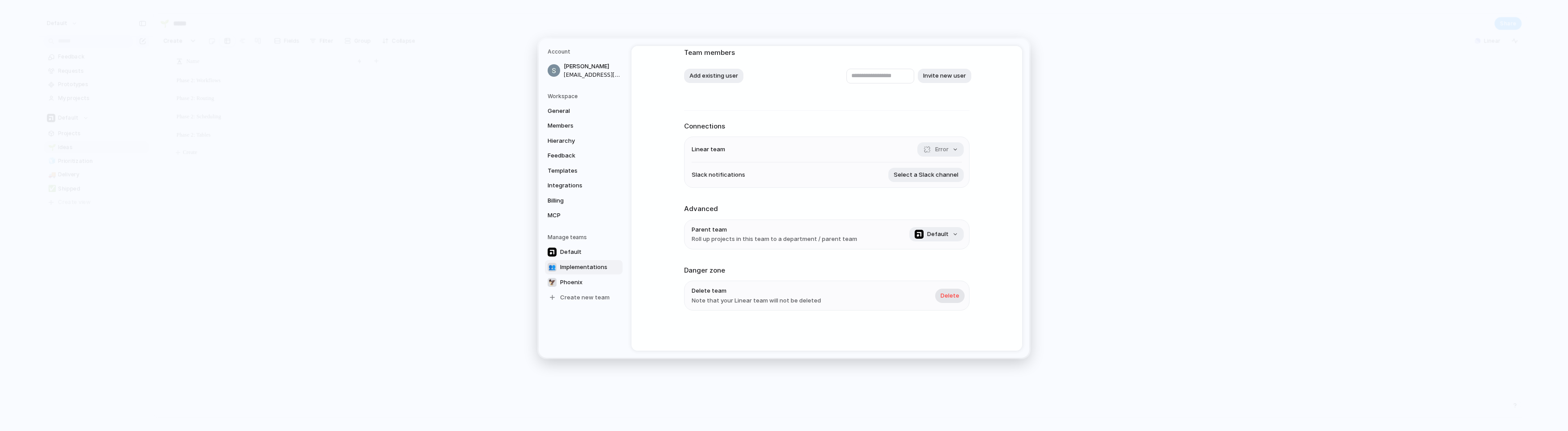
click at [800, 298] on span "Delete" at bounding box center [950, 295] width 19 height 9
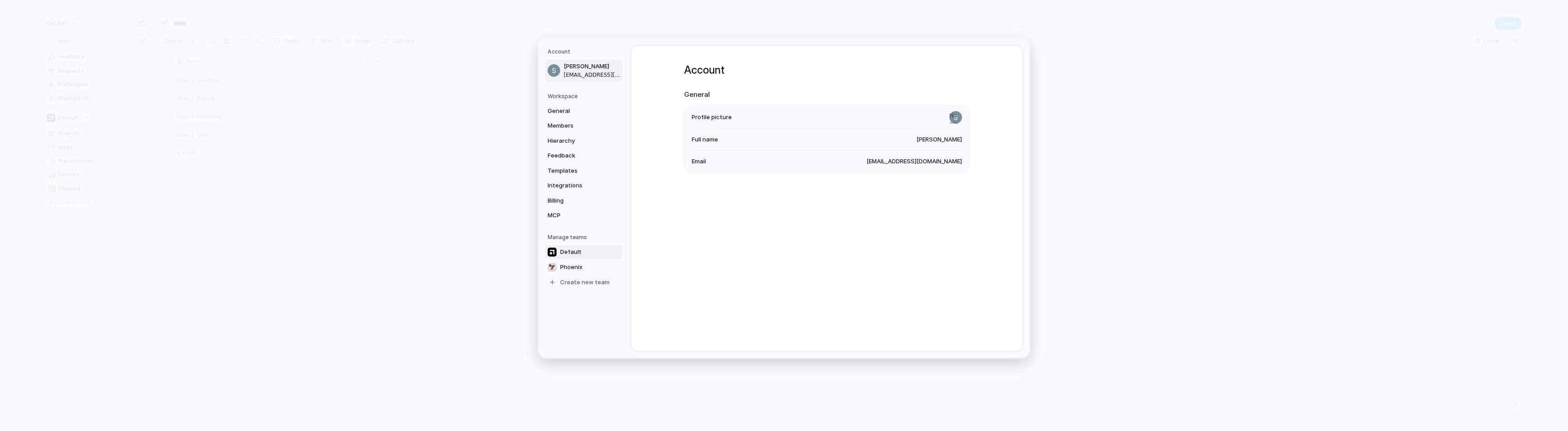
click at [565, 254] on span "Default" at bounding box center [571, 252] width 21 height 9
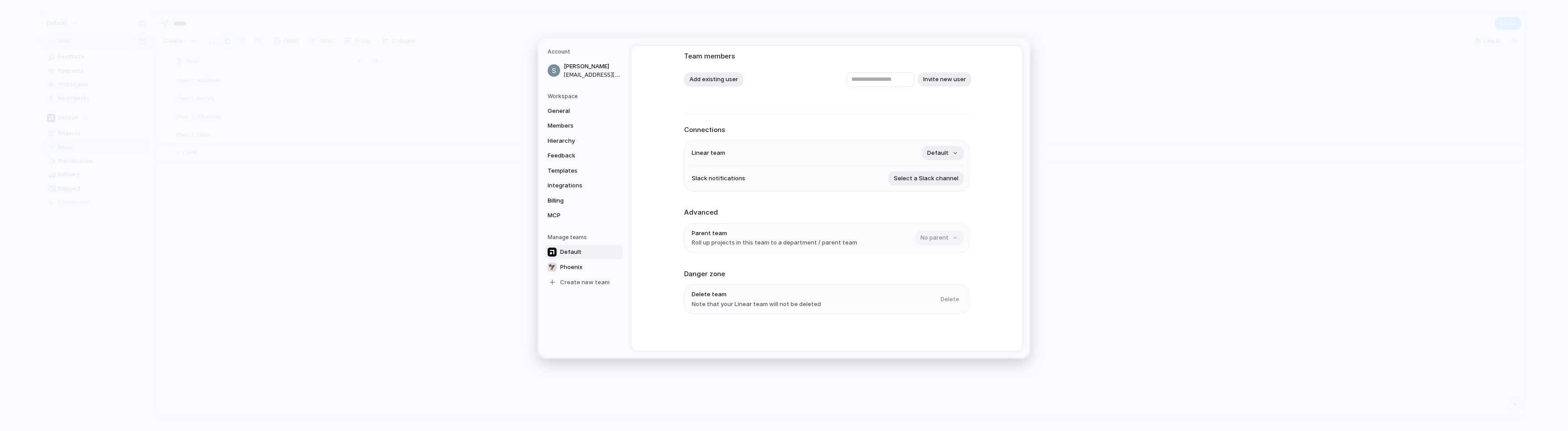
scroll to position [58, 0]
click at [576, 265] on span "Phoenix" at bounding box center [571, 267] width 22 height 9
type input "*******"
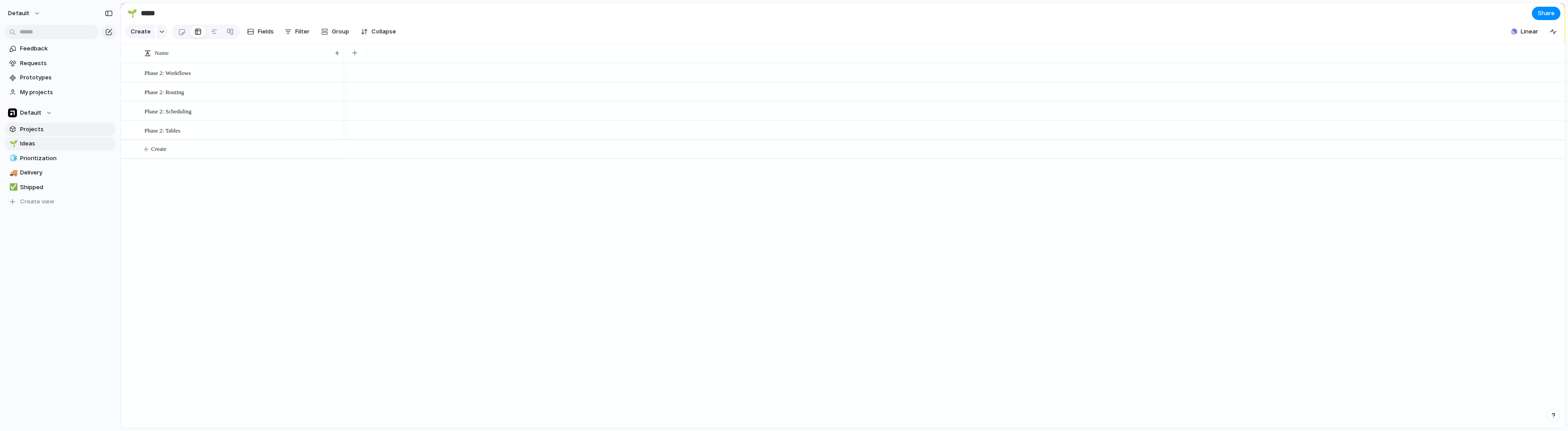
click at [38, 131] on span "Projects" at bounding box center [66, 129] width 93 height 9
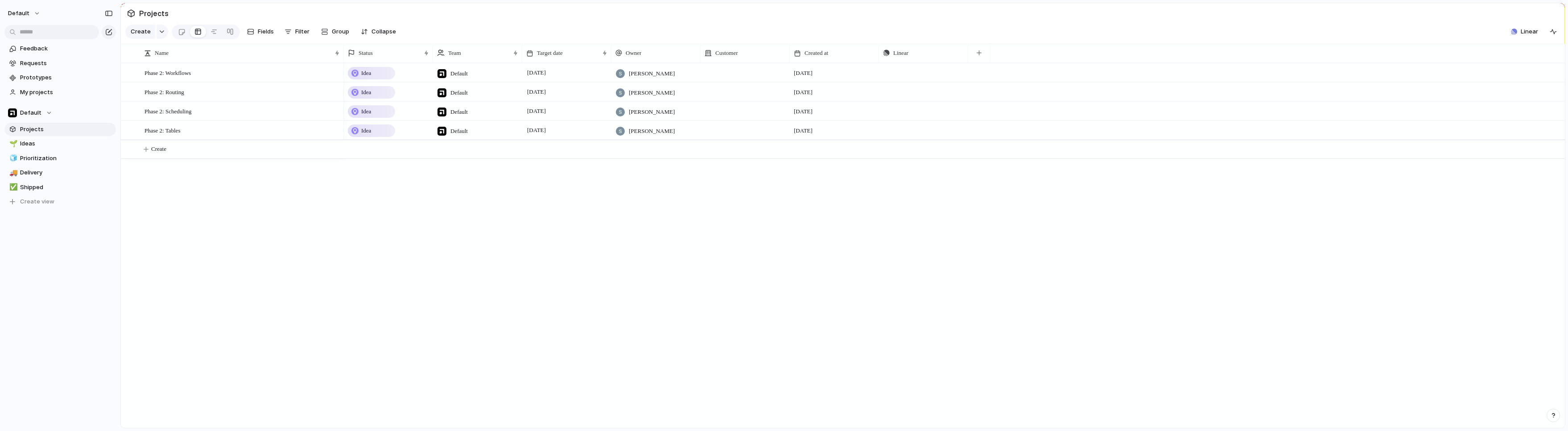
click at [462, 77] on span "Default" at bounding box center [459, 73] width 17 height 9
click at [464, 126] on div "🦅 Phoenix" at bounding box center [468, 130] width 36 height 10
click at [461, 97] on span "Default" at bounding box center [459, 93] width 17 height 9
click at [457, 146] on div "🦅" at bounding box center [454, 150] width 9 height 9
click at [456, 117] on span "Default" at bounding box center [459, 112] width 17 height 9
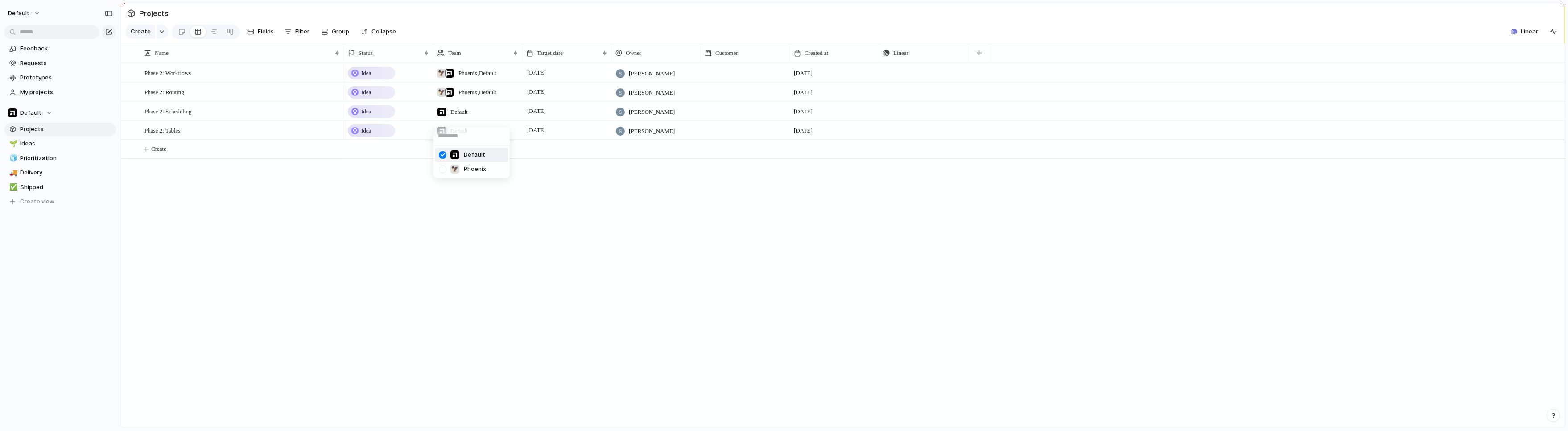
click at [459, 166] on li "🦅 Phoenix" at bounding box center [472, 169] width 73 height 15
click at [457, 136] on span "Default" at bounding box center [459, 131] width 17 height 9
click at [448, 185] on div at bounding box center [442, 189] width 16 height 16
click at [461, 83] on div "Default 🦅 Phoenix" at bounding box center [784, 215] width 1568 height 431
click at [461, 77] on span "Phoenix , Default" at bounding box center [477, 73] width 38 height 9
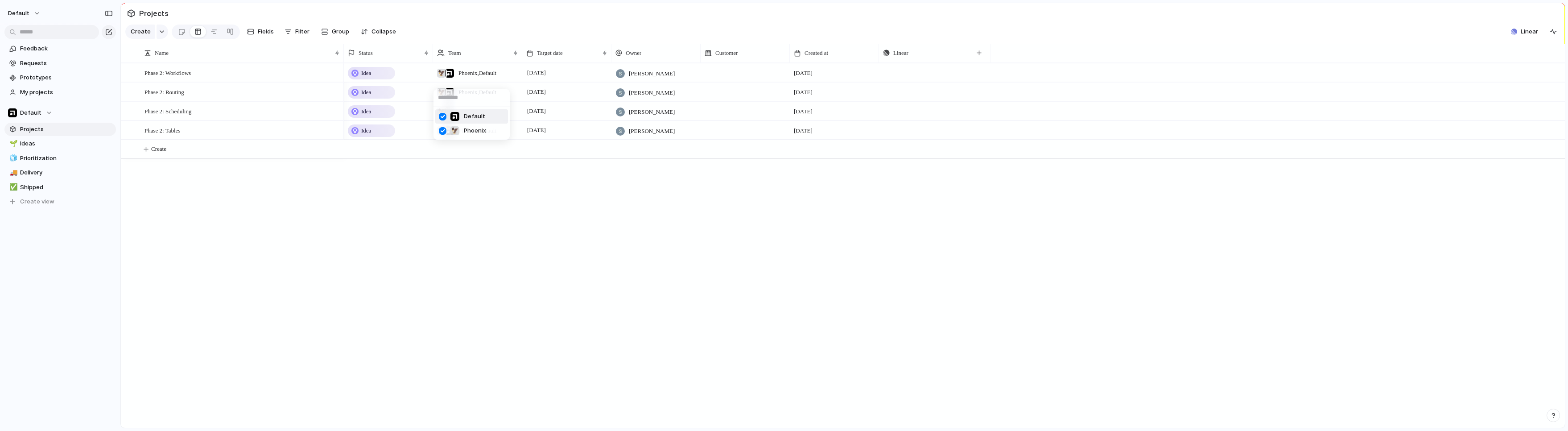
click at [444, 117] on div at bounding box center [442, 117] width 16 height 16
click at [493, 206] on div "Default 🦅 Phoenix" at bounding box center [784, 215] width 1568 height 431
click at [461, 101] on div "🦅 Phoenix , Default" at bounding box center [477, 92] width 89 height 19
click at [447, 137] on div at bounding box center [442, 136] width 16 height 16
click at [552, 208] on div "Default 🦅 Phoenix" at bounding box center [784, 215] width 1568 height 431
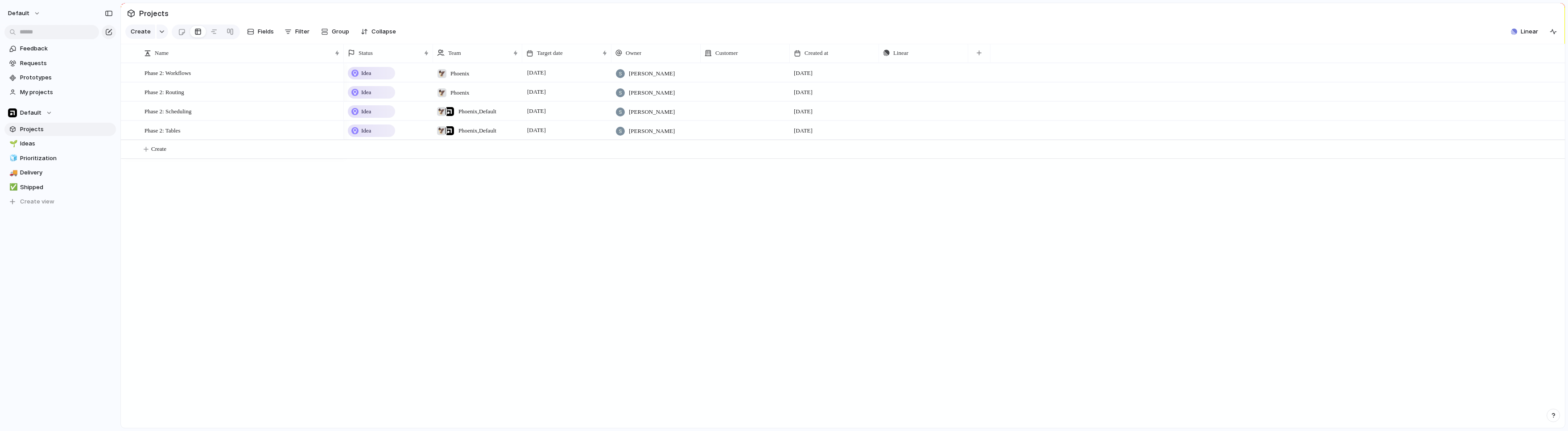
click at [466, 114] on span "Phoenix , Default" at bounding box center [477, 111] width 38 height 9
drag, startPoint x: 444, startPoint y: 154, endPoint x: 548, endPoint y: 215, distance: 120.6
click at [444, 154] on div at bounding box center [442, 156] width 16 height 16
click at [547, 211] on div "Default 🦅 Phoenix" at bounding box center [784, 215] width 1568 height 431
click at [485, 135] on span "Phoenix , Default" at bounding box center [477, 130] width 38 height 9
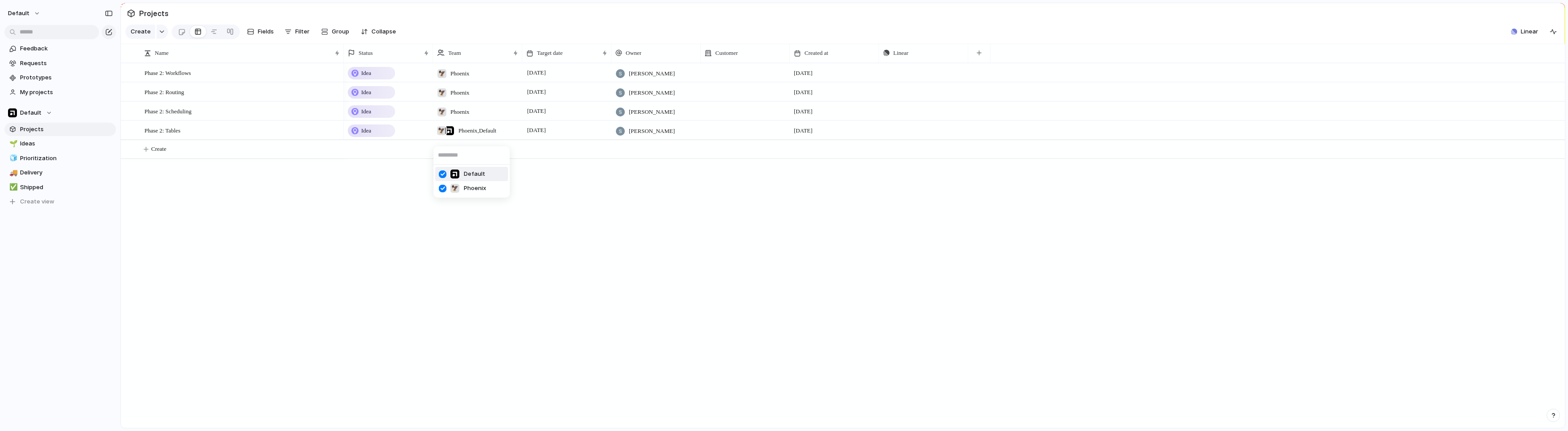
click at [447, 176] on div at bounding box center [442, 175] width 16 height 16
click at [551, 240] on div "Default 🦅 Phoenix" at bounding box center [784, 215] width 1568 height 431
click at [177, 77] on span "Phase 2: Workflows" at bounding box center [167, 73] width 46 height 11
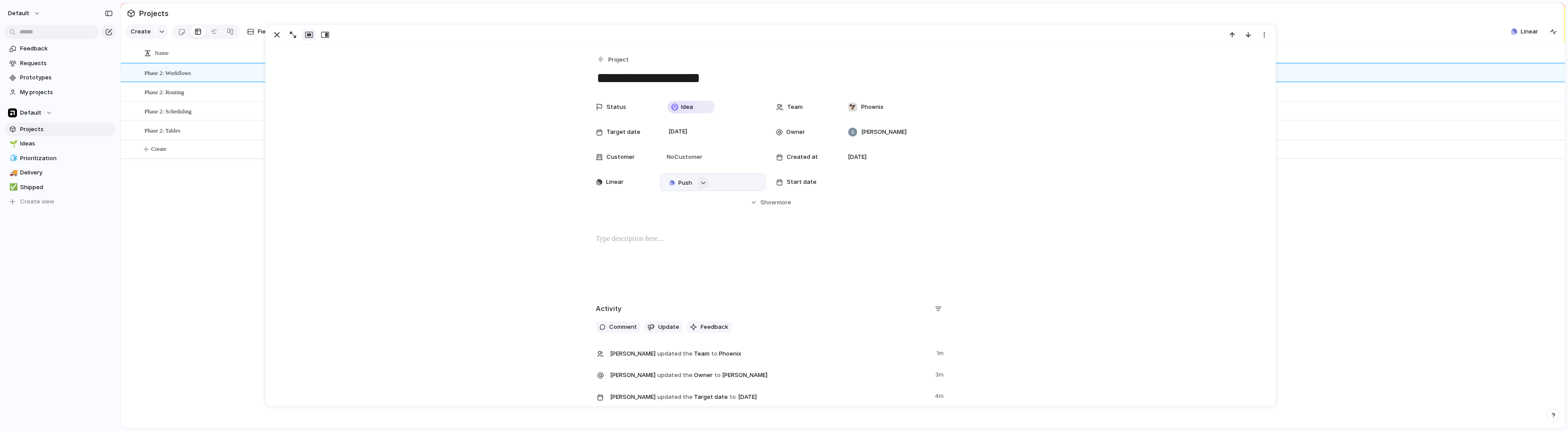
click at [700, 185] on div "button" at bounding box center [703, 183] width 6 height 3
click at [741, 218] on span "Issues" at bounding box center [737, 217] width 18 height 9
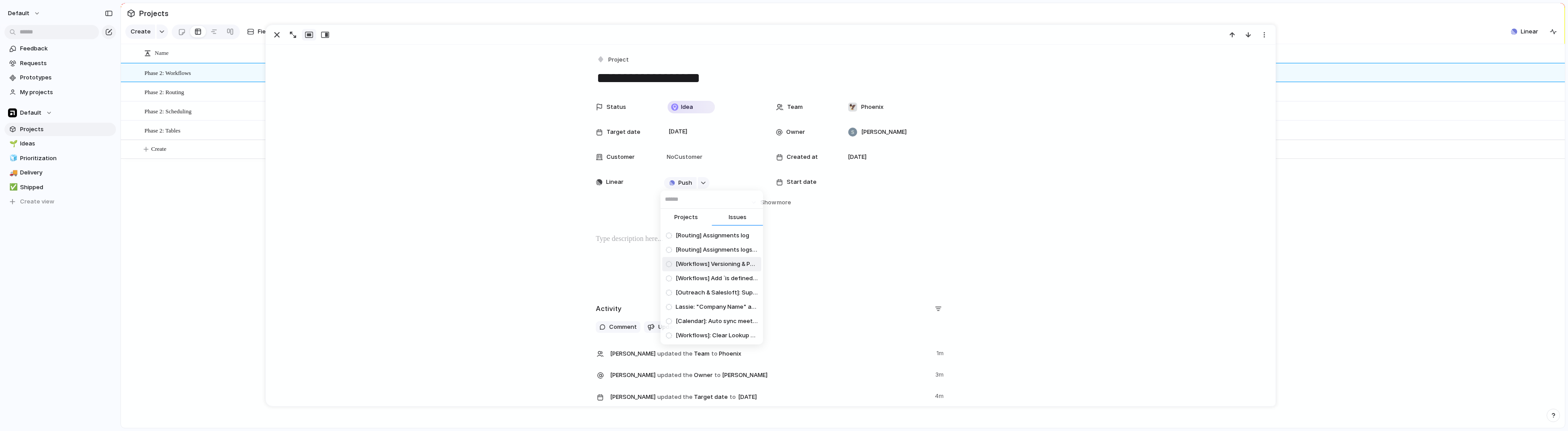
click at [691, 202] on input "text" at bounding box center [712, 199] width 103 height 18
type input "*"
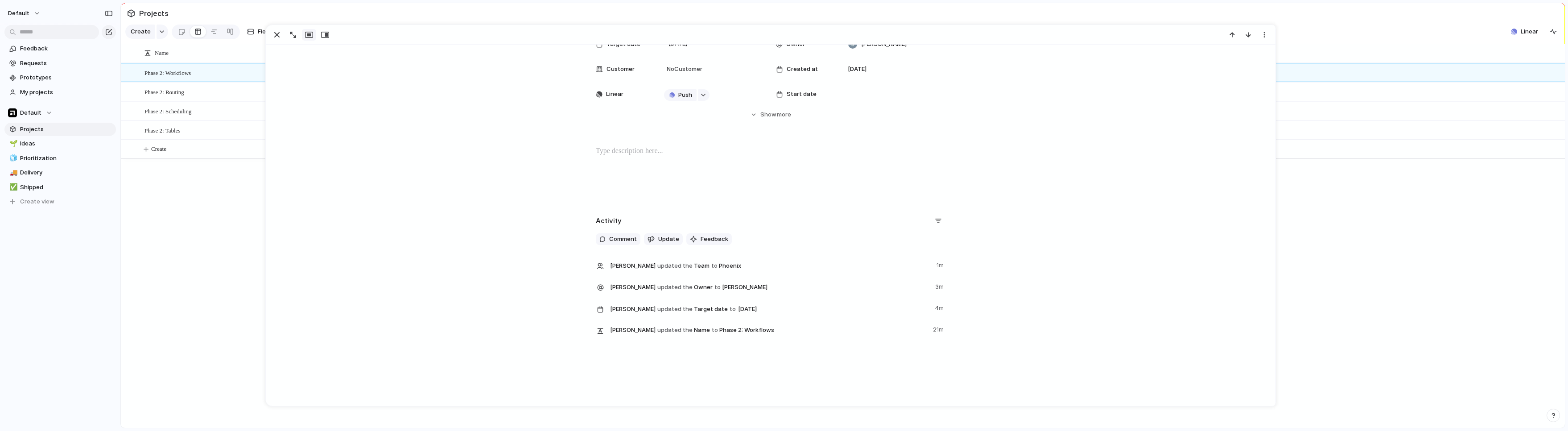
scroll to position [91, 0]
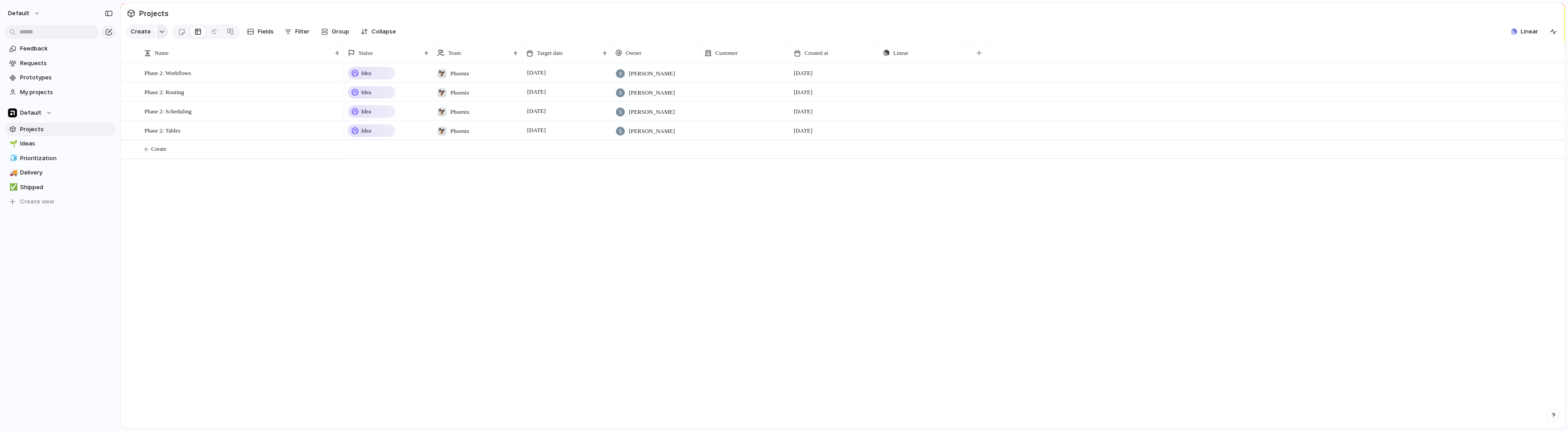
click at [162, 34] on div "button" at bounding box center [161, 31] width 6 height 3
click at [313, 223] on div "Initiative Launch Goal Objective Key result Workstream Program Project Request …" at bounding box center [784, 215] width 1568 height 431
click at [34, 146] on span "Ideas" at bounding box center [66, 143] width 93 height 9
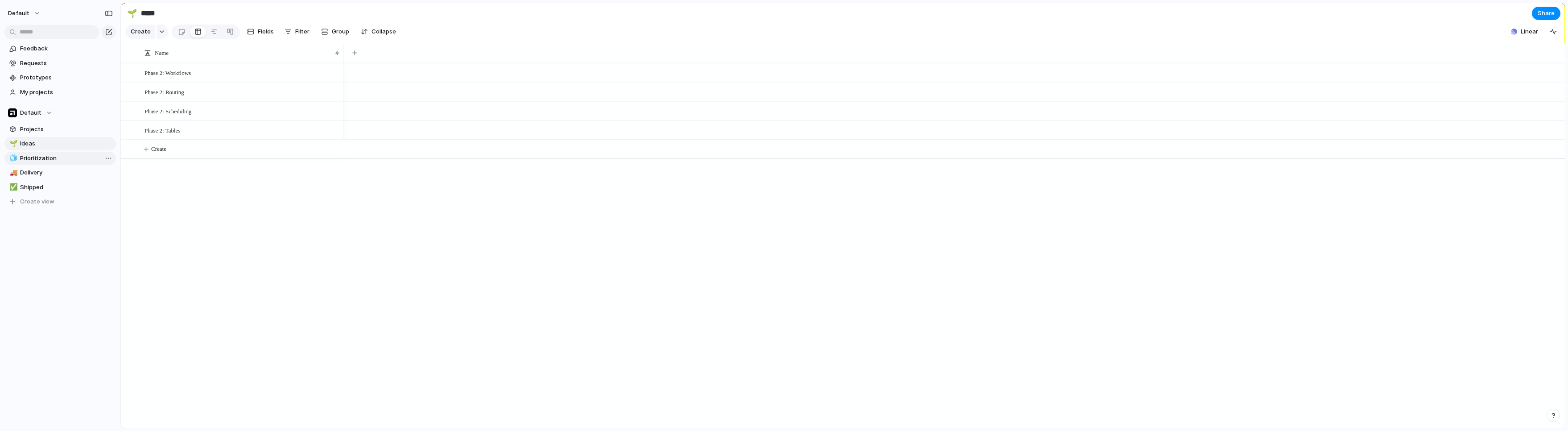
click at [36, 156] on span "Prioritization" at bounding box center [66, 158] width 93 height 9
click at [22, 146] on span "Ideas" at bounding box center [66, 143] width 93 height 9
click at [31, 179] on link "🚚 Delivery" at bounding box center [60, 173] width 112 height 13
click at [35, 186] on span "Shipped" at bounding box center [66, 187] width 93 height 9
click at [34, 172] on span "Delivery" at bounding box center [66, 172] width 93 height 9
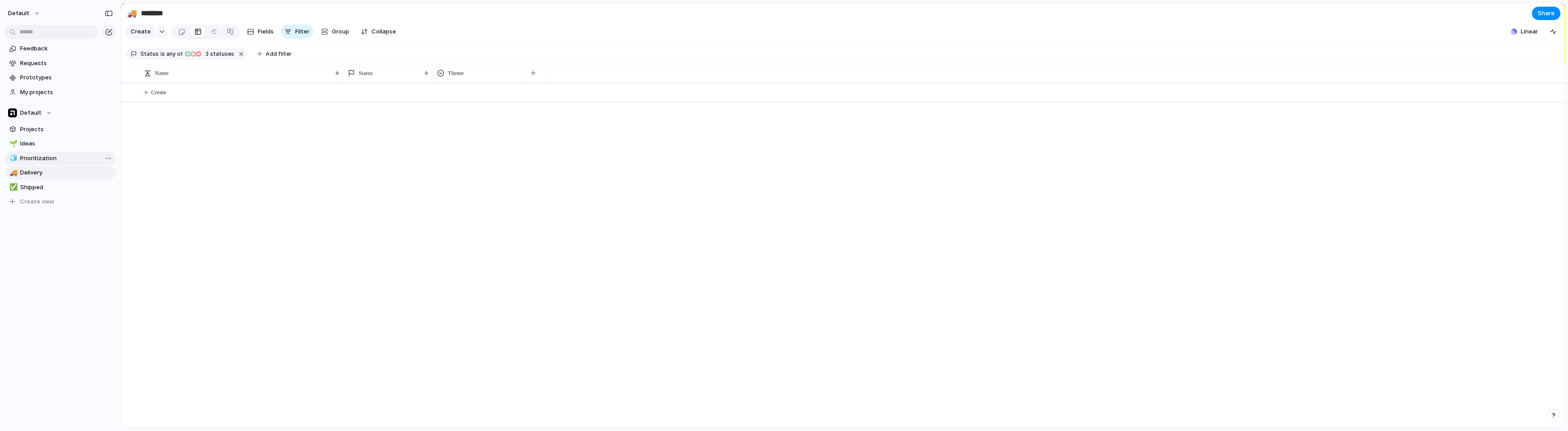
click at [36, 160] on span "Prioritization" at bounding box center [66, 158] width 93 height 9
click at [32, 144] on span "Ideas" at bounding box center [66, 143] width 93 height 9
type input "*****"
click at [30, 132] on span "Projects" at bounding box center [66, 129] width 93 height 9
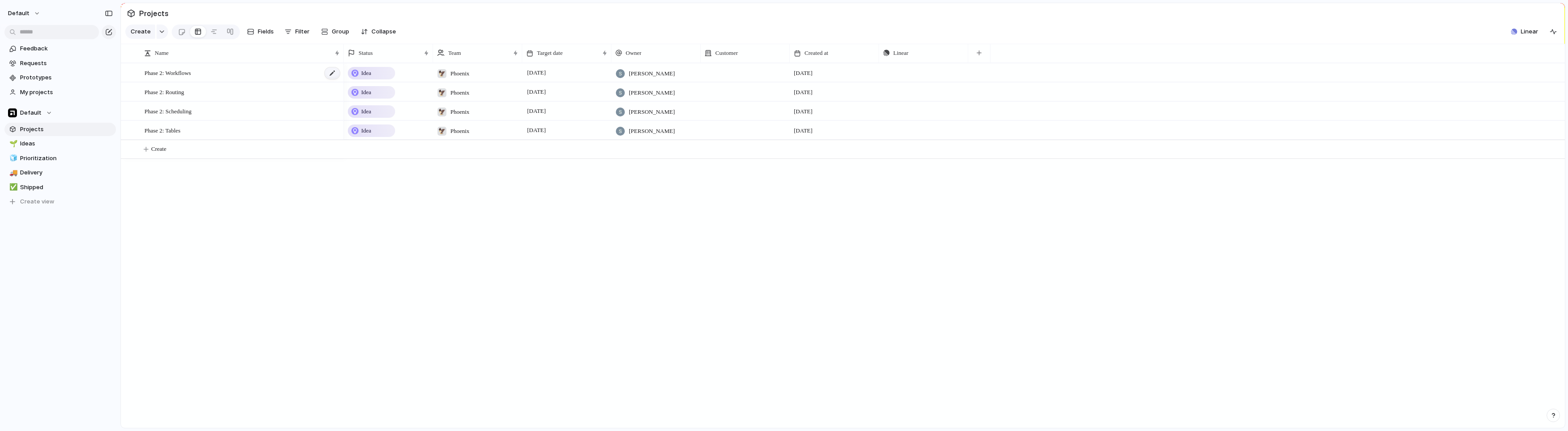
click at [328, 79] on div at bounding box center [332, 73] width 15 height 12
click at [190, 77] on span "Phase 2: Workflows" at bounding box center [167, 73] width 46 height 11
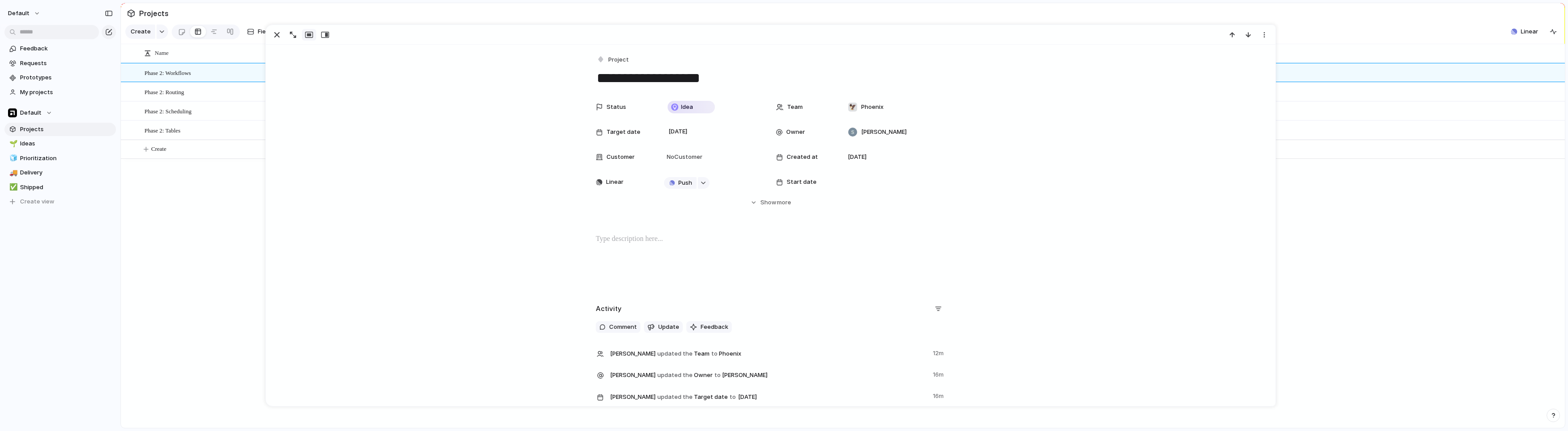
click at [631, 252] on div at bounding box center [770, 262] width 989 height 57
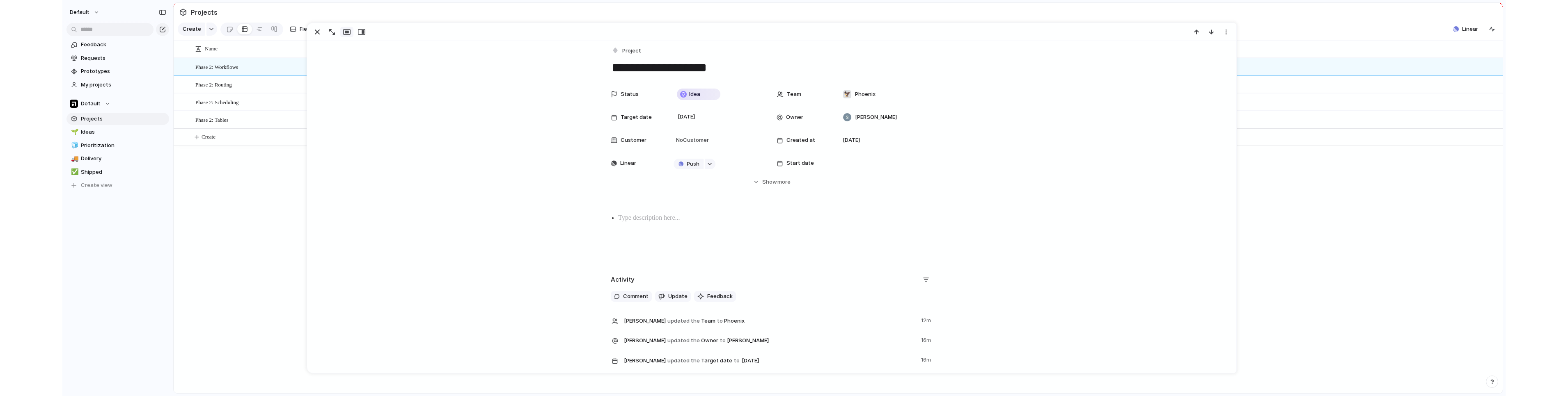
scroll to position [2, 0]
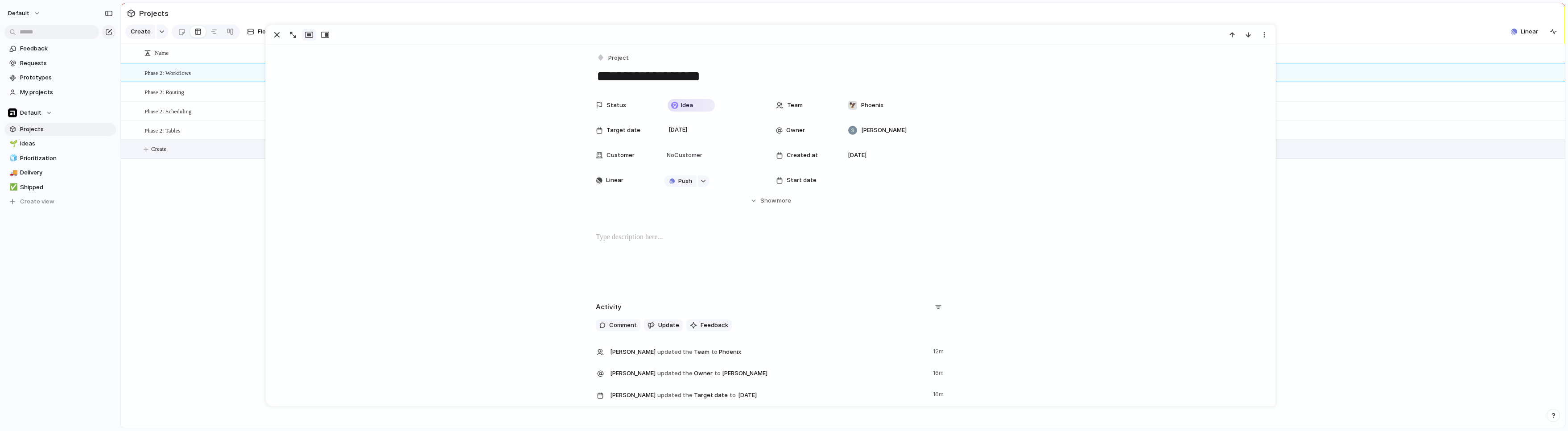
drag, startPoint x: 136, startPoint y: 252, endPoint x: 204, endPoint y: 162, distance: 112.8
click at [140, 248] on div "Phase 2: Workflows Phase 2: Routing Phase 2: Scheduling Phase 2: Tables Idea 🦅 …" at bounding box center [843, 246] width 1444 height 365
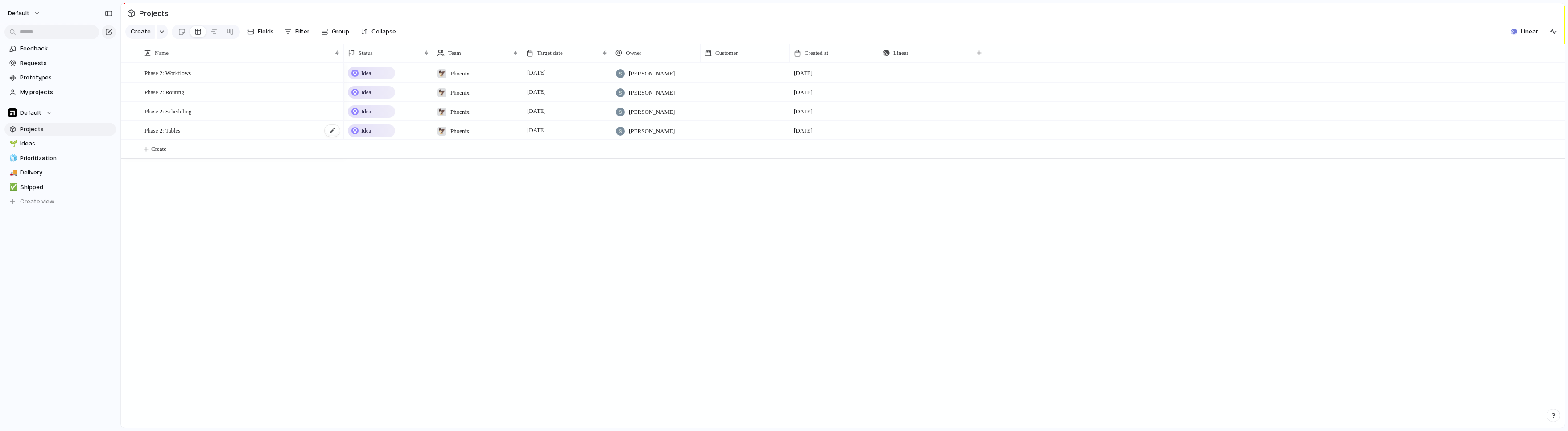
click at [214, 138] on div "Phase 2: Tables" at bounding box center [242, 130] width 196 height 19
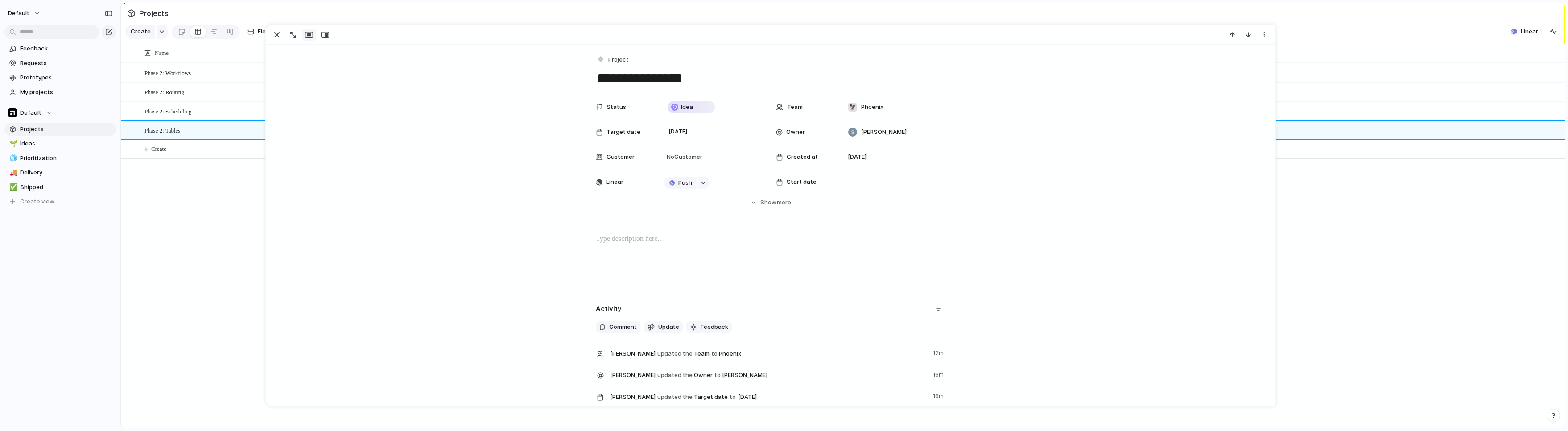
click at [602, 244] on p at bounding box center [770, 239] width 350 height 11
click at [610, 242] on p at bounding box center [770, 239] width 350 height 11
click at [612, 240] on p "*" at bounding box center [770, 239] width 350 height 11
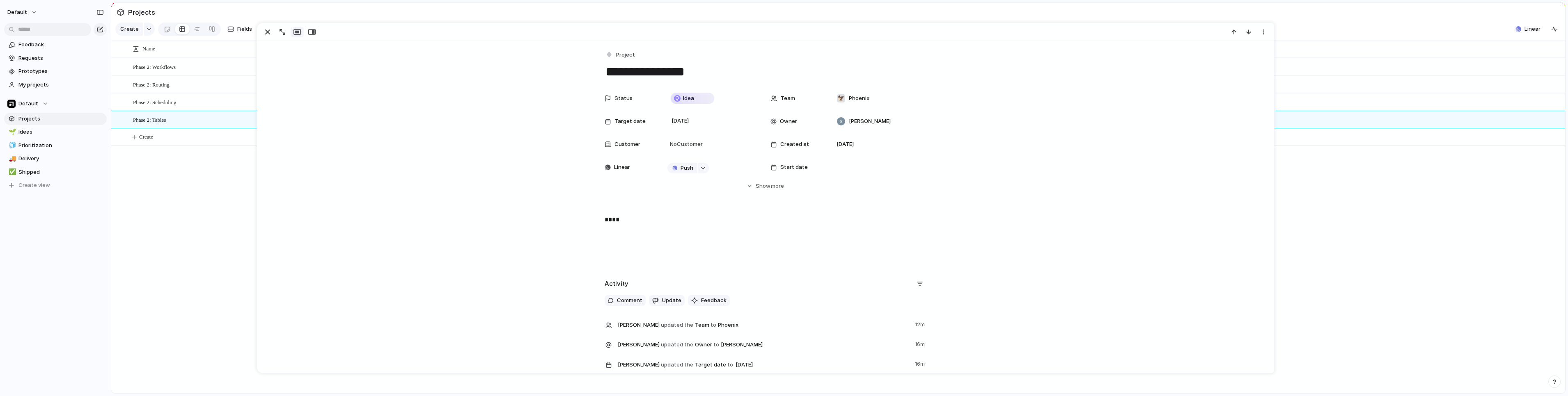
click at [625, 221] on p "****" at bounding box center [765, 220] width 322 height 10
click at [620, 221] on p "****" at bounding box center [765, 220] width 322 height 10
click at [620, 221] on p "****" at bounding box center [765, 220] width 322 height 10
click at [619, 221] on p "****" at bounding box center [765, 220] width 322 height 10
click at [614, 221] on strong "****" at bounding box center [612, 220] width 15 height 6
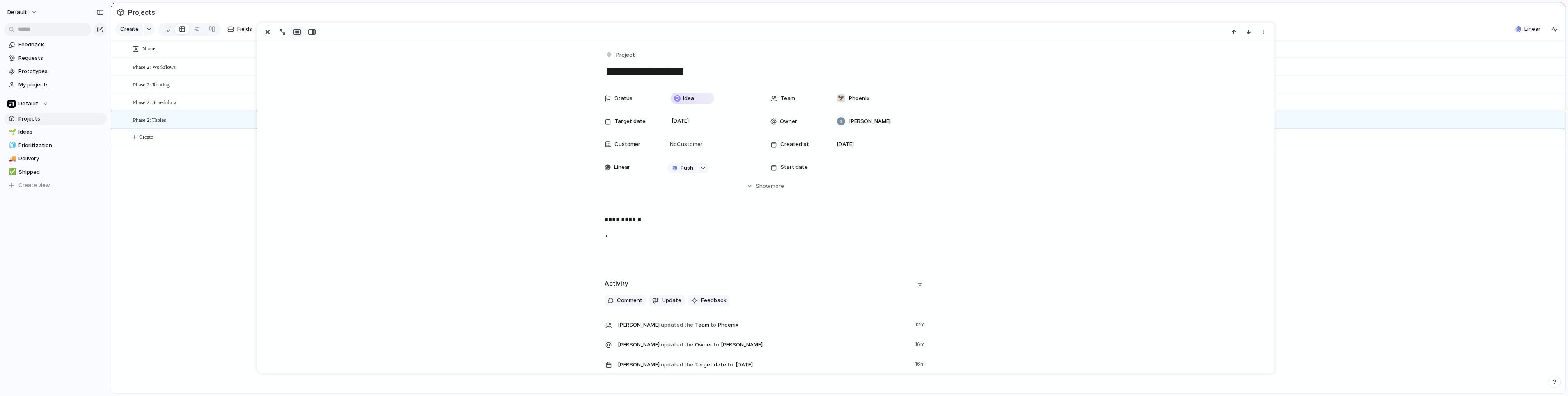
click at [606, 219] on p "**********" at bounding box center [765, 220] width 322 height 10
click at [635, 223] on p "**********" at bounding box center [765, 220] width 322 height 10
drag, startPoint x: 644, startPoint y: 220, endPoint x: 601, endPoint y: 220, distance: 43.0
click at [604, 221] on p "**********" at bounding box center [765, 220] width 322 height 10
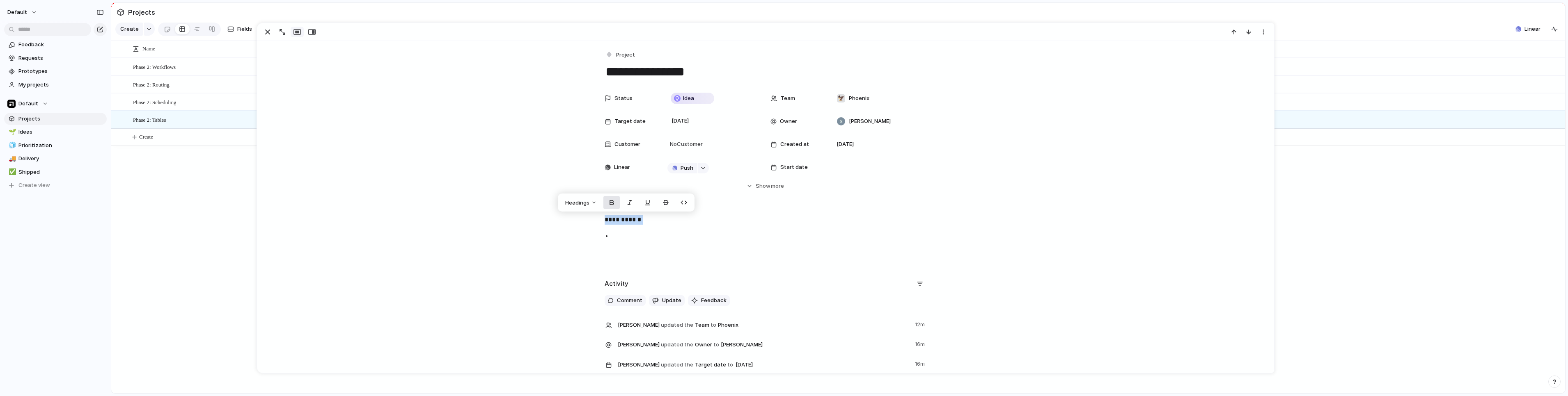
click at [606, 204] on button "button" at bounding box center [611, 203] width 16 height 13
click at [597, 203] on button "Headings" at bounding box center [581, 203] width 41 height 13
click at [590, 219] on button "H1" at bounding box center [581, 221] width 40 height 13
click at [634, 240] on div "**********" at bounding box center [765, 241] width 997 height 52
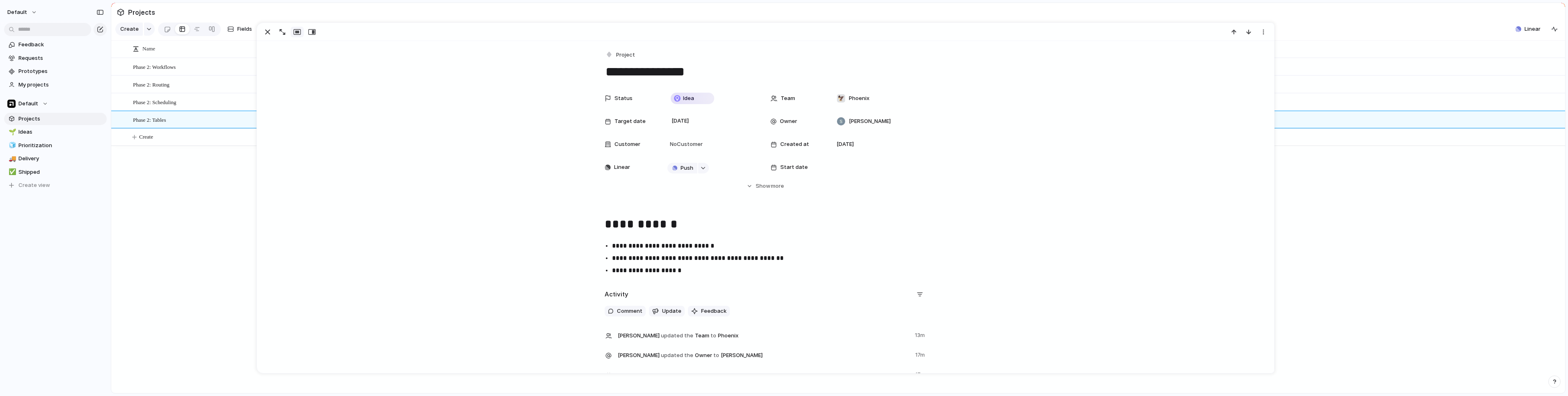
click at [621, 274] on p "**********" at bounding box center [772, 271] width 322 height 10
click at [737, 244] on div "**********" at bounding box center [765, 246] width 997 height 63
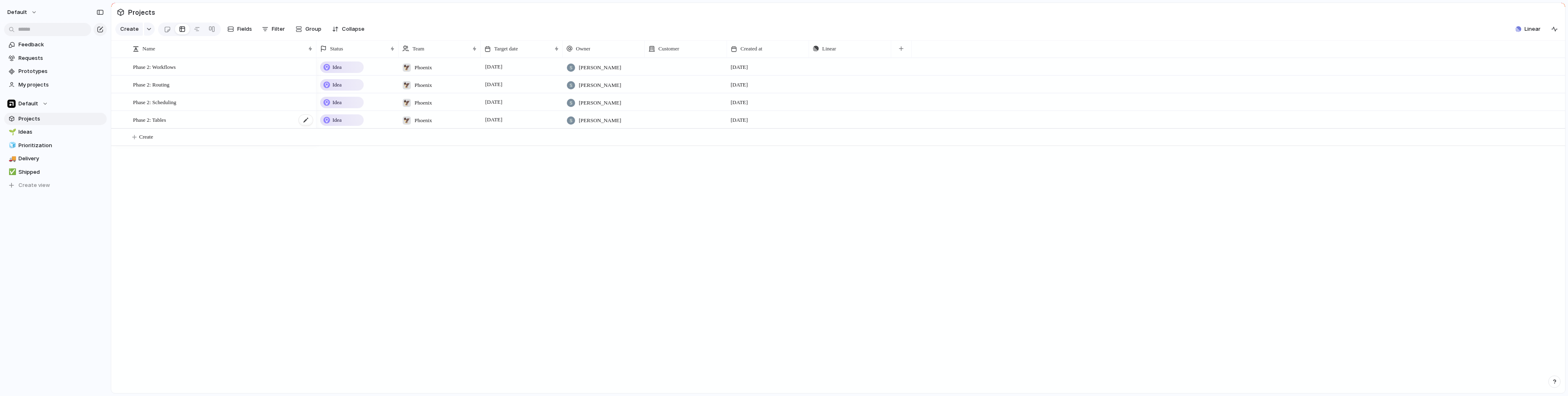
click at [181, 127] on div "Phase 2: Tables" at bounding box center [223, 120] width 181 height 17
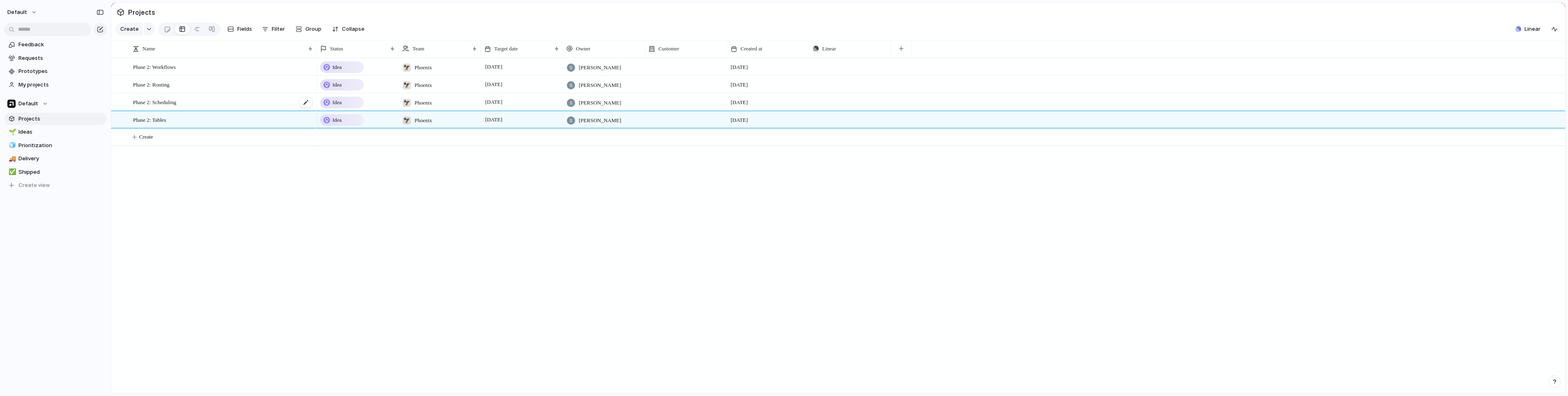
click at [194, 109] on div "Phase 2: Scheduling" at bounding box center [223, 102] width 181 height 17
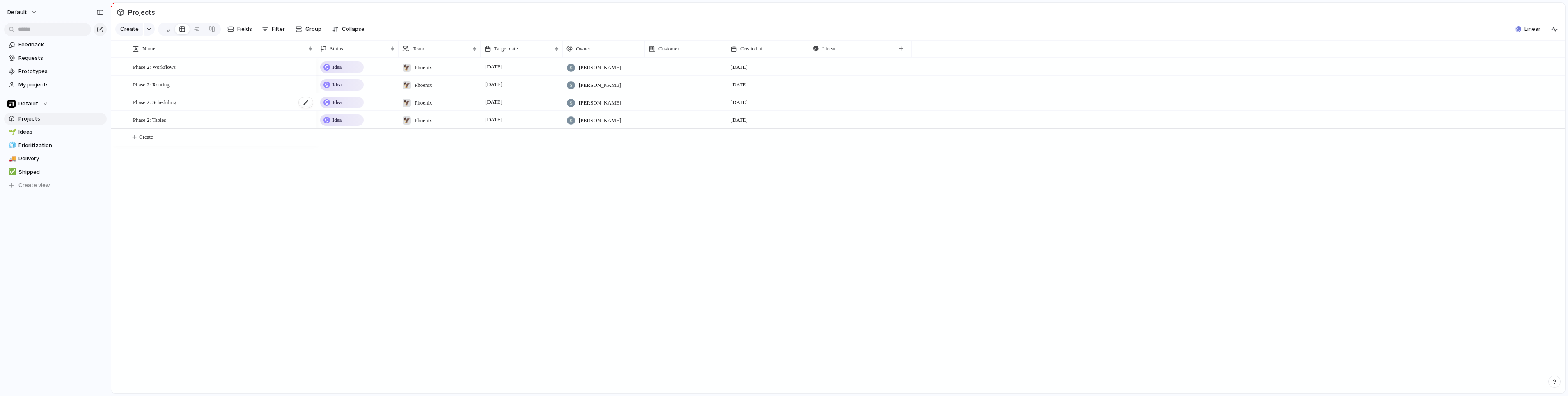
click at [176, 106] on span "Phase 2: Scheduling" at bounding box center [154, 102] width 43 height 10
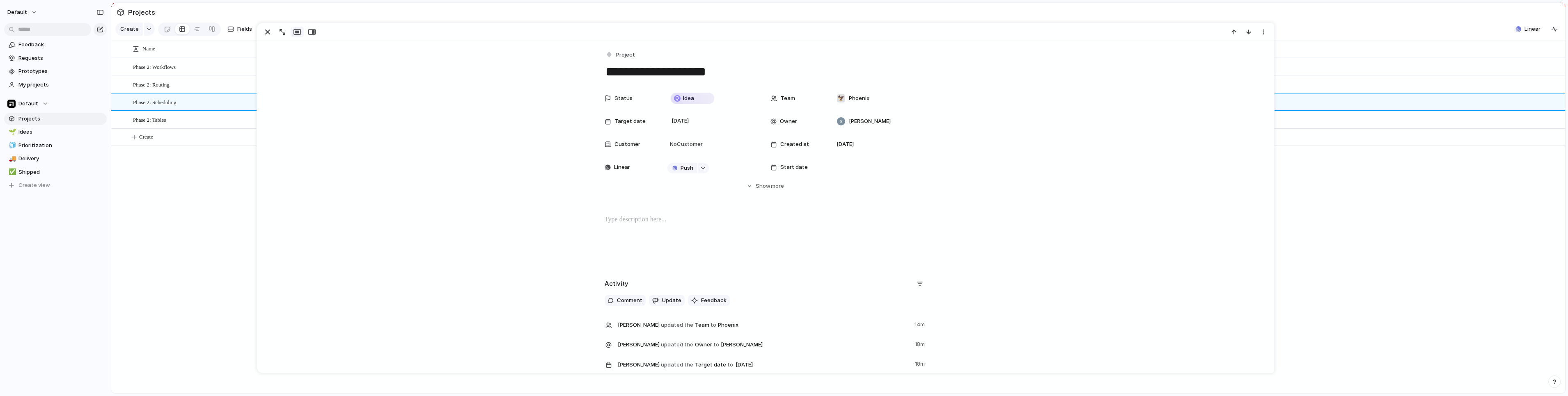
click at [641, 229] on div at bounding box center [765, 241] width 997 height 52
click at [617, 220] on p "**********" at bounding box center [765, 220] width 322 height 10
click at [589, 200] on button "Headings" at bounding box center [580, 203] width 41 height 13
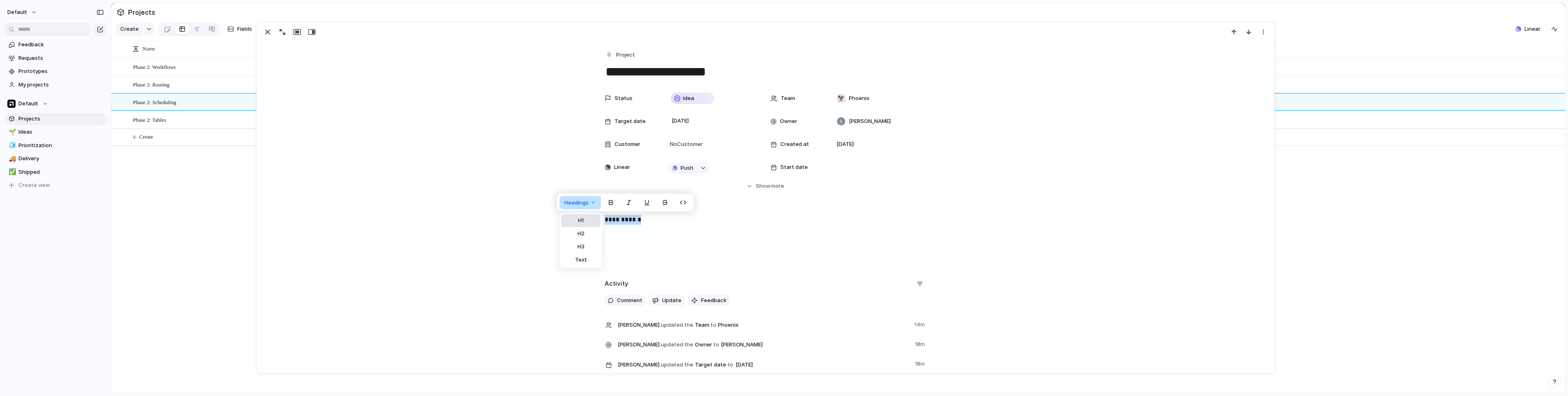
click at [586, 218] on button "H1" at bounding box center [581, 221] width 40 height 13
click at [698, 243] on div "**********" at bounding box center [765, 241] width 997 height 52
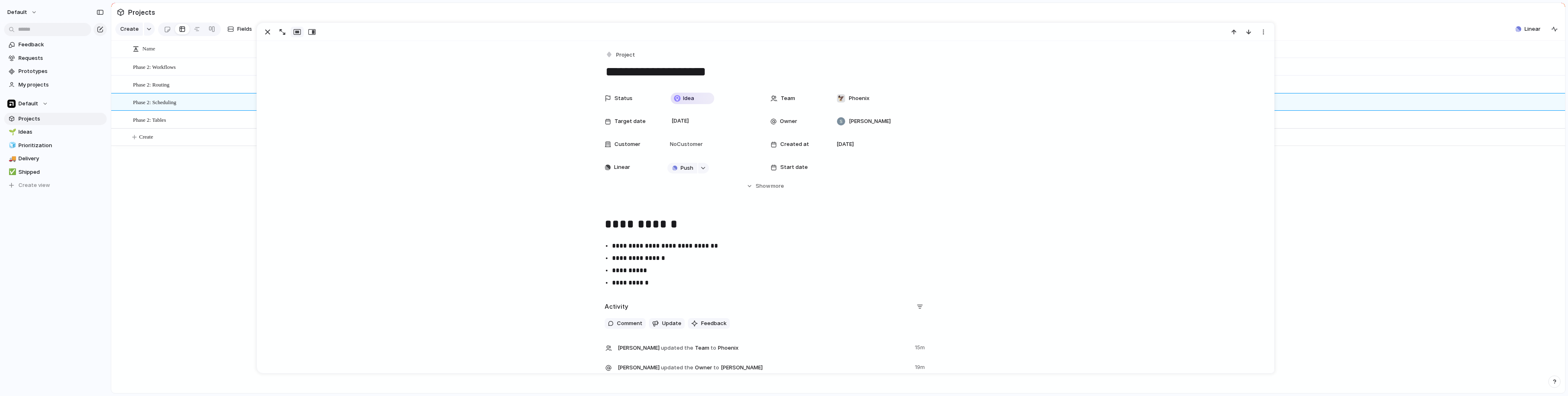
click at [730, 239] on div "**********" at bounding box center [765, 252] width 997 height 75
click at [623, 228] on h1 "**********" at bounding box center [765, 223] width 322 height 20
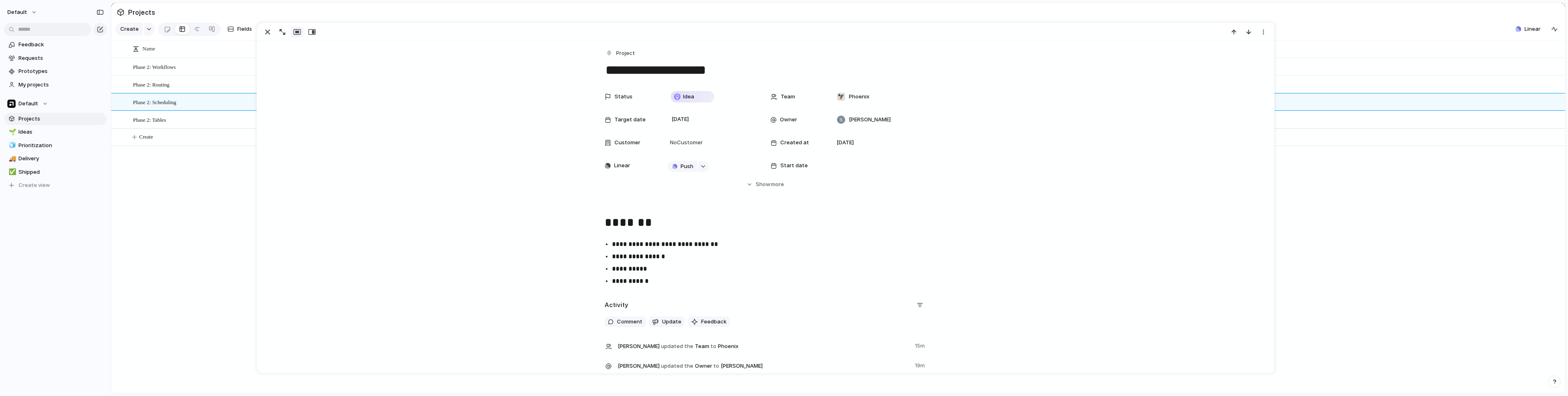
click at [569, 241] on div "**********" at bounding box center [765, 251] width 997 height 75
click at [609, 229] on h1 "*******" at bounding box center [765, 223] width 322 height 20
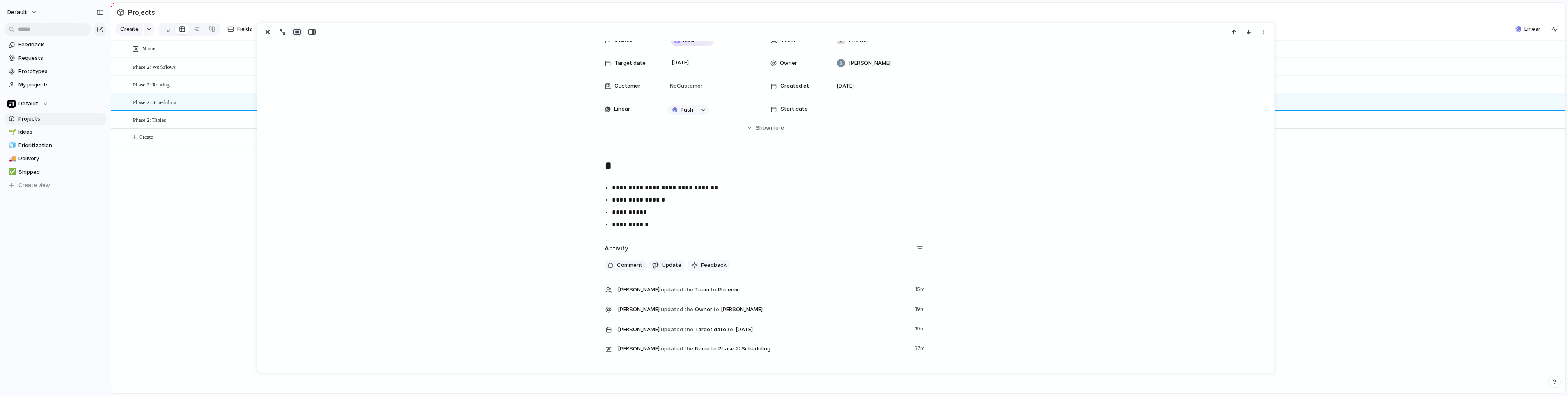
scroll to position [0, 0]
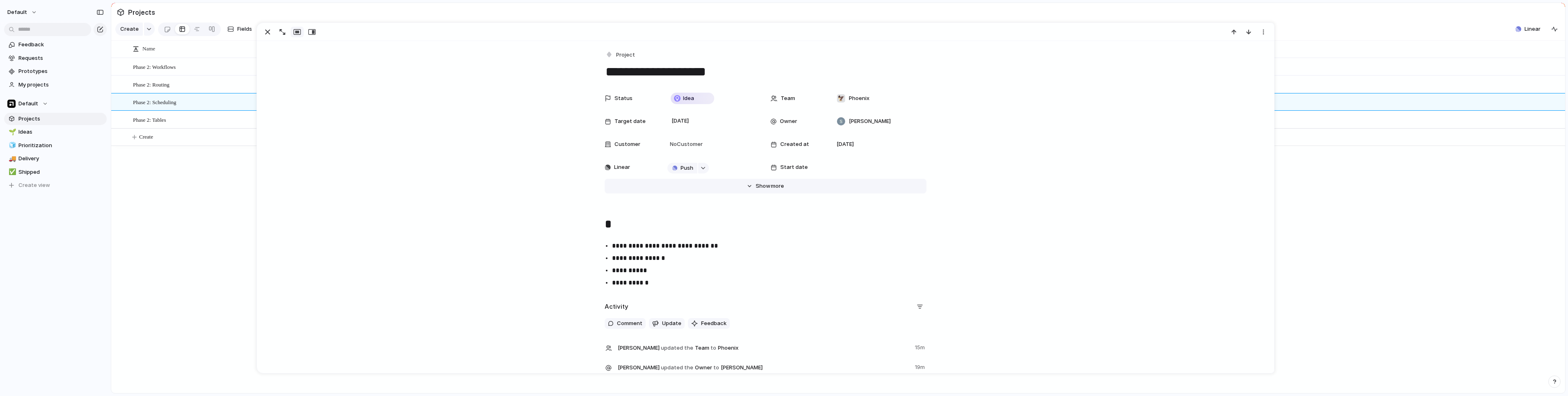
click at [737, 186] on div "Hide Show more" at bounding box center [769, 186] width 29 height 8
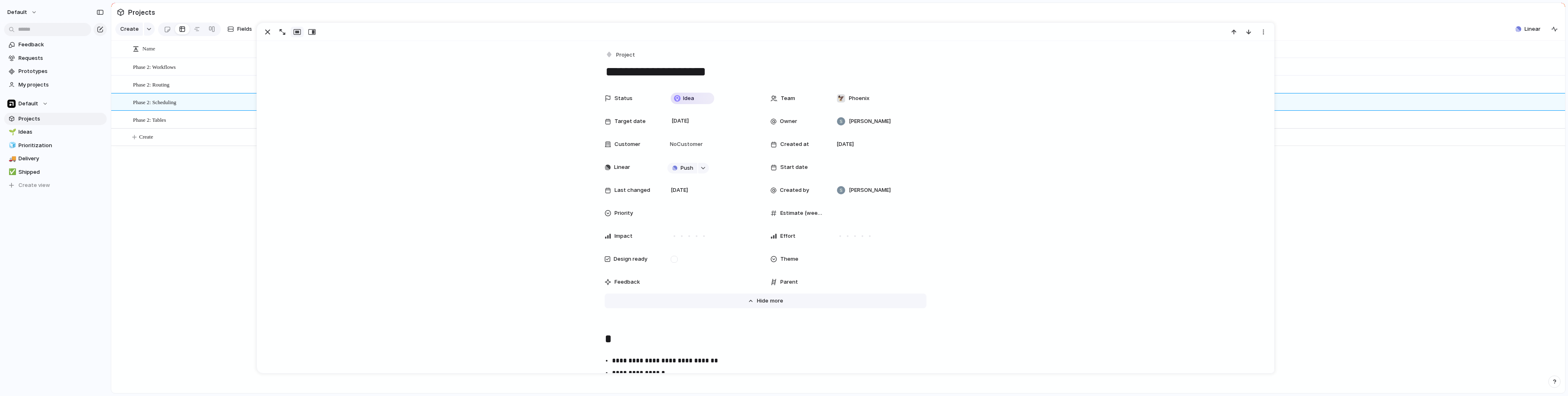
click at [737, 299] on span "more" at bounding box center [777, 300] width 13 height 8
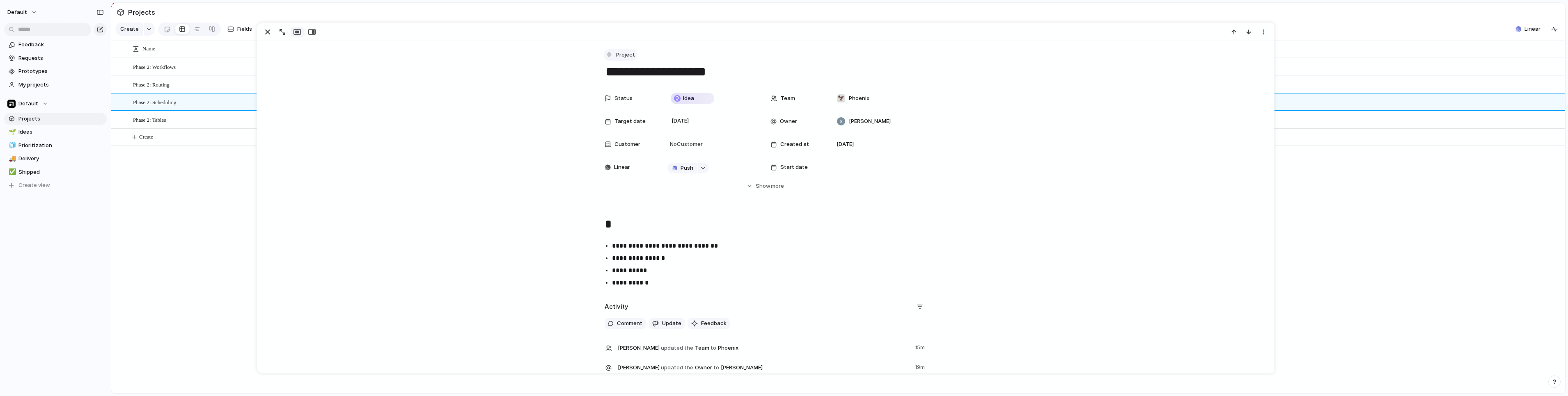
click at [612, 55] on button "Project" at bounding box center [620, 55] width 33 height 12
click at [545, 119] on div "Initiative Launch Goal Objective Key result Workstream Program Project Request …" at bounding box center [784, 198] width 1568 height 396
click at [614, 226] on h1 "*" at bounding box center [765, 224] width 322 height 20
click at [737, 184] on span "Show" at bounding box center [763, 186] width 15 height 8
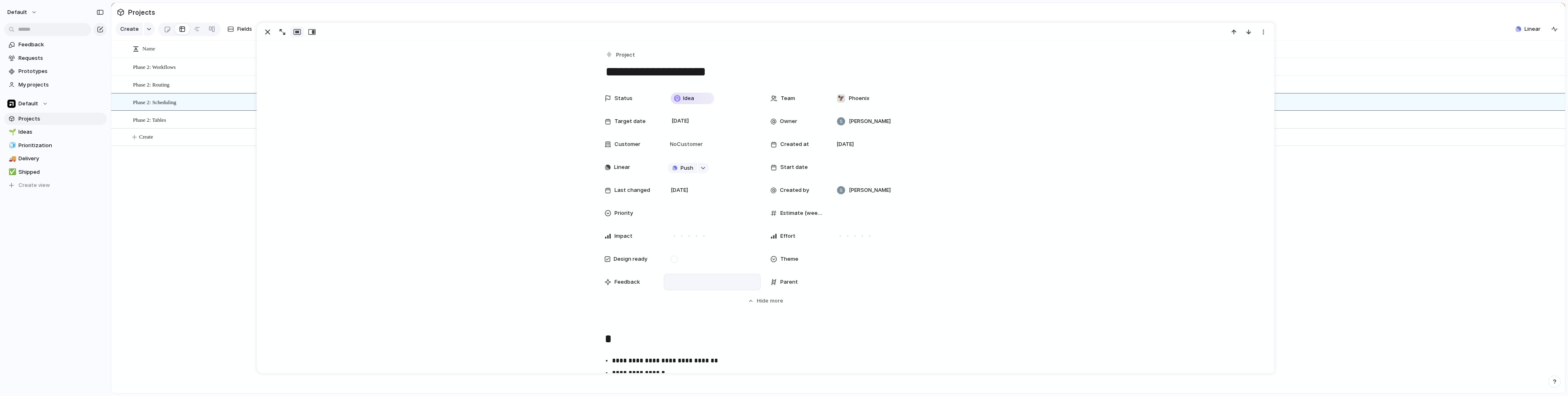
click at [688, 280] on div at bounding box center [712, 282] width 97 height 16
drag, startPoint x: 611, startPoint y: 282, endPoint x: 598, endPoint y: 282, distance: 13.0
click at [614, 282] on span "Feedback" at bounding box center [627, 282] width 26 height 8
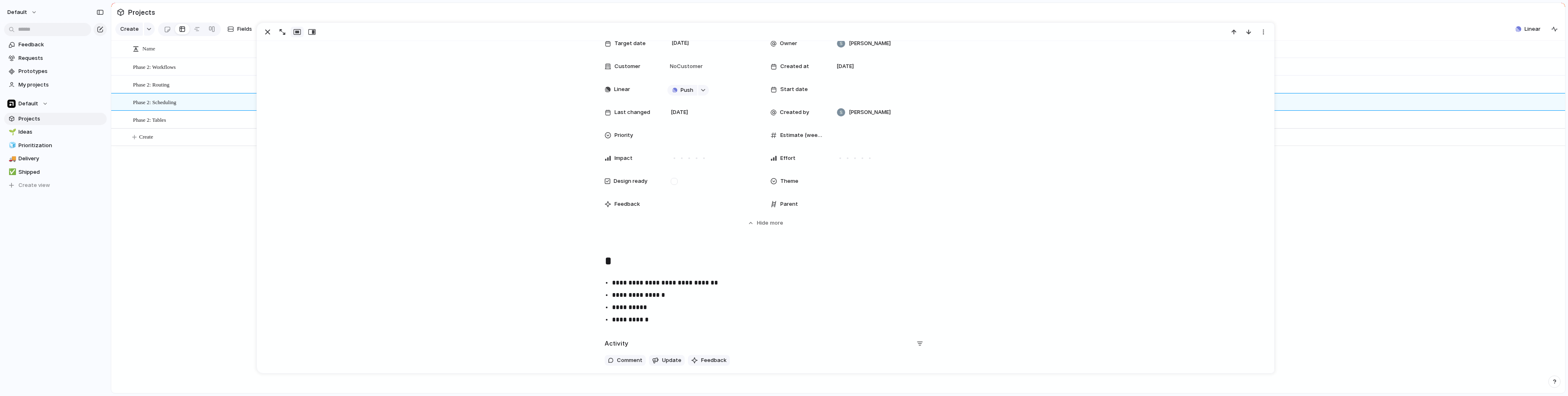
scroll to position [109, 0]
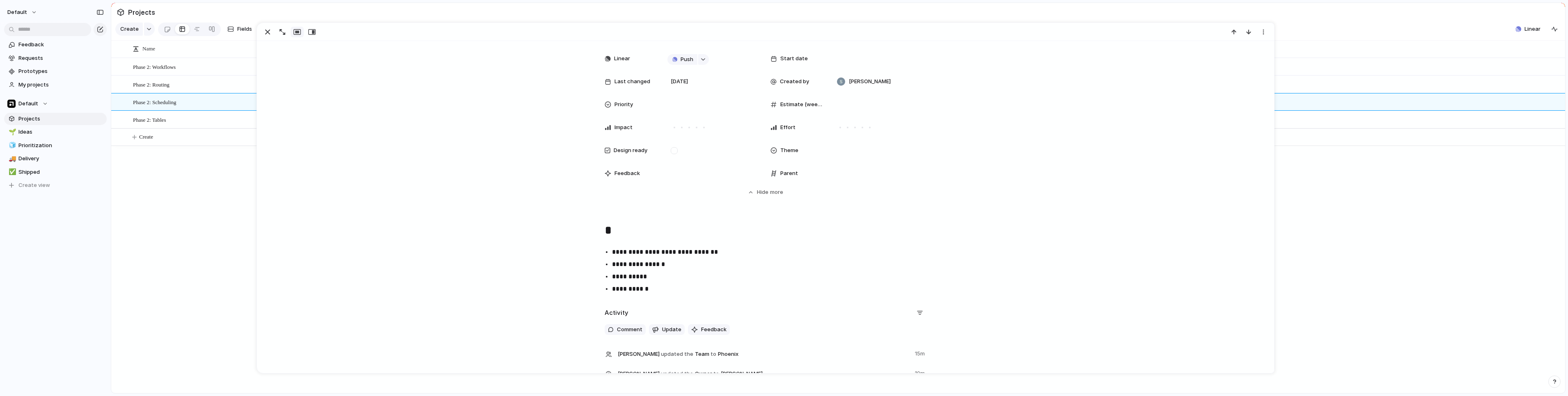
drag, startPoint x: 640, startPoint y: 293, endPoint x: 651, endPoint y: 287, distance: 12.5
click at [640, 293] on p "**********" at bounding box center [772, 289] width 322 height 10
click at [651, 287] on p "**********" at bounding box center [772, 289] width 322 height 10
click at [552, 260] on div "**********" at bounding box center [765, 259] width 997 height 75
click at [614, 234] on h1 "*" at bounding box center [765, 231] width 322 height 20
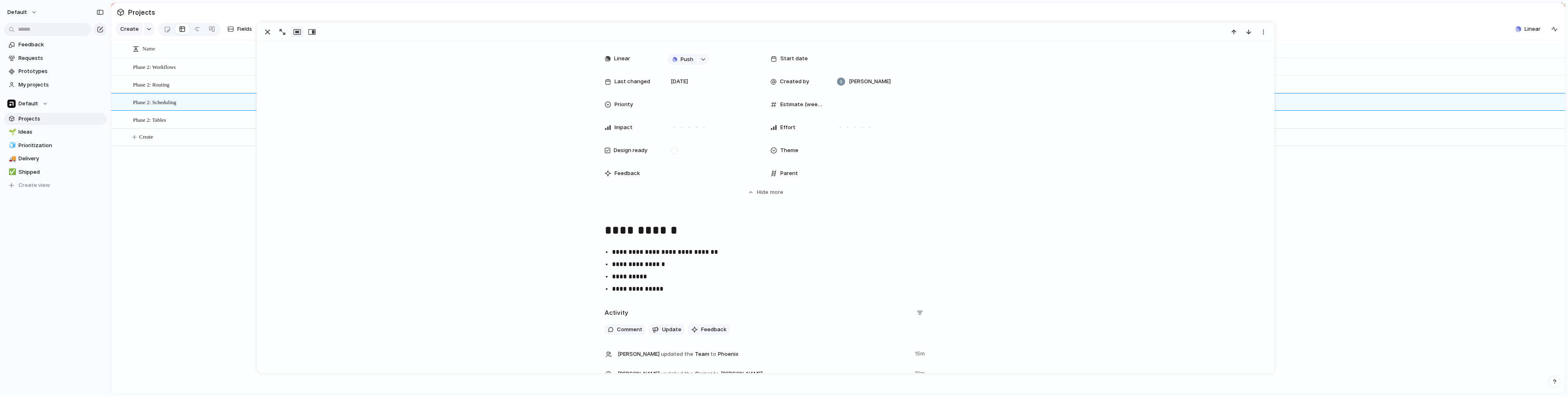
click at [499, 256] on div "**********" at bounding box center [765, 259] width 997 height 75
click at [178, 92] on div "Phase 2: Routing" at bounding box center [223, 85] width 181 height 17
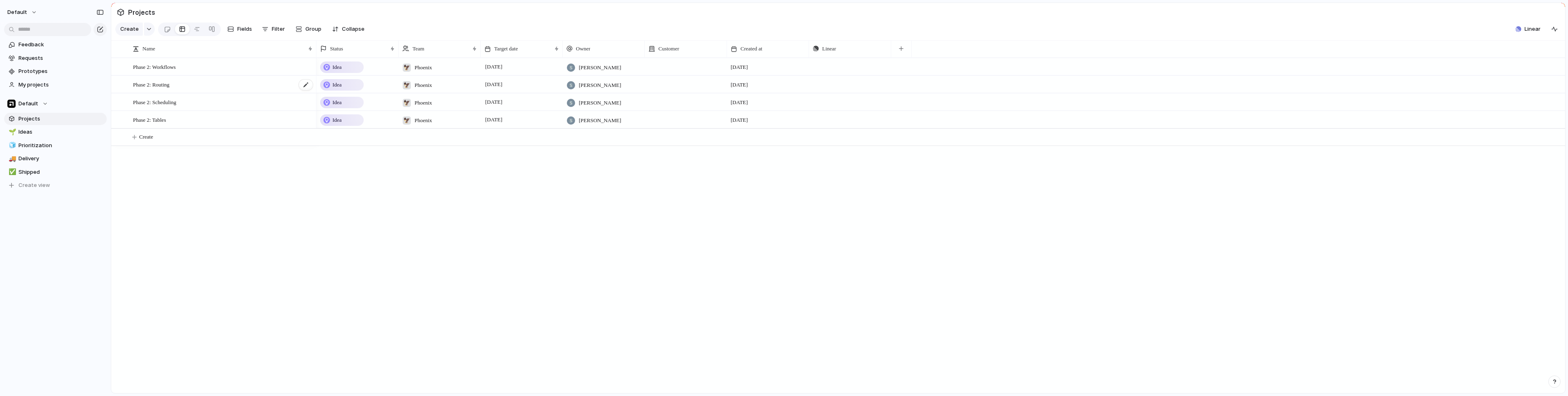
click at [180, 92] on div "Phase 2: Routing" at bounding box center [223, 85] width 181 height 17
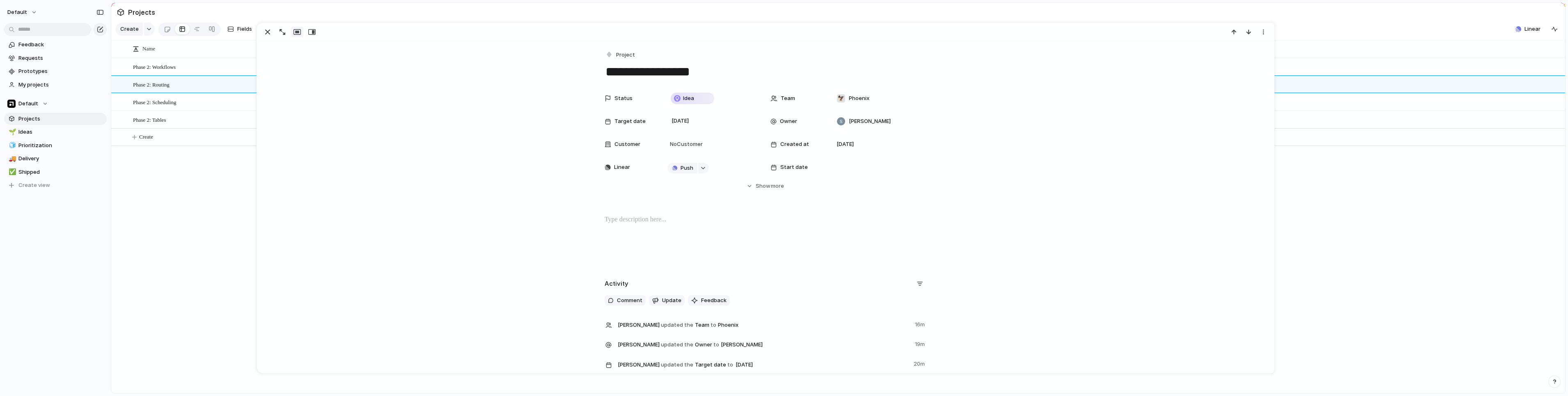
click at [635, 224] on p at bounding box center [765, 220] width 322 height 10
click at [629, 237] on p "**********" at bounding box center [765, 236] width 322 height 10
click at [593, 222] on button "Headings" at bounding box center [580, 219] width 41 height 13
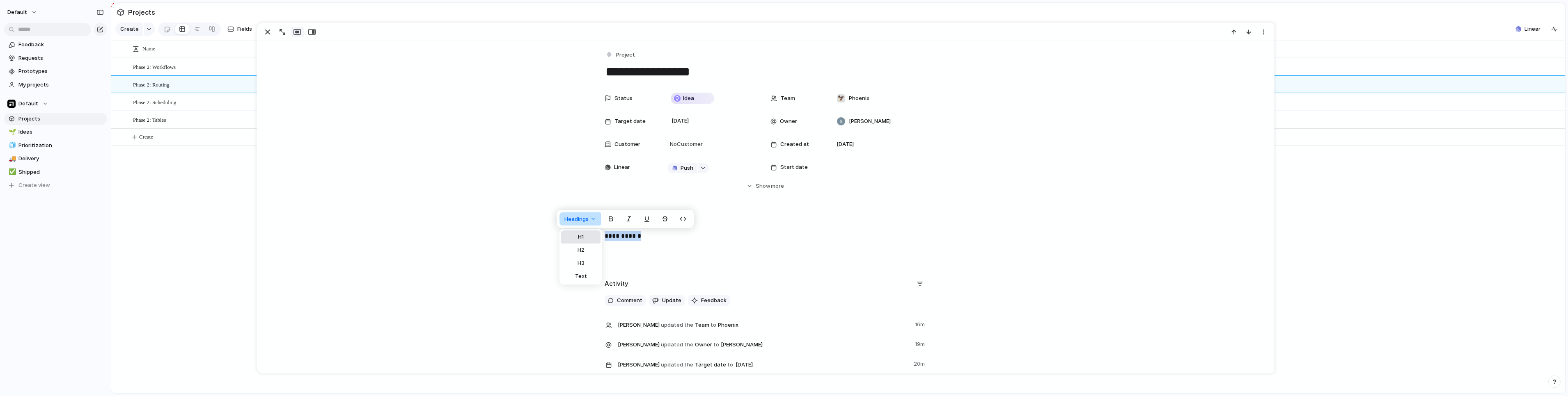
click at [583, 241] on button "H1" at bounding box center [581, 237] width 40 height 13
click at [671, 248] on h1 "**********" at bounding box center [765, 241] width 322 height 20
click at [617, 264] on p "**********" at bounding box center [772, 262] width 322 height 10
drag, startPoint x: 714, startPoint y: 268, endPoint x: 695, endPoint y: 268, distance: 19.0
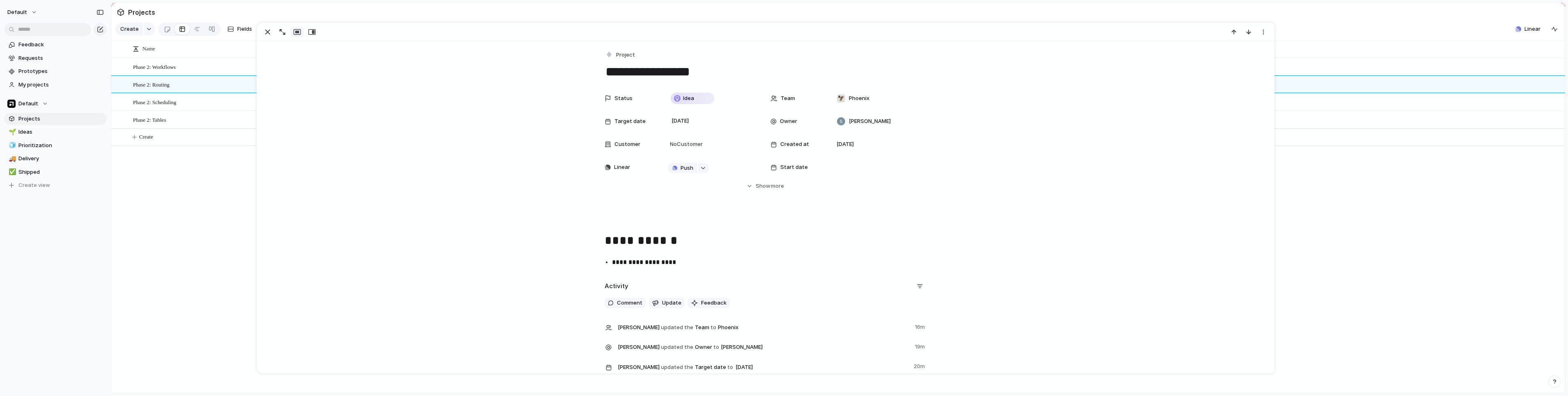
click at [714, 268] on div "**********" at bounding box center [765, 242] width 997 height 55
click at [625, 275] on p "**********" at bounding box center [772, 275] width 322 height 10
click at [614, 273] on p "**********" at bounding box center [772, 275] width 322 height 10
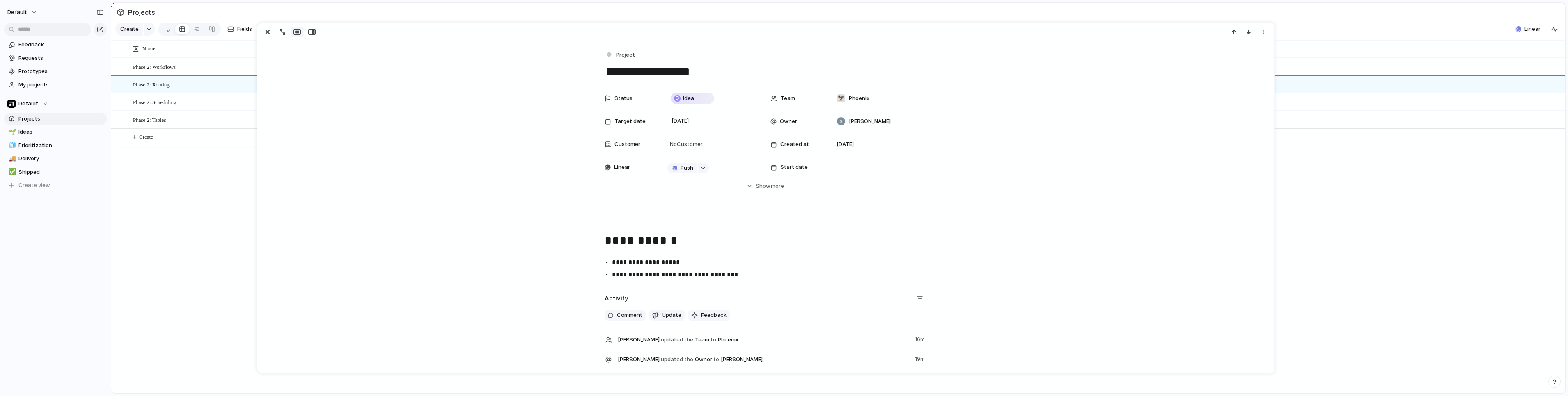
click at [675, 276] on p "**********" at bounding box center [772, 275] width 322 height 10
click at [676, 276] on p "**********" at bounding box center [772, 275] width 322 height 10
click at [737, 275] on p "**********" at bounding box center [772, 275] width 322 height 10
click at [690, 258] on p "**********" at bounding box center [772, 262] width 322 height 10
click at [636, 266] on p "**********" at bounding box center [772, 262] width 322 height 10
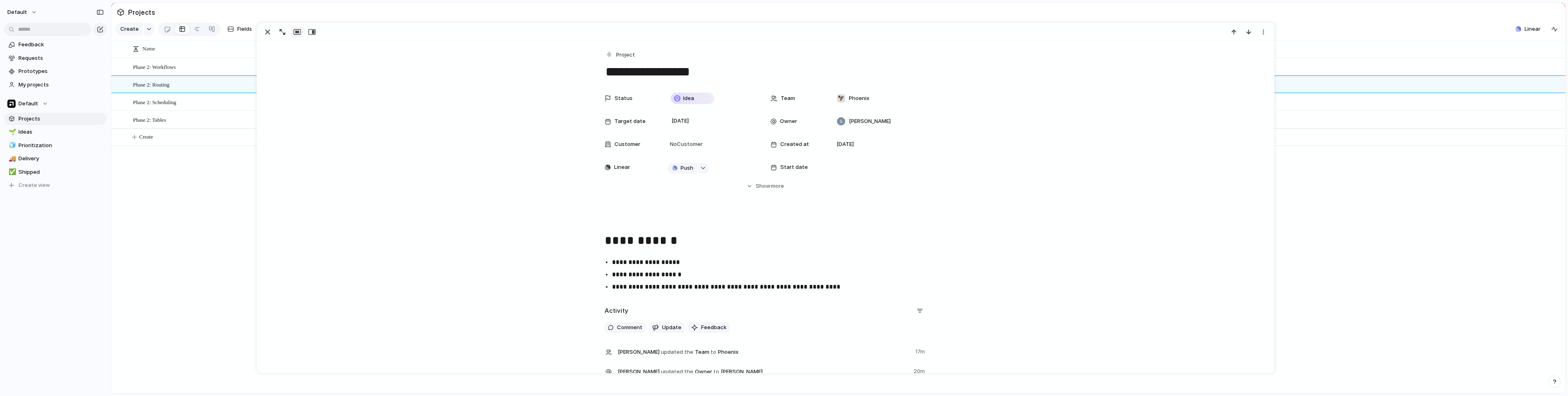
click at [737, 274] on p "**********" at bounding box center [772, 275] width 322 height 10
drag, startPoint x: 822, startPoint y: 282, endPoint x: 853, endPoint y: 287, distance: 31.4
click at [737, 282] on p "**********" at bounding box center [772, 287] width 322 height 10
click at [737, 288] on p "**********" at bounding box center [772, 287] width 322 height 10
drag, startPoint x: 690, startPoint y: 264, endPoint x: 575, endPoint y: 264, distance: 115.0
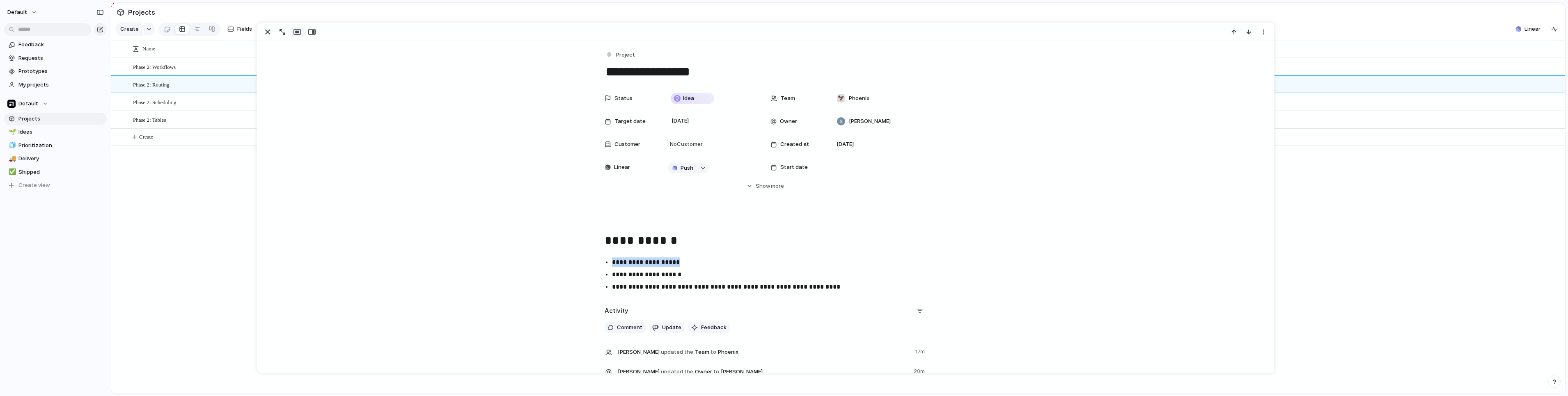
click at [575, 264] on div "**********" at bounding box center [765, 254] width 997 height 80
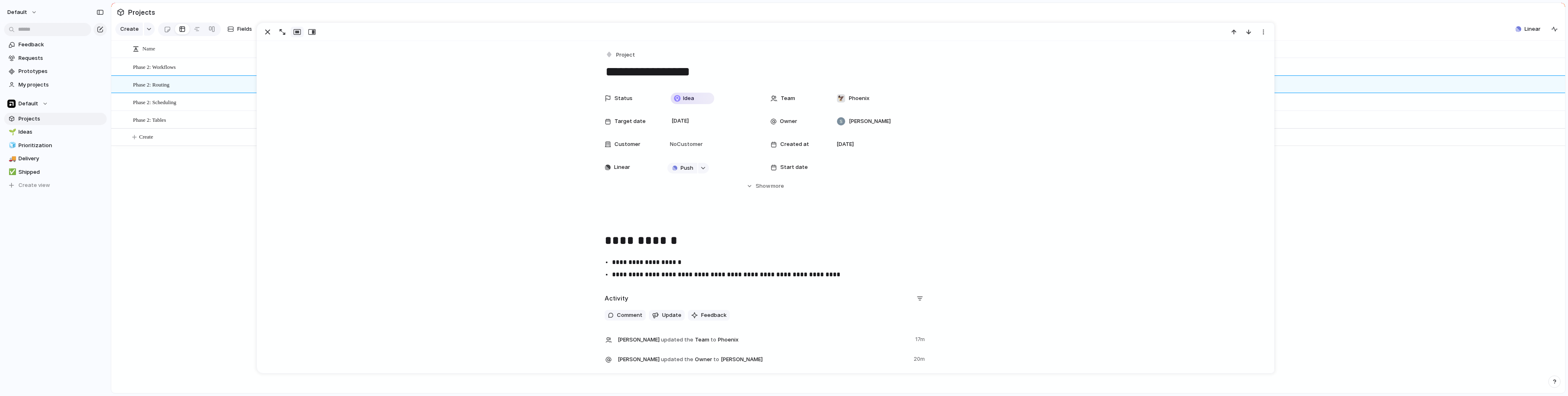
click at [737, 278] on p "**********" at bounding box center [772, 275] width 322 height 10
click at [169, 71] on span "Phase 2: Workflows" at bounding box center [154, 67] width 43 height 10
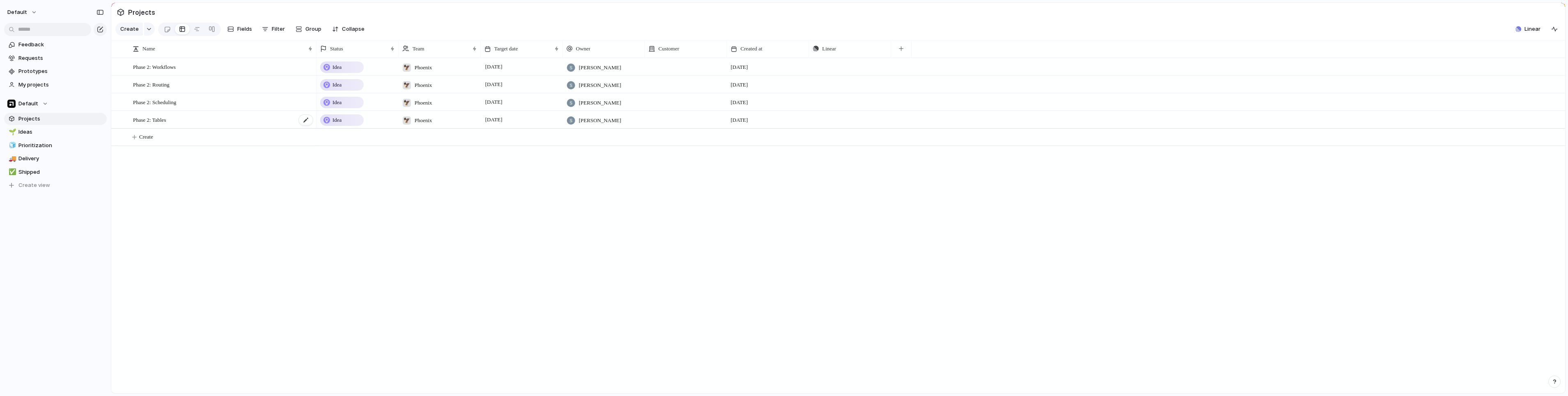
click at [180, 123] on div "Phase 2: Tables" at bounding box center [223, 120] width 181 height 17
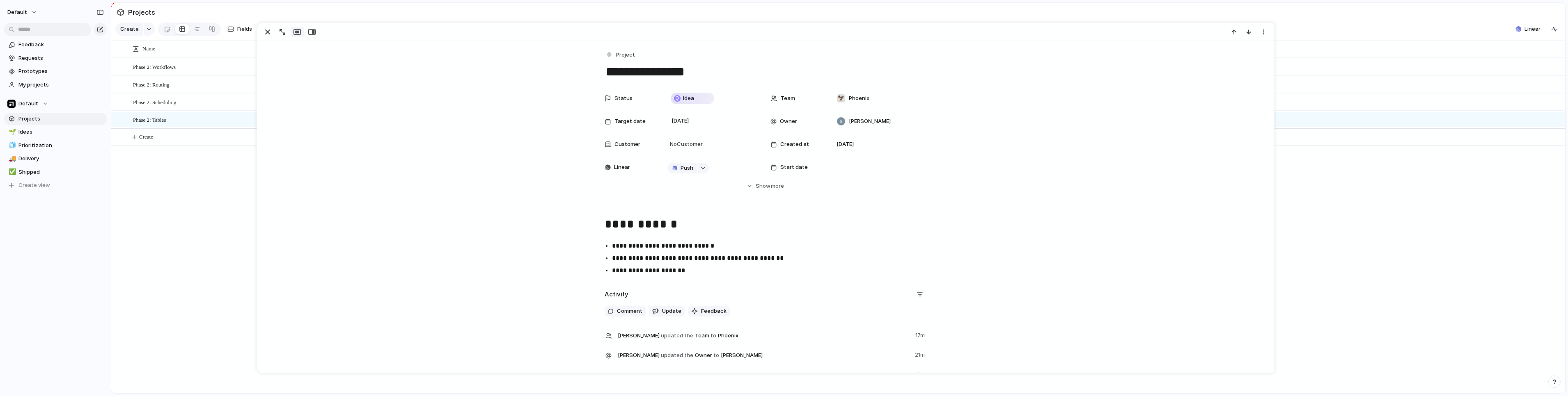
click at [176, 106] on span "Phase 2: Scheduling" at bounding box center [154, 102] width 43 height 10
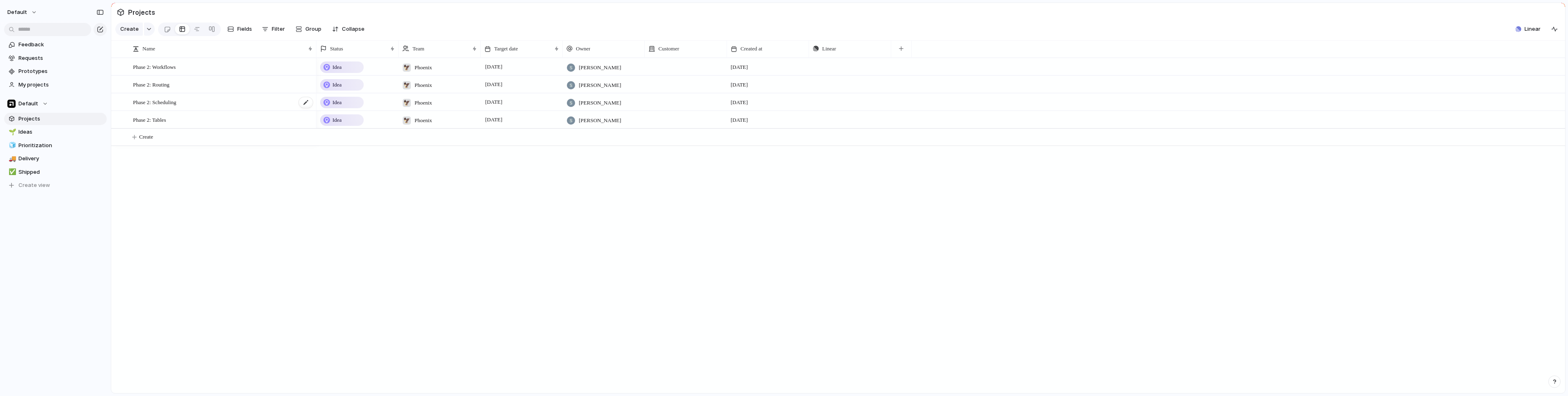
click at [176, 103] on span "Phase 2: Scheduling" at bounding box center [154, 102] width 43 height 10
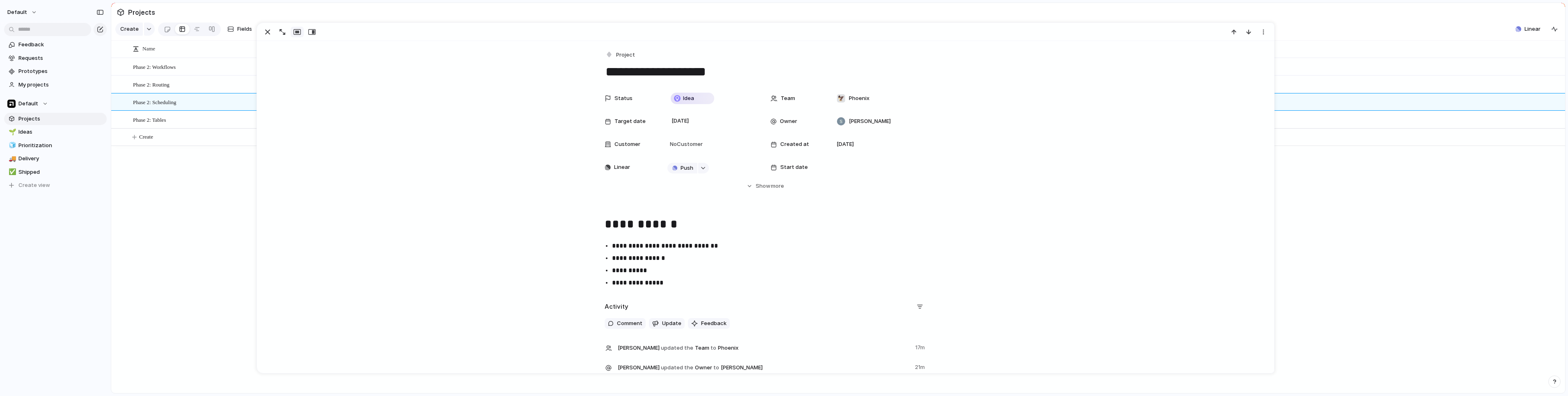
click at [167, 89] on span "Phase 2: Routing" at bounding box center [151, 85] width 37 height 10
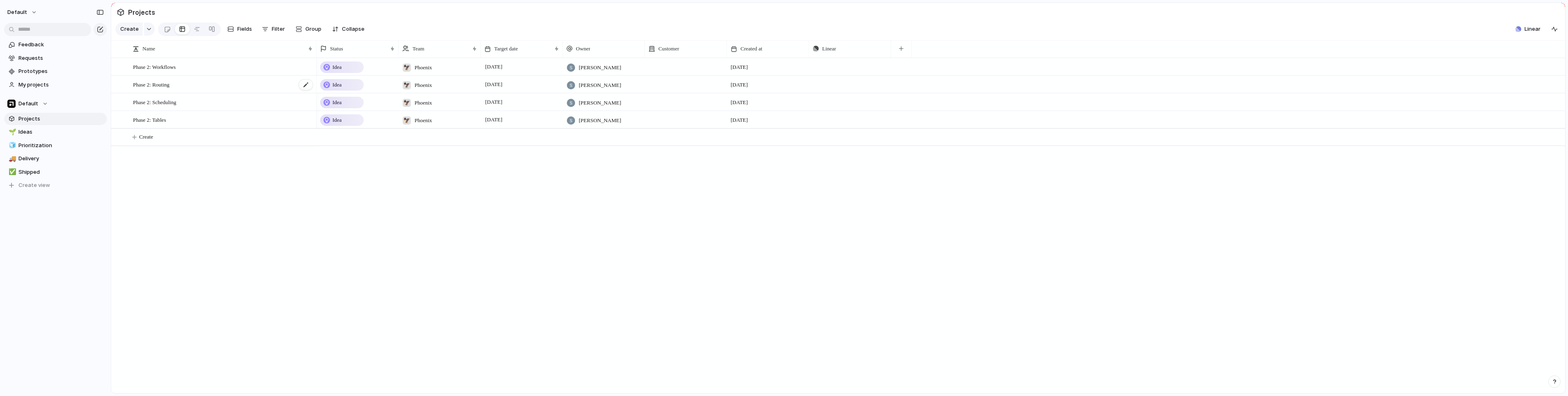
click at [167, 89] on span "Phase 2: Routing" at bounding box center [151, 85] width 37 height 10
click at [176, 71] on span "Phase 2: Workflows" at bounding box center [154, 67] width 43 height 10
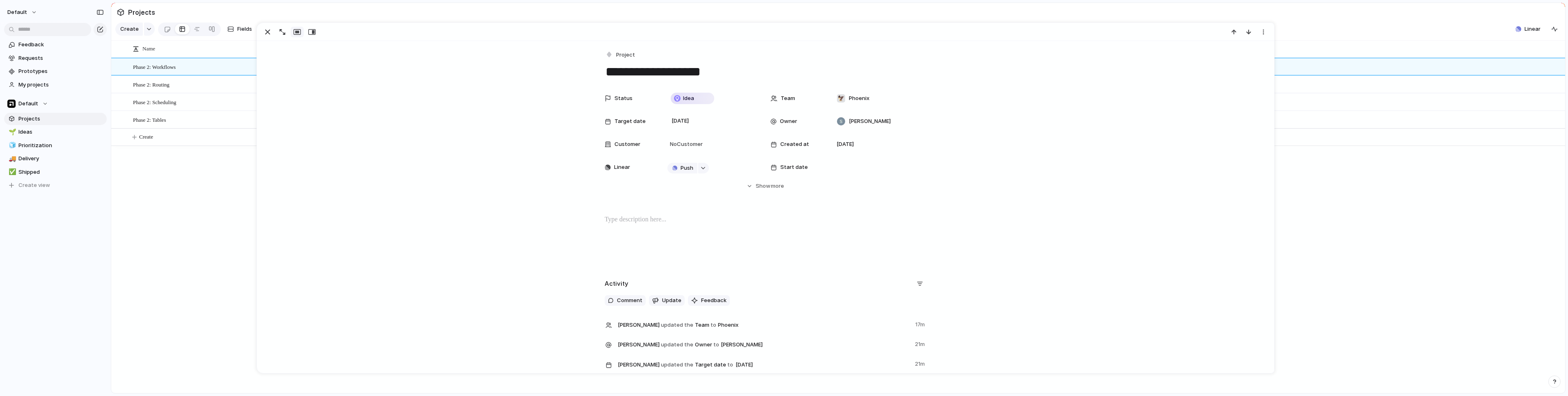
click at [663, 241] on div at bounding box center [765, 241] width 997 height 52
drag, startPoint x: 640, startPoint y: 217, endPoint x: 588, endPoint y: 218, distance: 52.0
click at [588, 218] on div "**********" at bounding box center [765, 241] width 997 height 52
click at [591, 203] on button "Headings" at bounding box center [580, 203] width 41 height 13
click at [582, 218] on span "H1" at bounding box center [580, 220] width 5 height 8
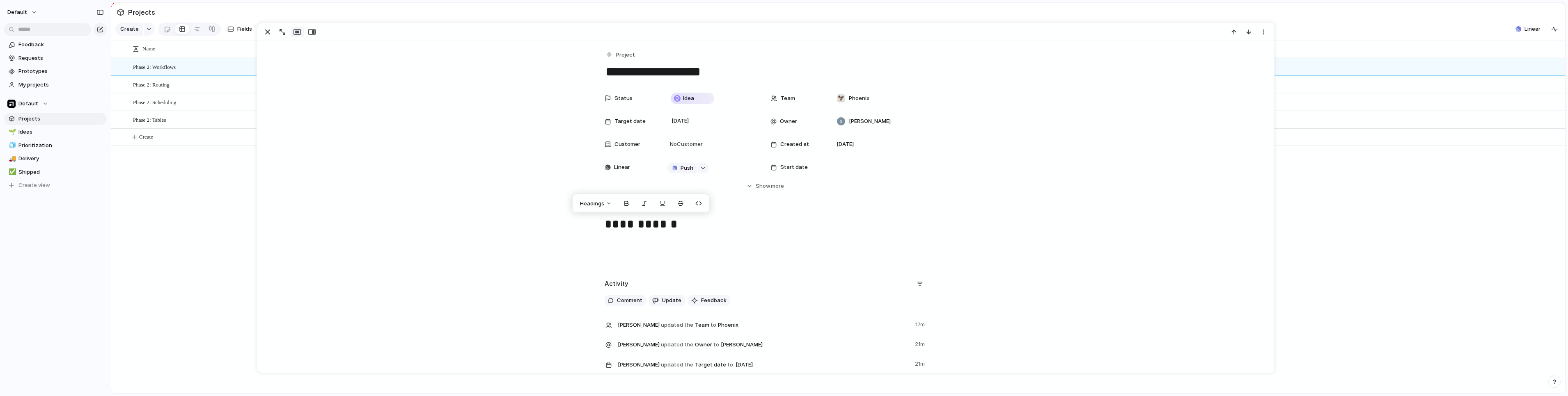
click at [635, 246] on div "**********" at bounding box center [765, 241] width 997 height 52
click at [704, 252] on ul "**********" at bounding box center [765, 252] width 337 height 22
click at [704, 249] on p "**********" at bounding box center [772, 246] width 322 height 10
click at [737, 239] on div "**********" at bounding box center [765, 241] width 997 height 52
click at [499, 277] on div "Activity Comment Update Feedback [PERSON_NAME] updated the Team to Phoenix 17m …" at bounding box center [765, 338] width 997 height 120
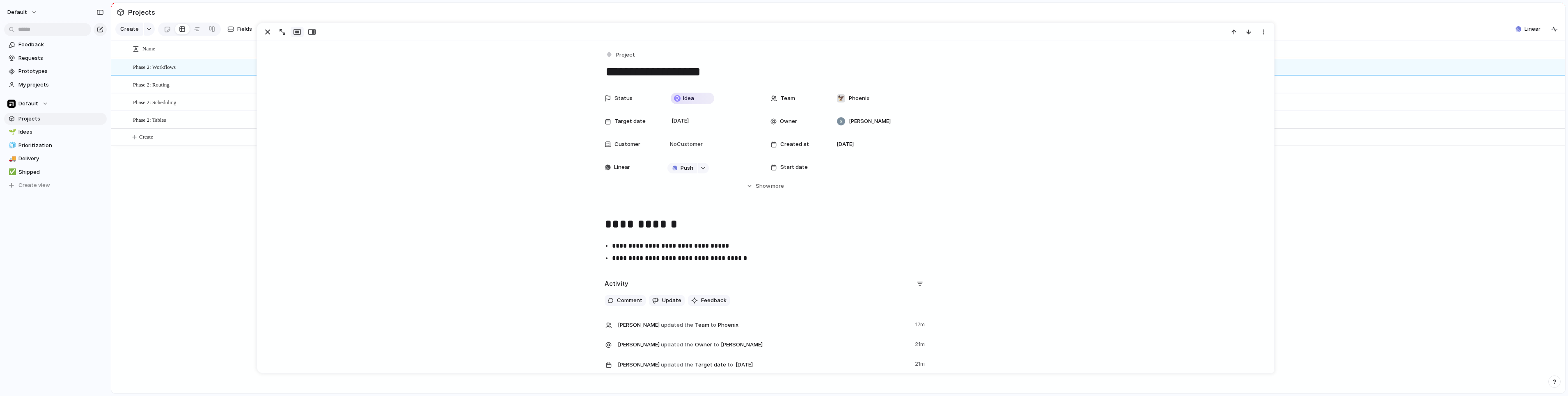
click at [197, 200] on div "Phase 2: Workflows Phase 2: Routing Phase 2: Scheduling Phase 2: Tables Idea 🦅 …" at bounding box center [838, 226] width 1454 height 336
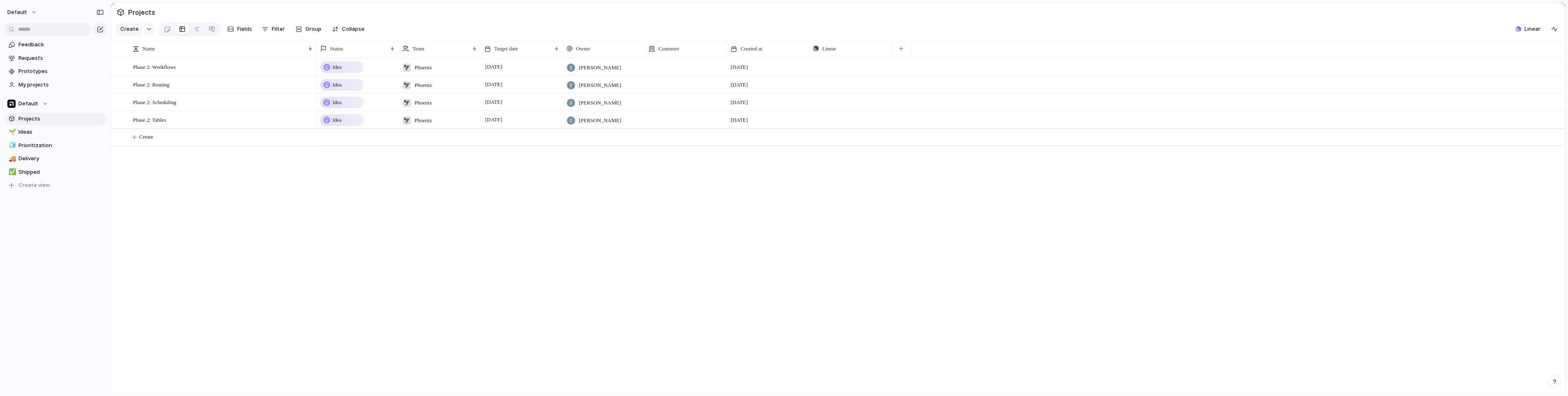
click at [665, 75] on div at bounding box center [685, 67] width 82 height 17
drag, startPoint x: 600, startPoint y: 215, endPoint x: 307, endPoint y: 151, distance: 299.9
click at [598, 215] on div "Cube BoomPop [DOMAIN_NAME] Atlan [DOMAIN_NAME] [DOMAIN_NAME] People Data Labs […" at bounding box center [784, 198] width 1568 height 396
